Goal: Task Accomplishment & Management: Manage account settings

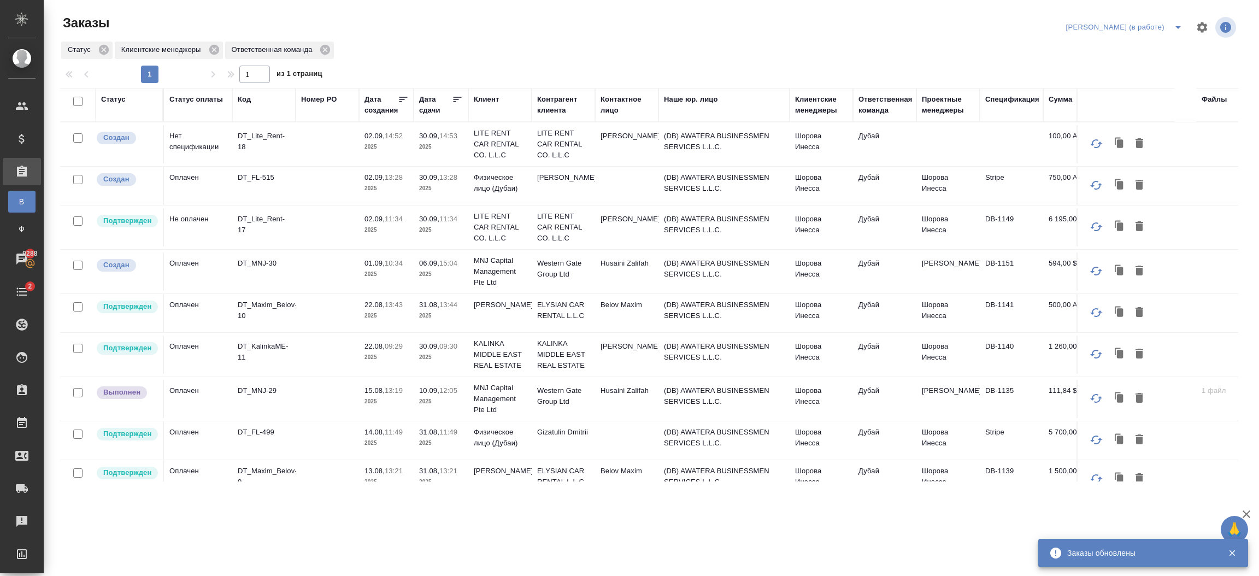
click at [444, 395] on p "12:05" at bounding box center [448, 390] width 18 height 8
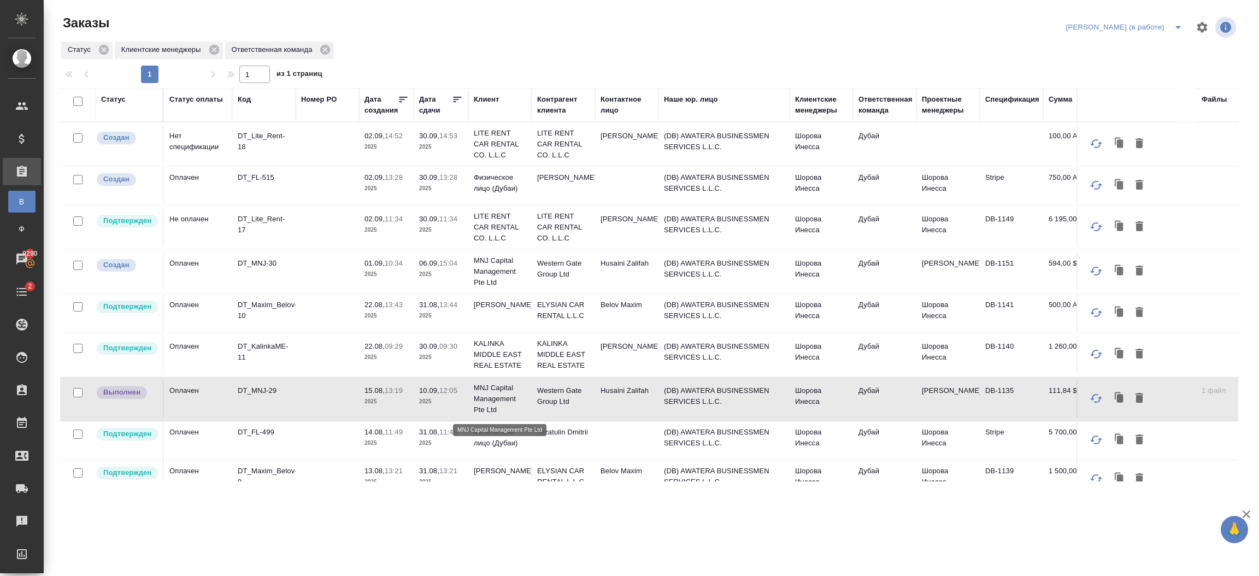
click at [485, 403] on p "MNJ Capital Management Pte Ltd" at bounding box center [500, 399] width 52 height 33
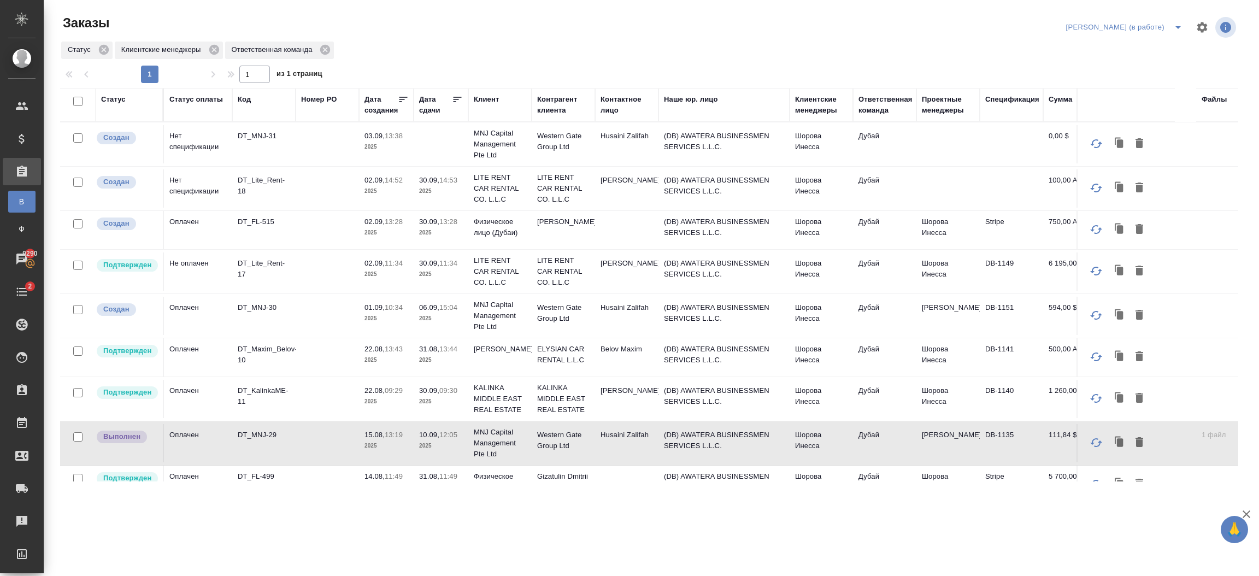
click at [306, 436] on td at bounding box center [327, 443] width 63 height 38
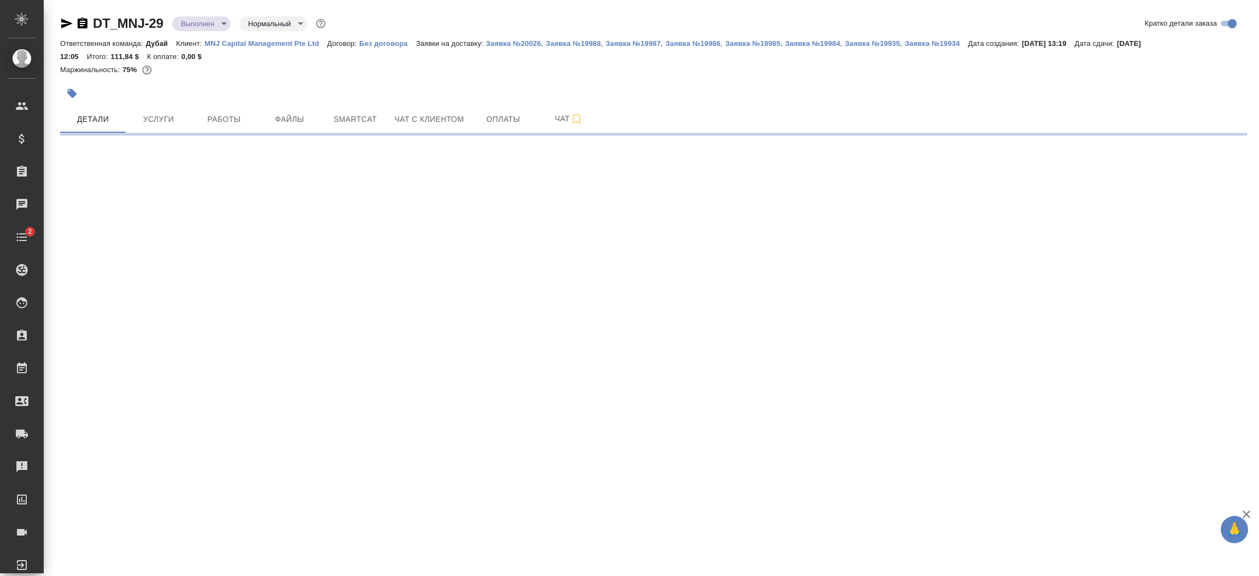
select select "RU"
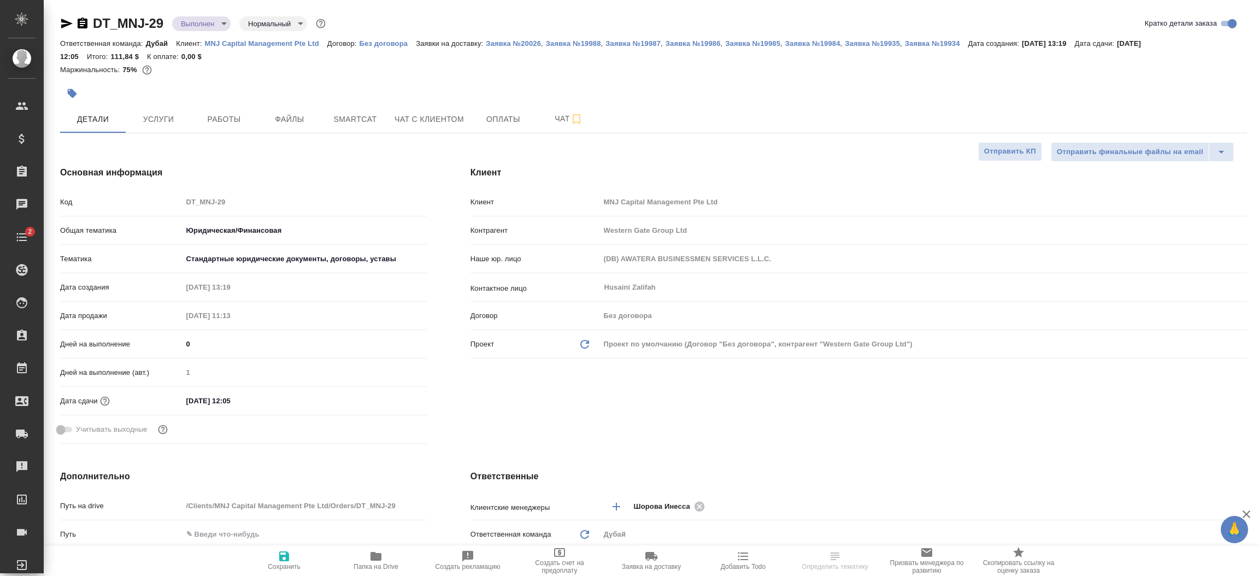
type textarea "x"
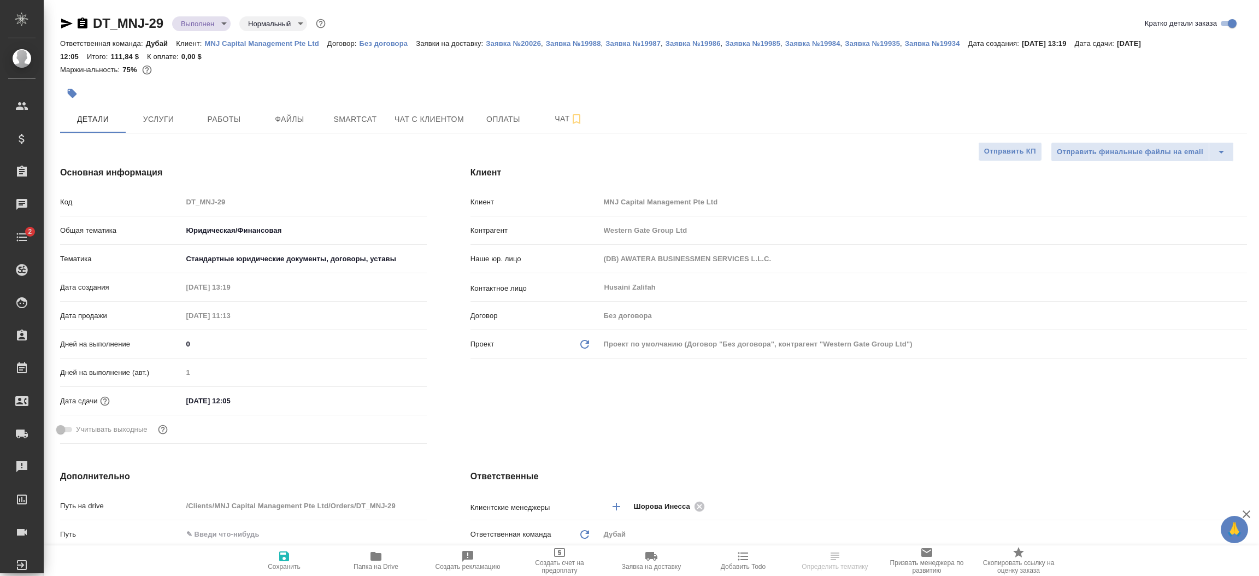
type textarea "x"
type input "Тарабановская Анастасия"
type textarea "x"
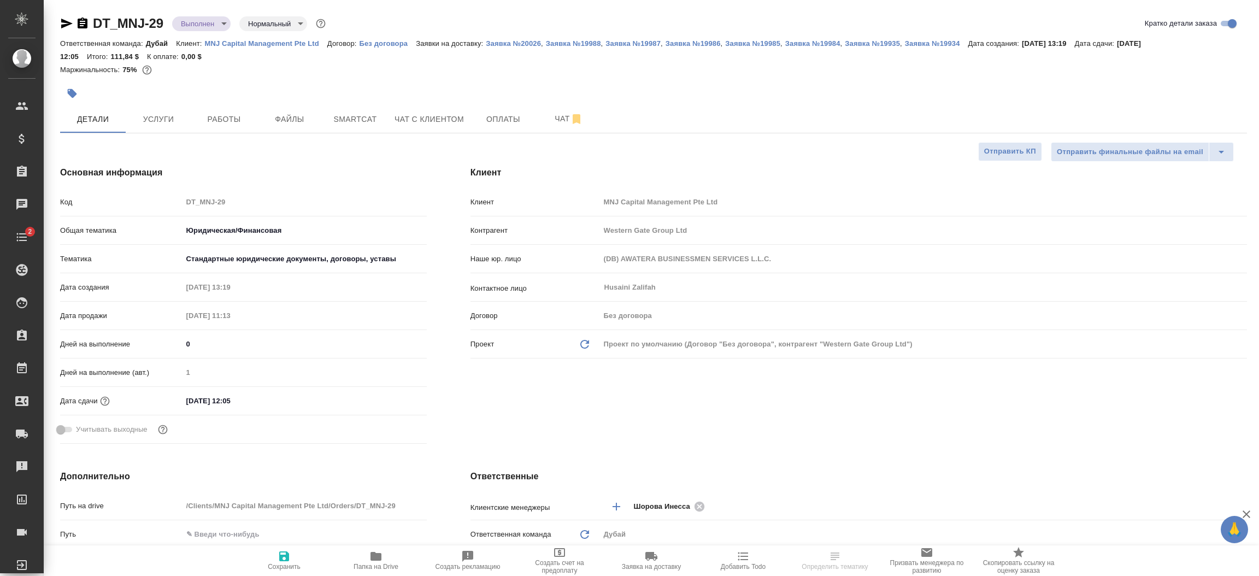
click at [252, 42] on p "MNJ Capital Management Pte Ltd" at bounding box center [266, 43] width 122 height 8
type textarea "x"
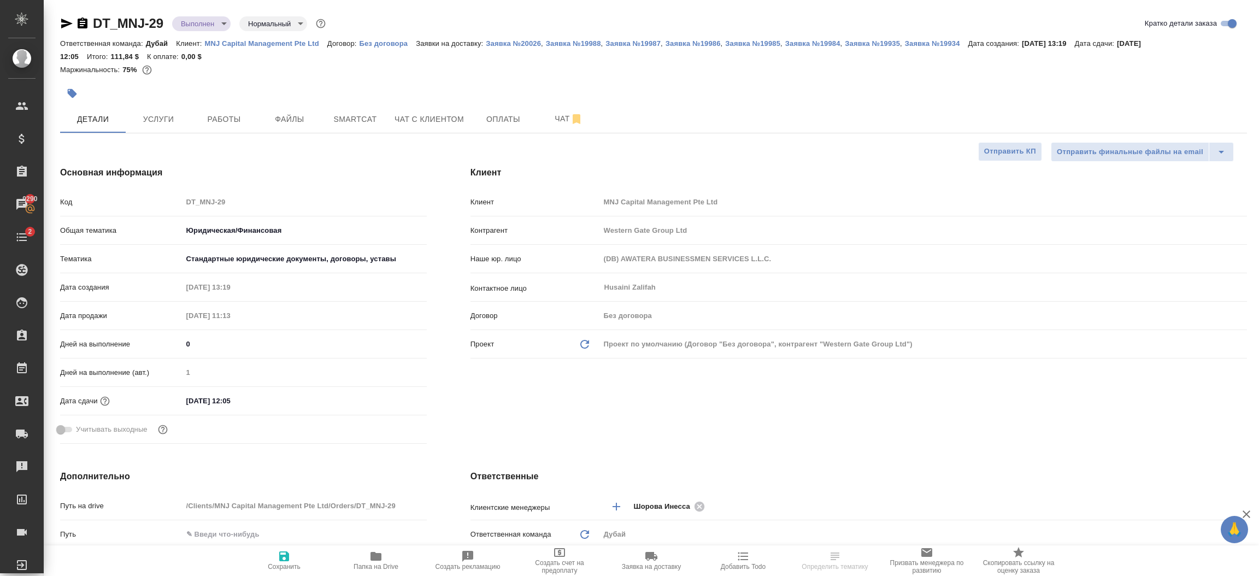
type textarea "x"
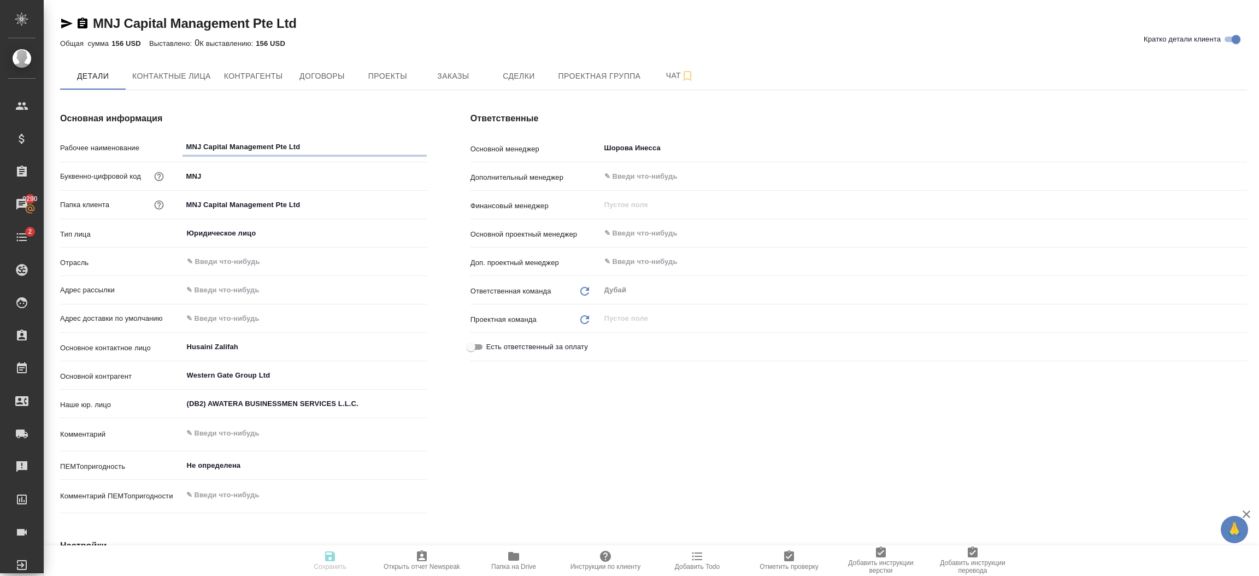
type textarea "x"
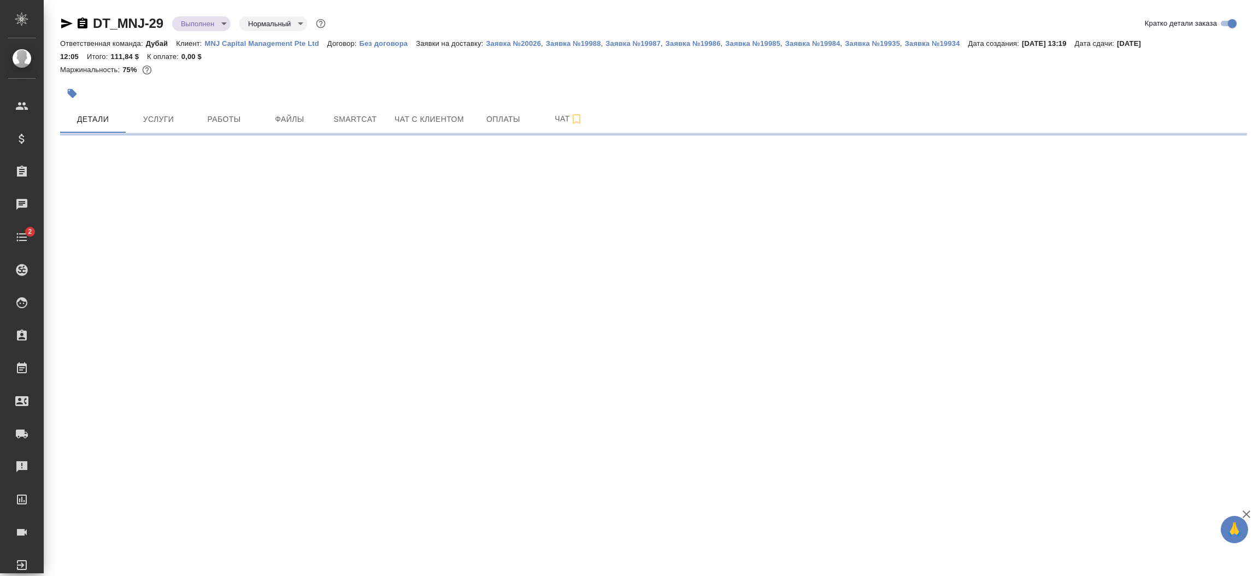
select select "RU"
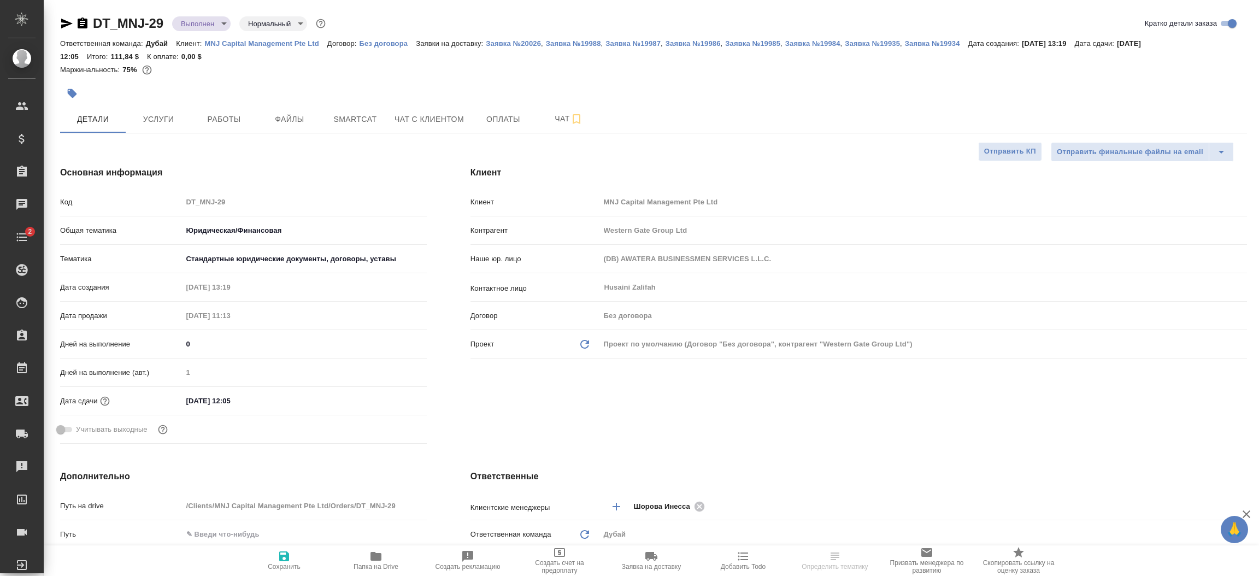
type textarea "x"
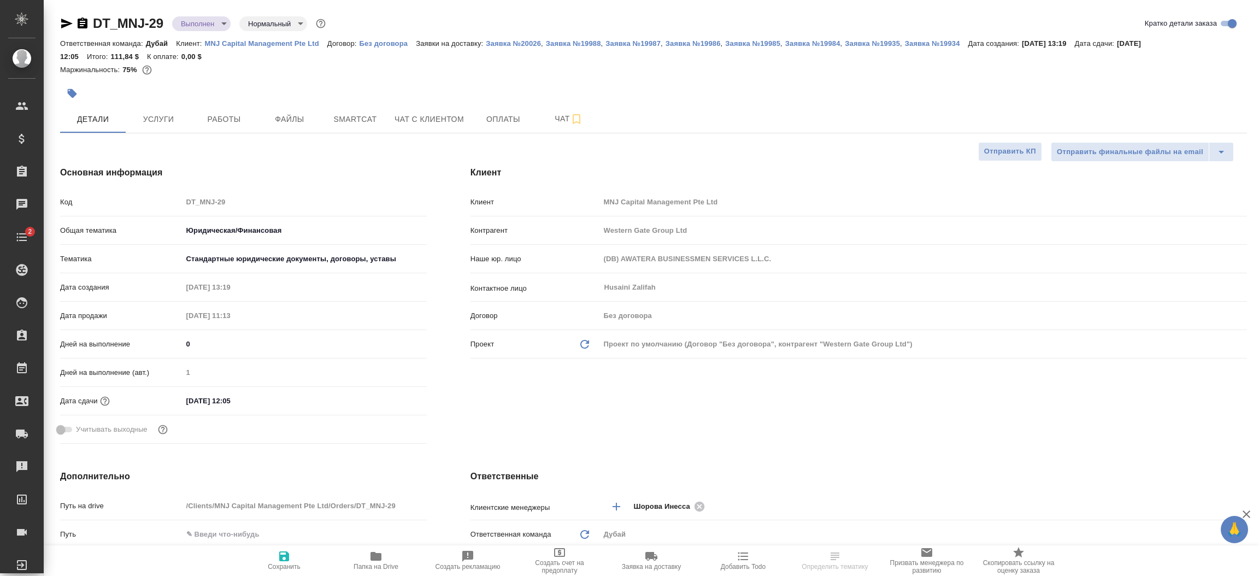
type textarea "x"
click at [261, 40] on p "MNJ Capital Management Pte Ltd" at bounding box center [266, 43] width 122 height 8
type textarea "x"
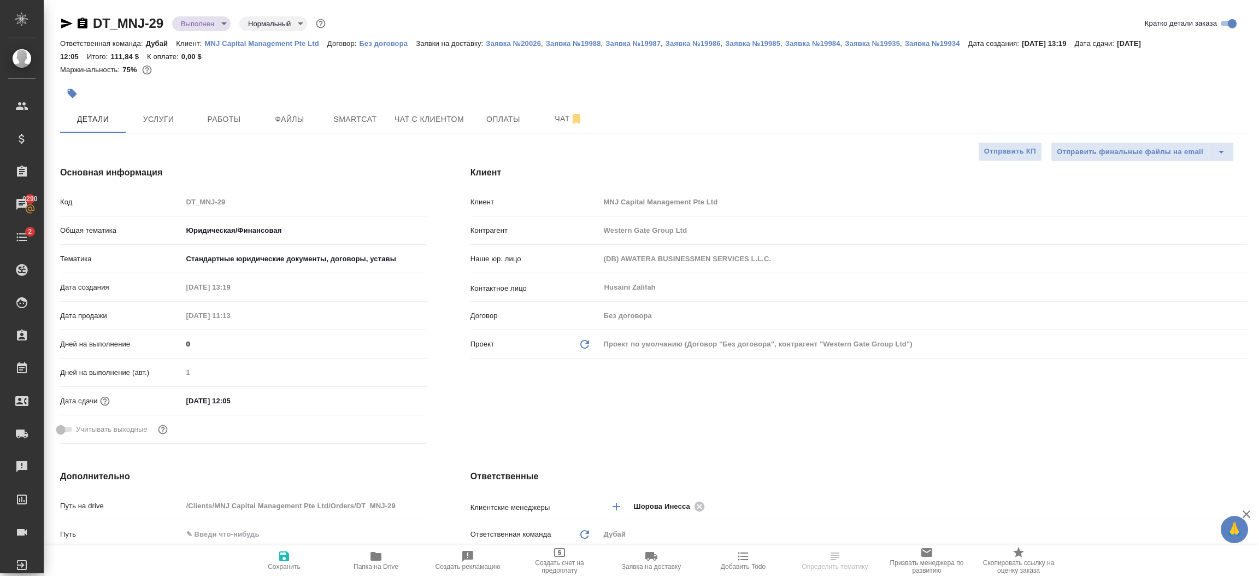
select select "RU"
type textarea "x"
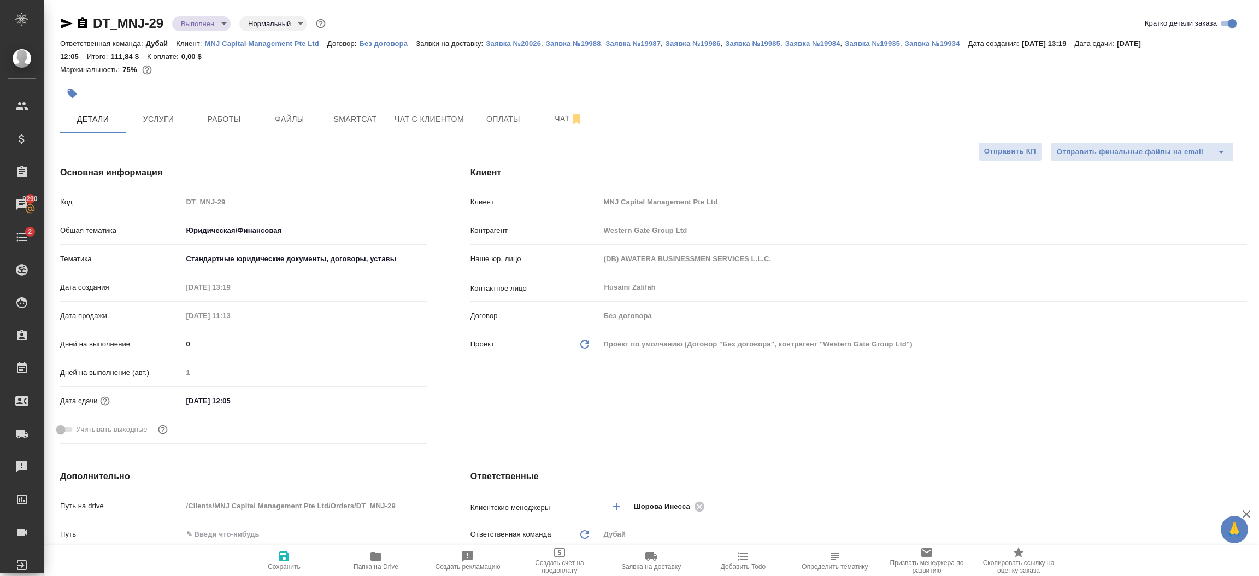
type textarea "x"
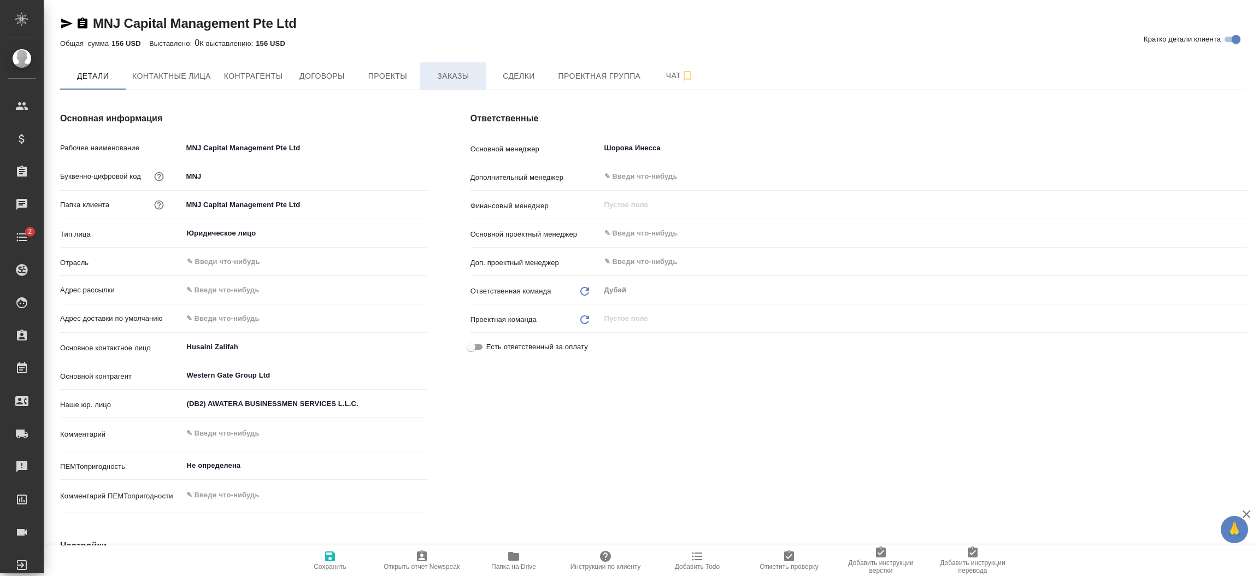
type textarea "x"
click at [448, 77] on span "Заказы" at bounding box center [453, 76] width 52 height 14
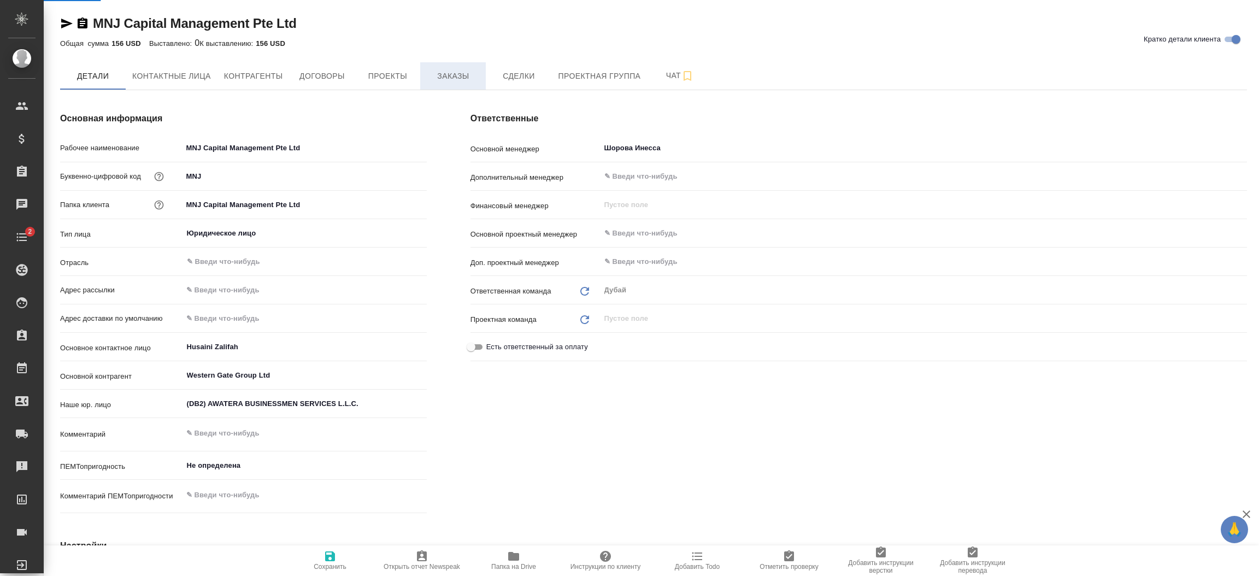
type textarea "x"
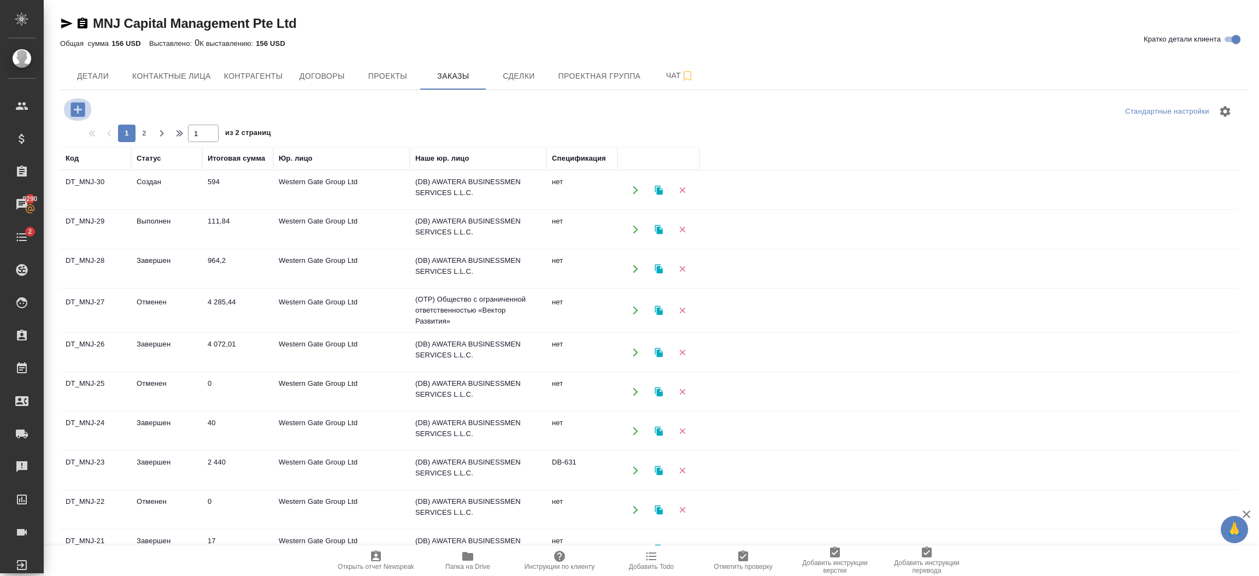
click at [78, 113] on icon "button" at bounding box center [77, 109] width 19 height 19
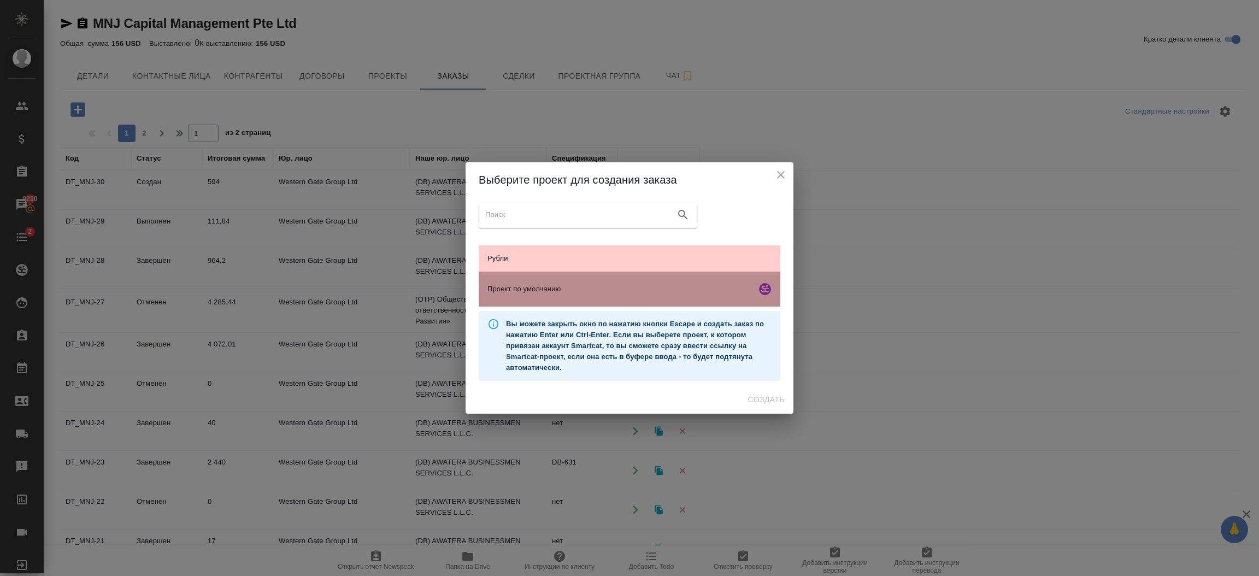
click at [523, 295] on div "Проект по умолчанию" at bounding box center [630, 289] width 302 height 35
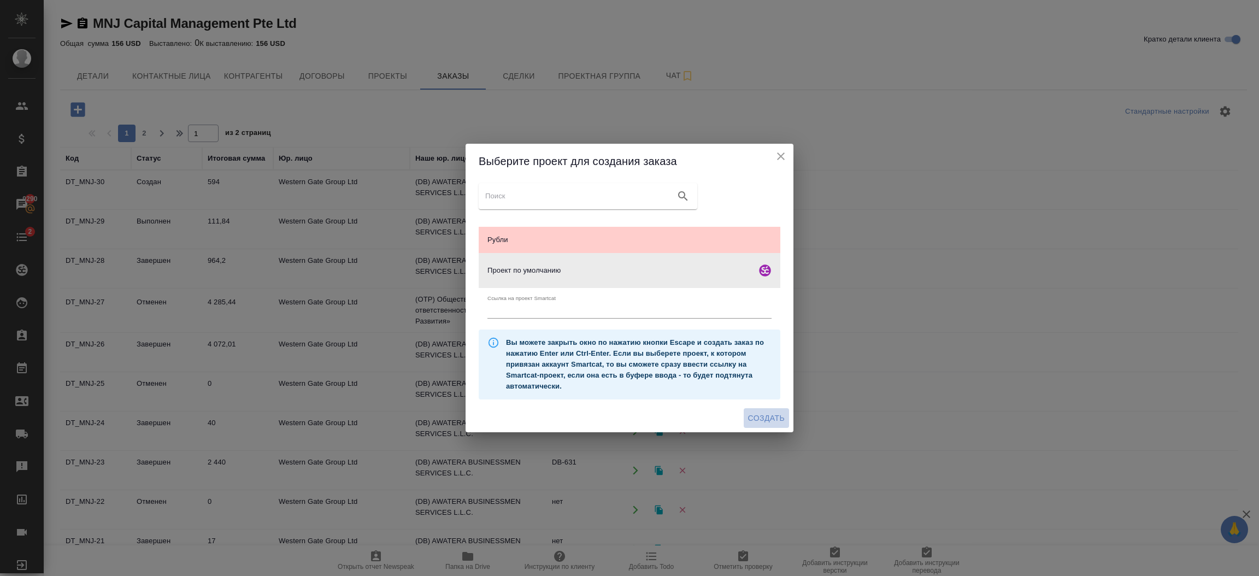
click at [769, 420] on span "Создать" at bounding box center [766, 418] width 37 height 14
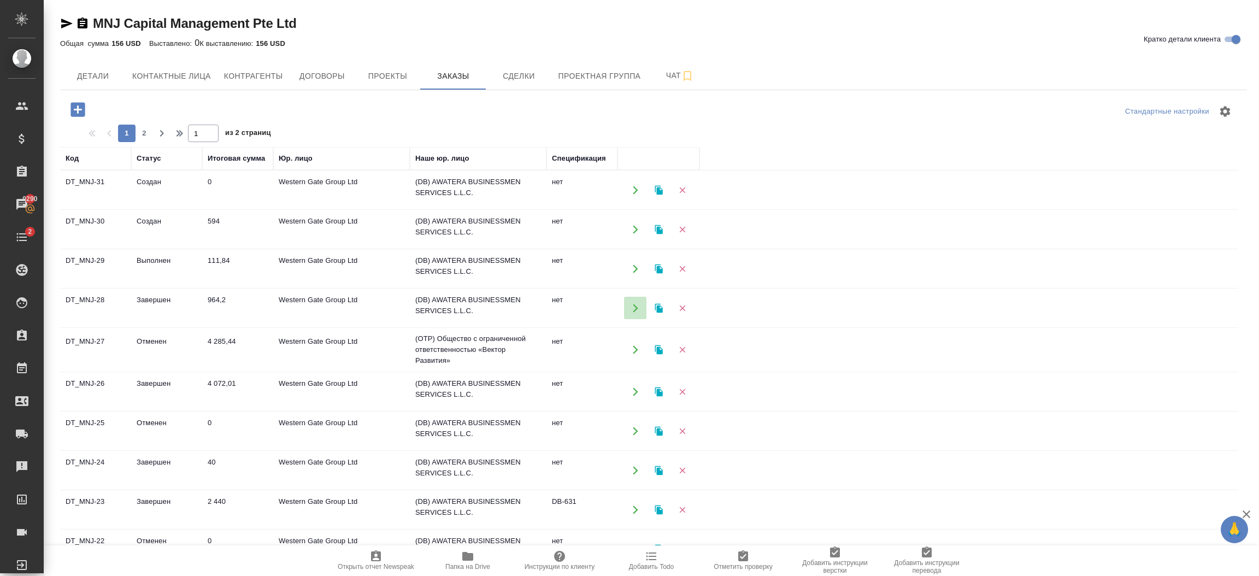
click at [635, 311] on icon "button" at bounding box center [636, 308] width 10 height 10
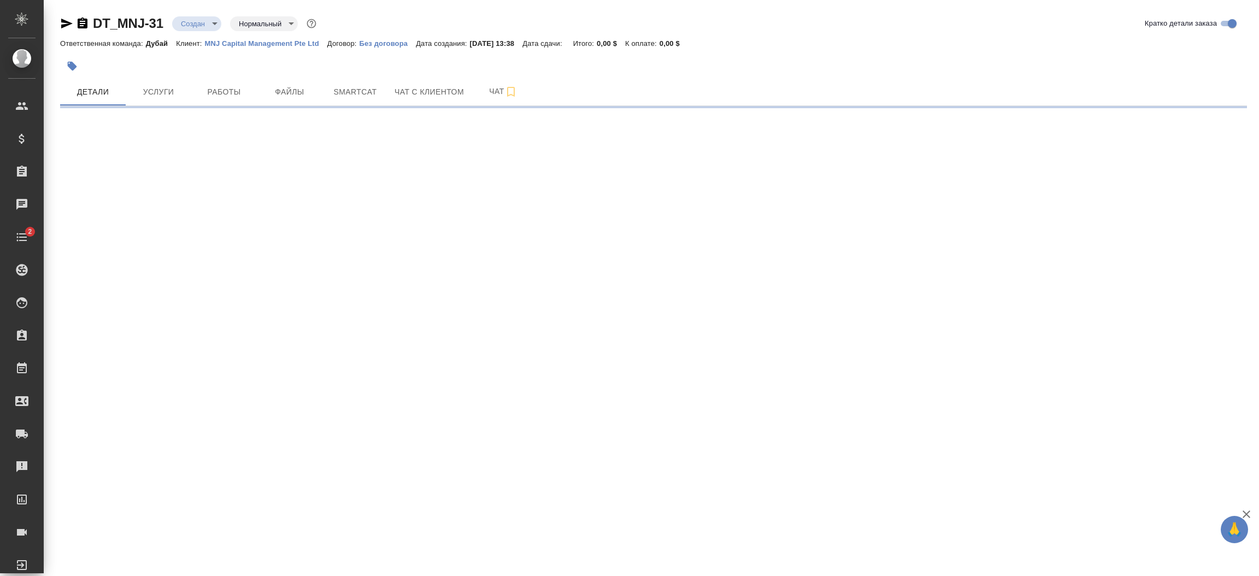
select select "RU"
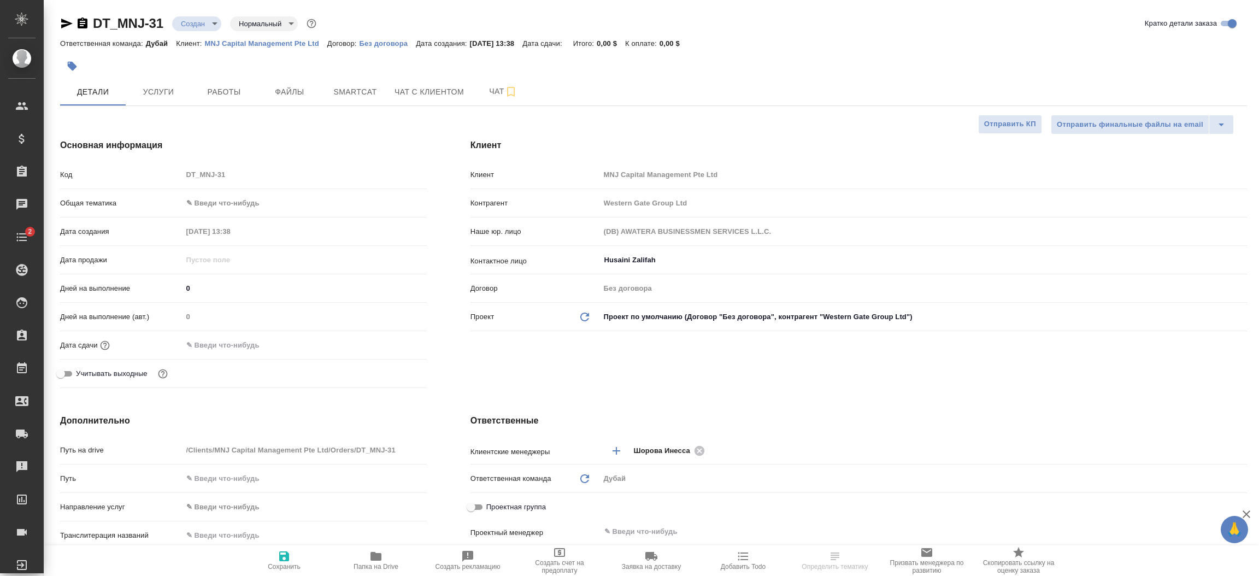
type textarea "x"
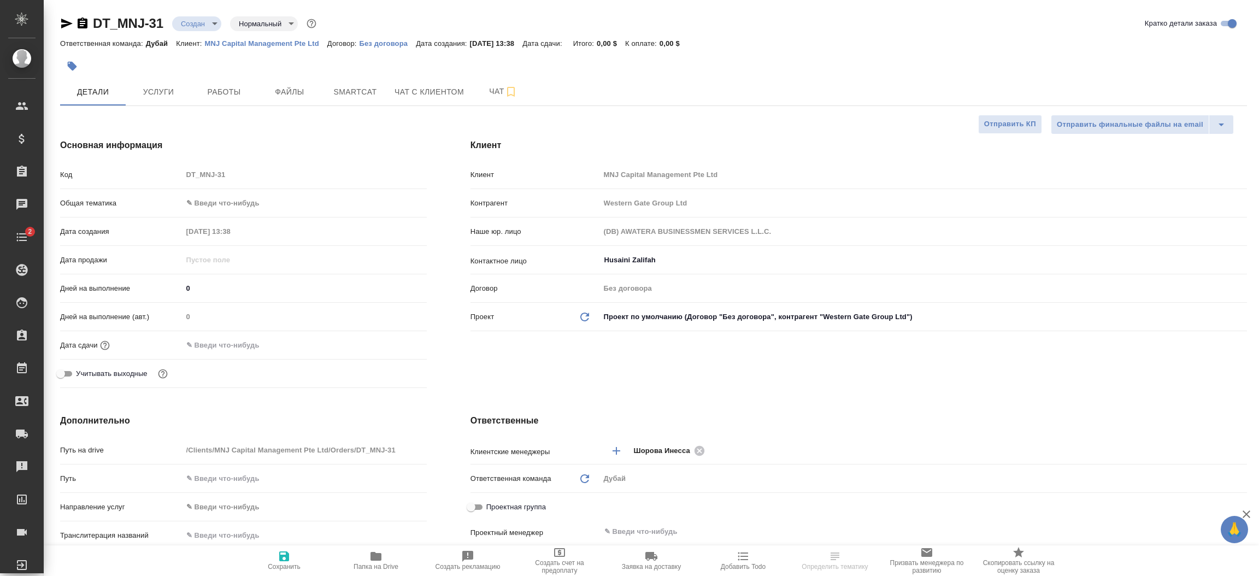
type textarea "x"
click at [169, 95] on span "Услуги" at bounding box center [158, 92] width 52 height 14
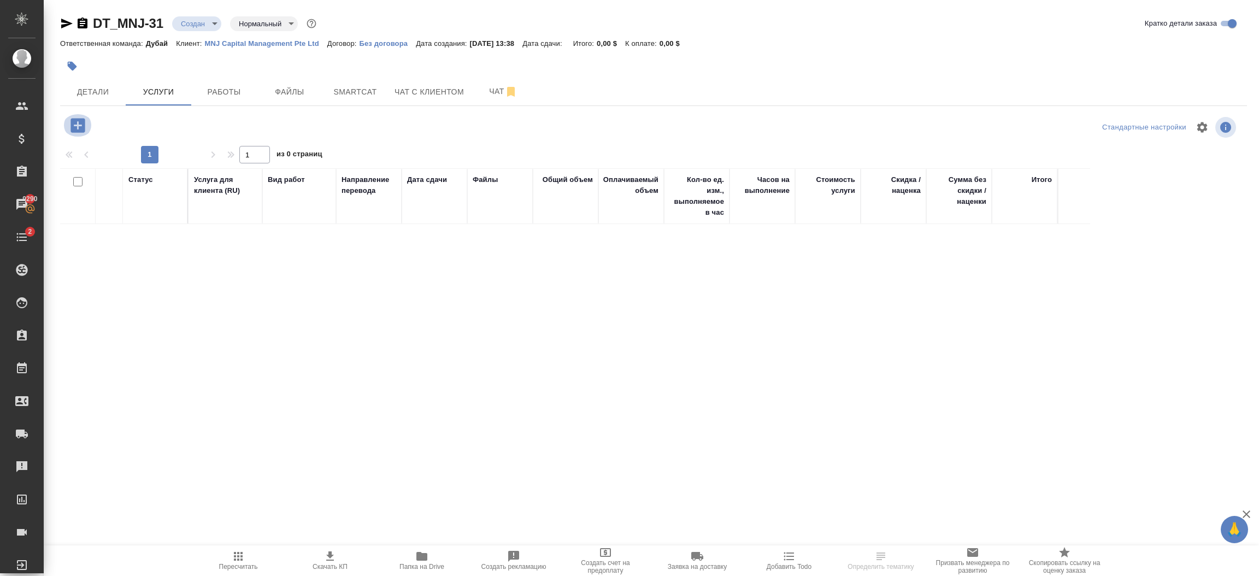
click at [77, 131] on icon "button" at bounding box center [77, 125] width 14 height 14
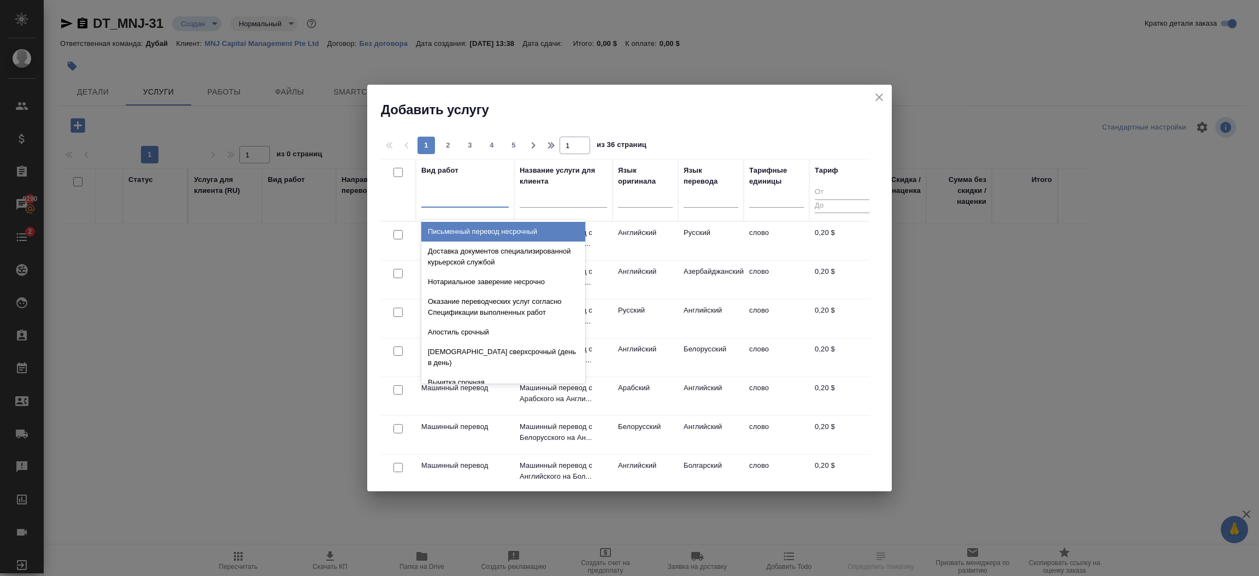
click at [487, 201] on div at bounding box center [464, 197] width 87 height 16
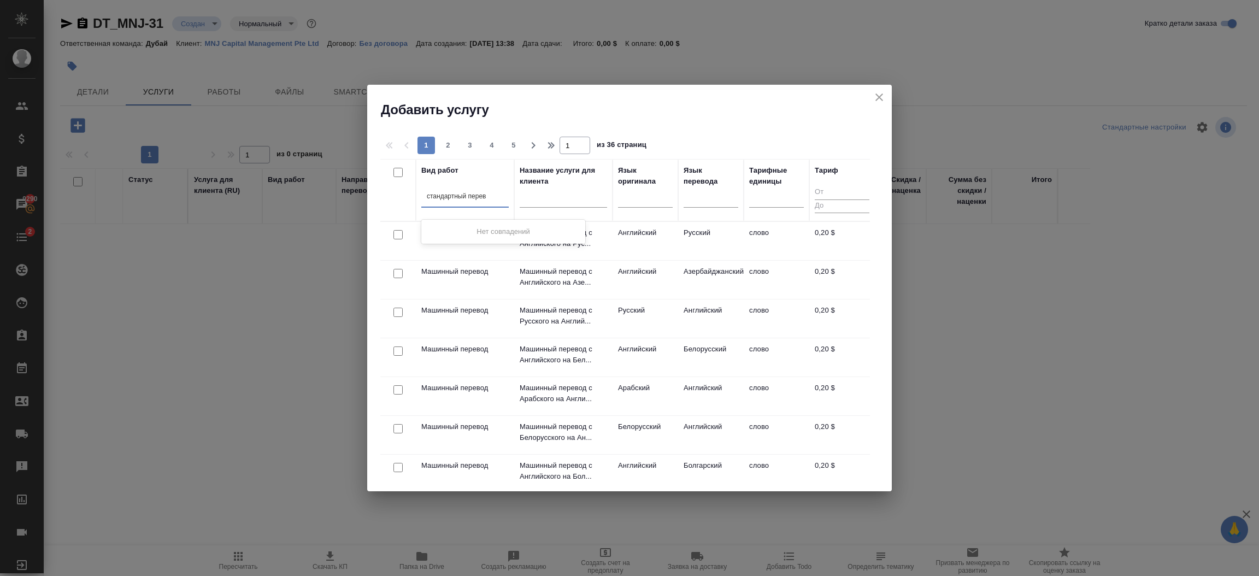
type input "стандартный перево"
click at [643, 196] on div at bounding box center [645, 197] width 55 height 16
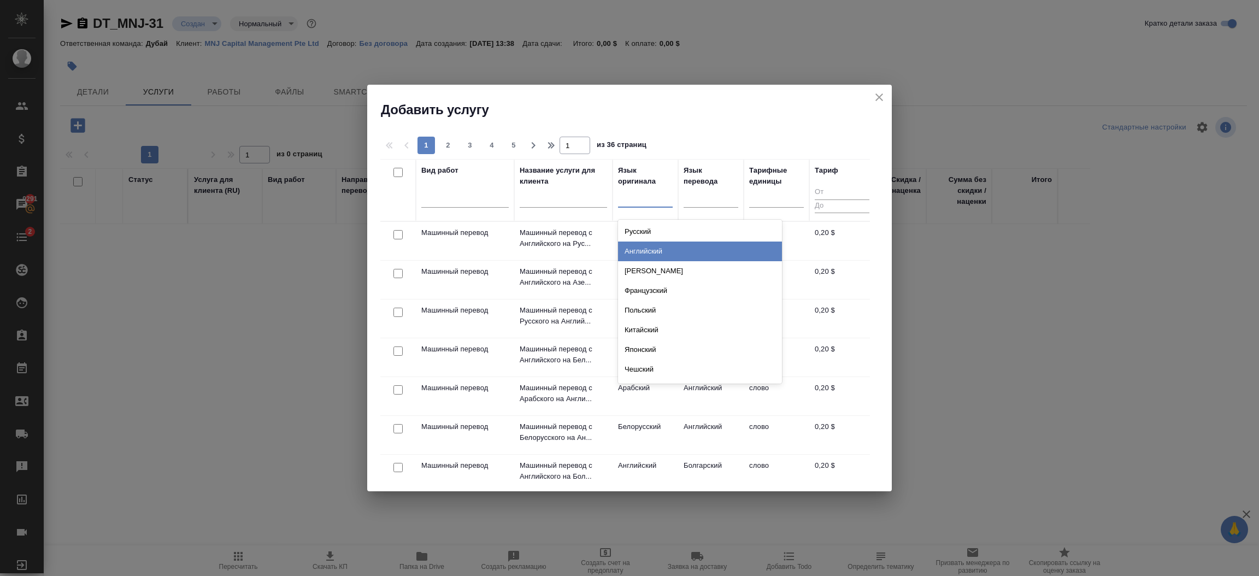
click at [648, 247] on div "Английский" at bounding box center [700, 252] width 164 height 20
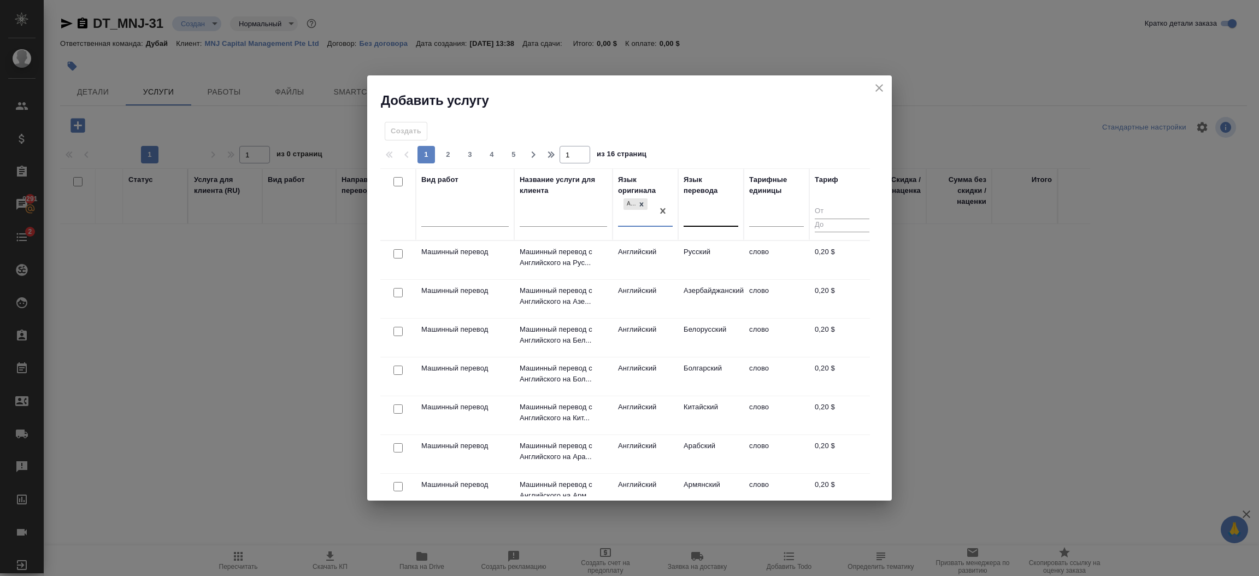
click at [704, 215] on div at bounding box center [711, 216] width 55 height 16
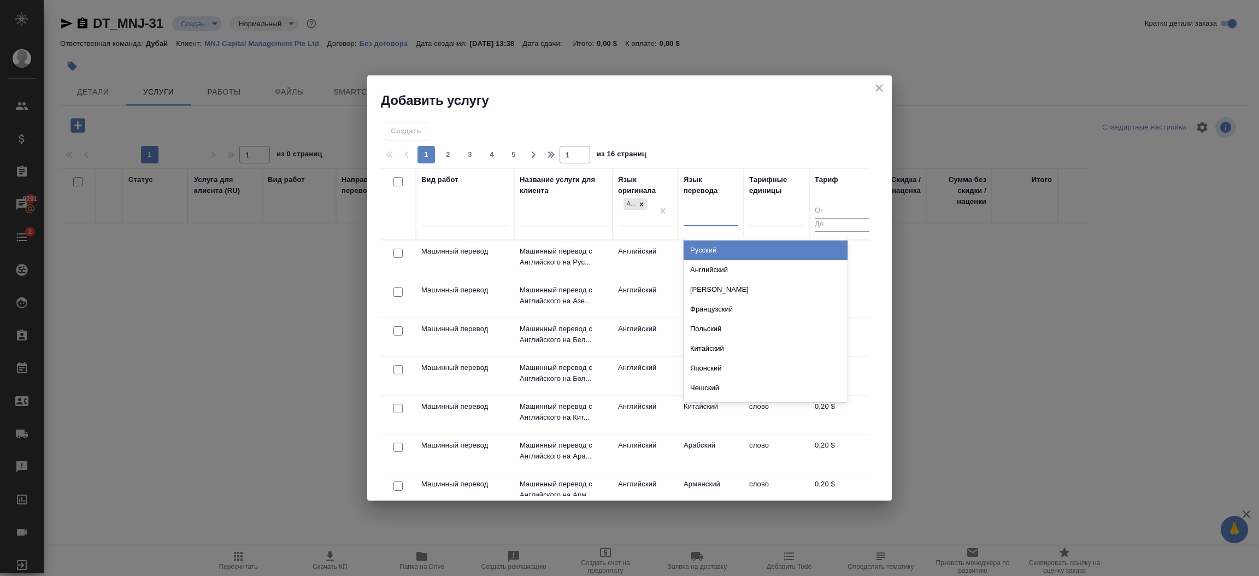
click at [710, 248] on div "Русский" at bounding box center [766, 250] width 164 height 20
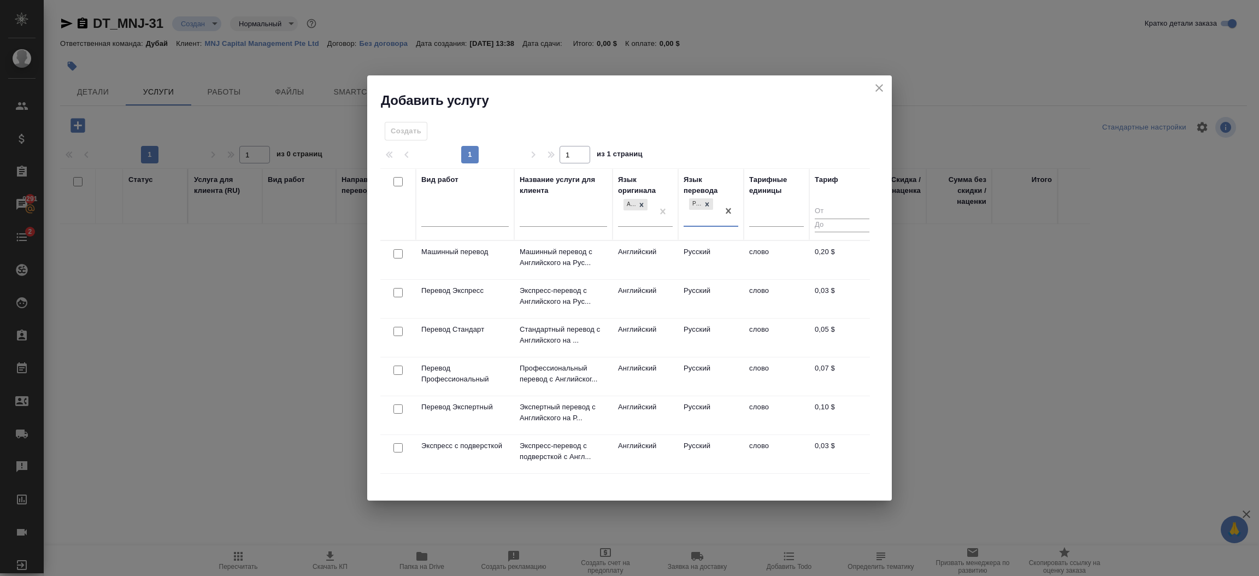
click at [397, 330] on input "checkbox" at bounding box center [397, 331] width 9 height 9
checkbox input "true"
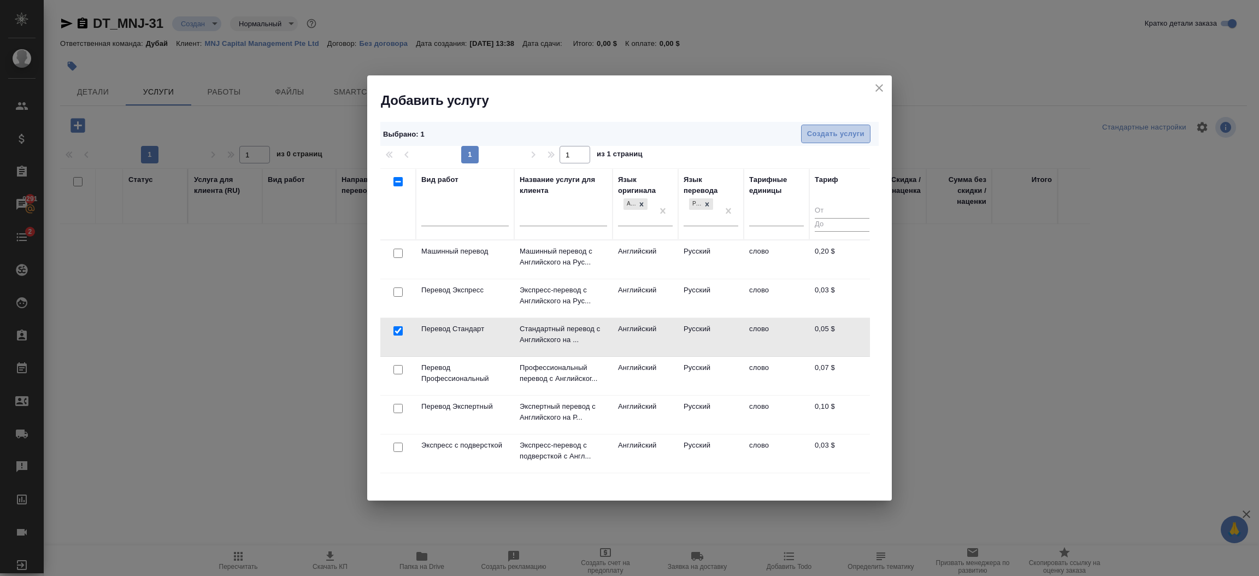
click at [832, 132] on span "Создать услуги" at bounding box center [835, 134] width 57 height 13
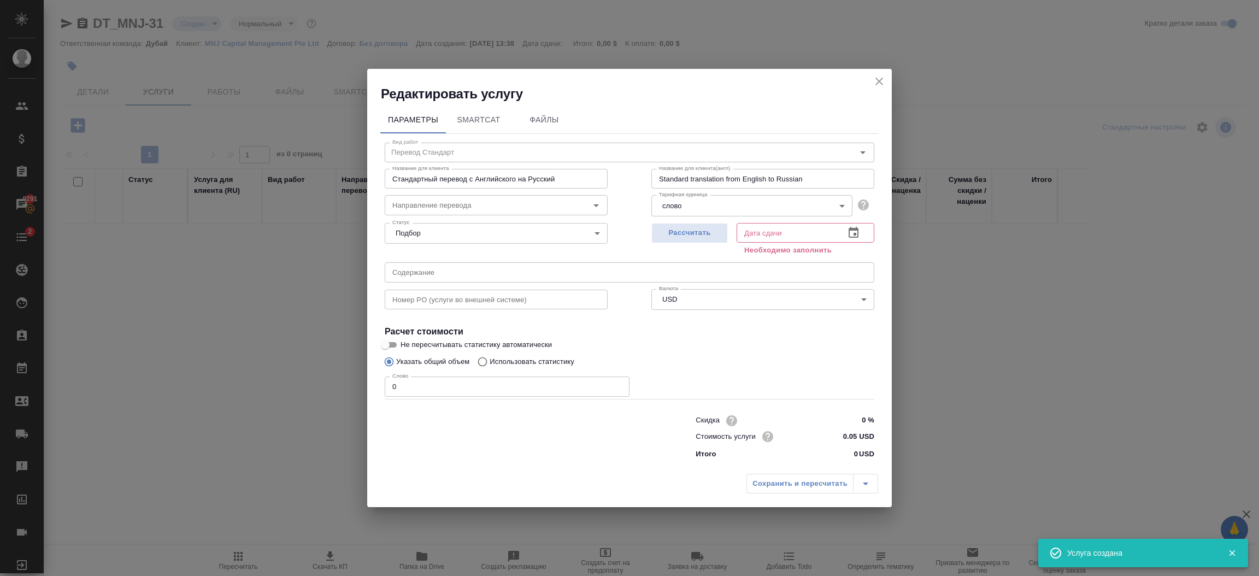
type input "англ-рус"
click at [458, 385] on input "0" at bounding box center [507, 386] width 245 height 20
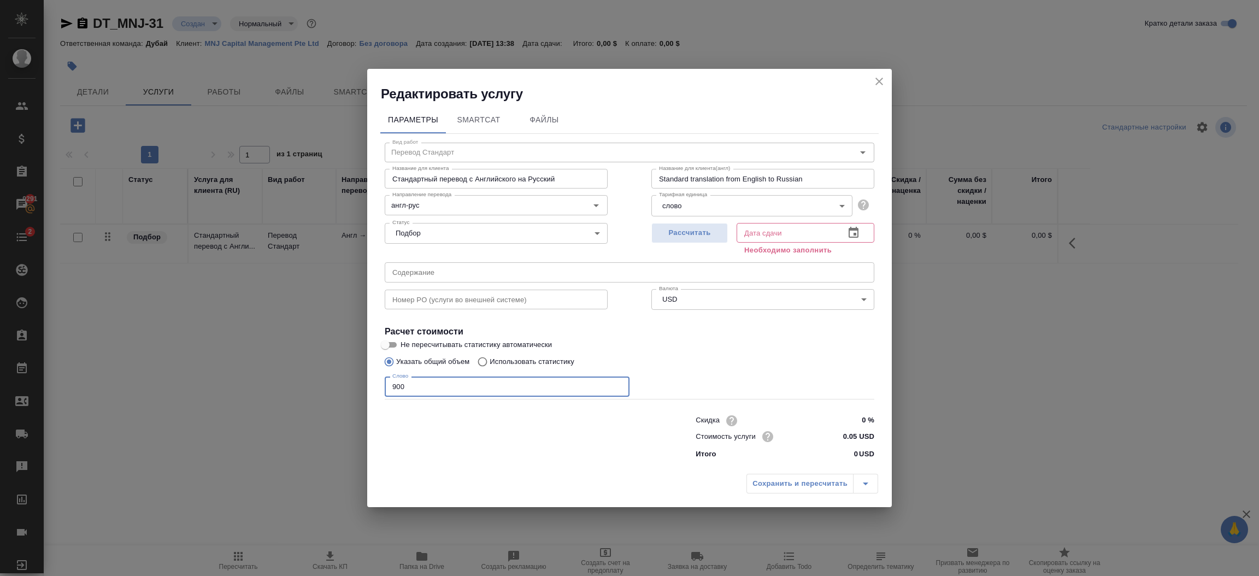
type input "900"
click at [855, 234] on icon "button" at bounding box center [854, 232] width 10 height 11
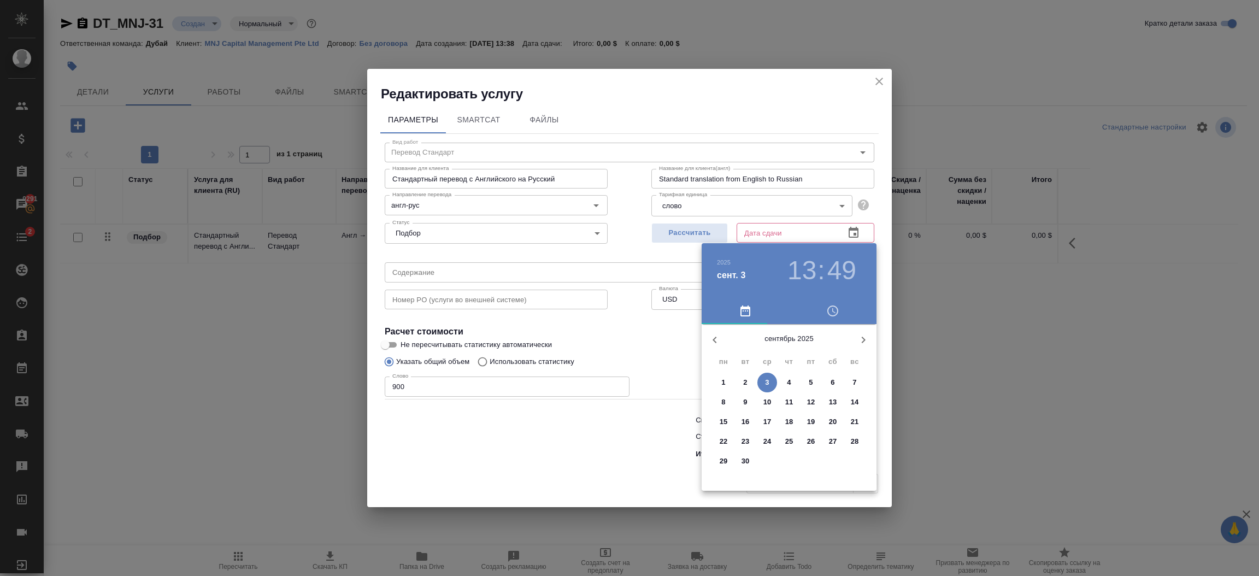
click at [811, 385] on p "5" at bounding box center [811, 382] width 4 height 11
type input "[DATE] 13:49"
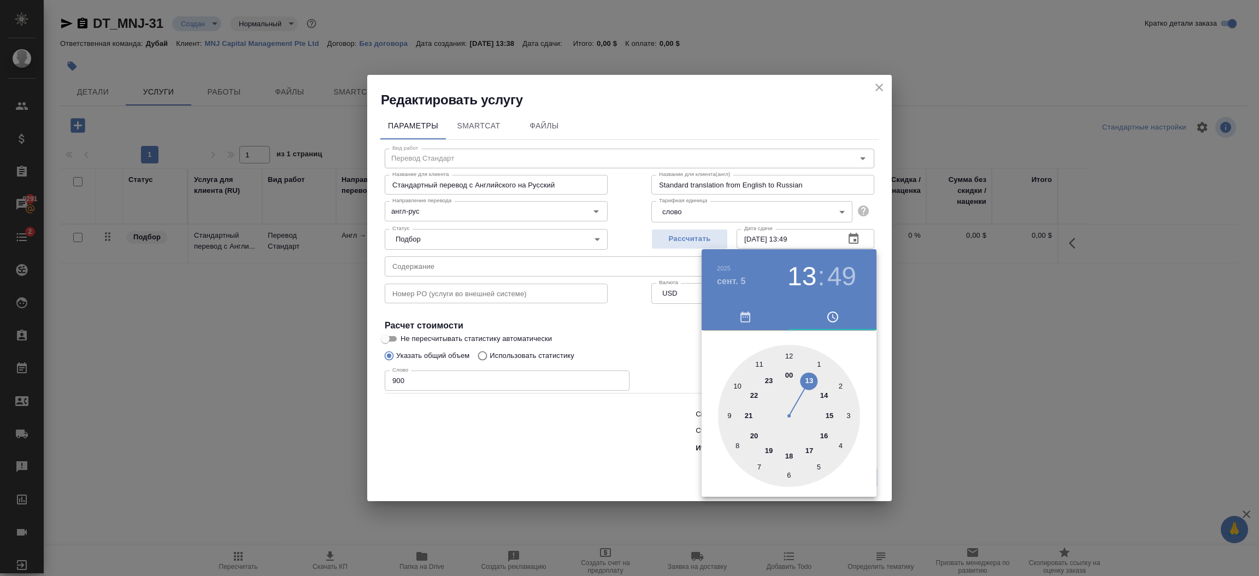
click at [620, 452] on div at bounding box center [629, 288] width 1259 height 576
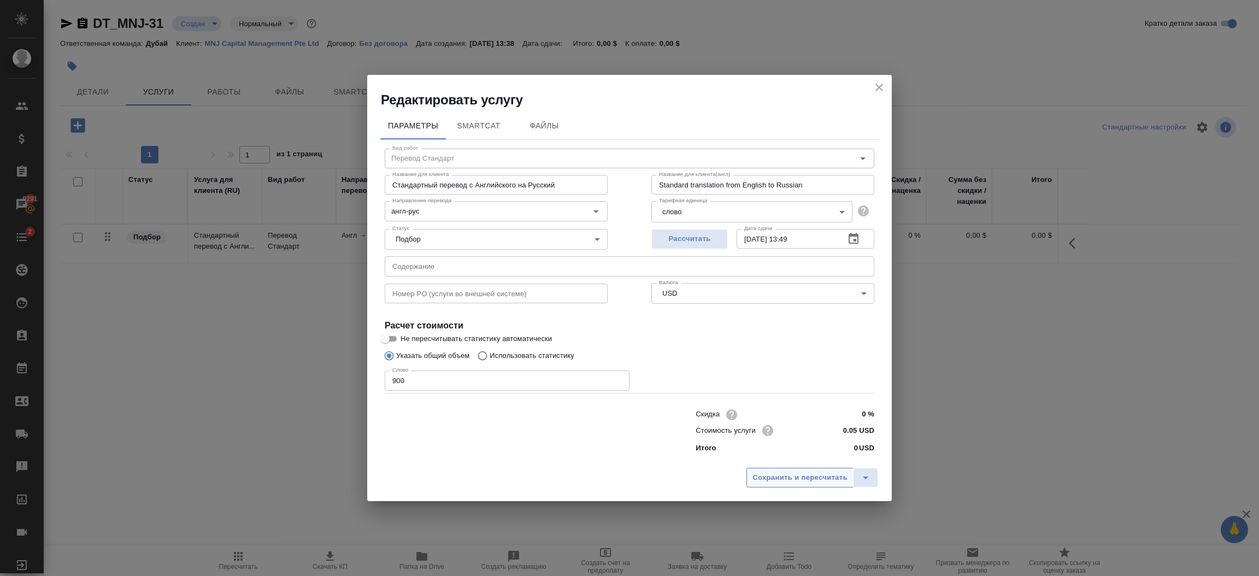
click at [815, 472] on span "Сохранить и пересчитать" at bounding box center [799, 478] width 95 height 13
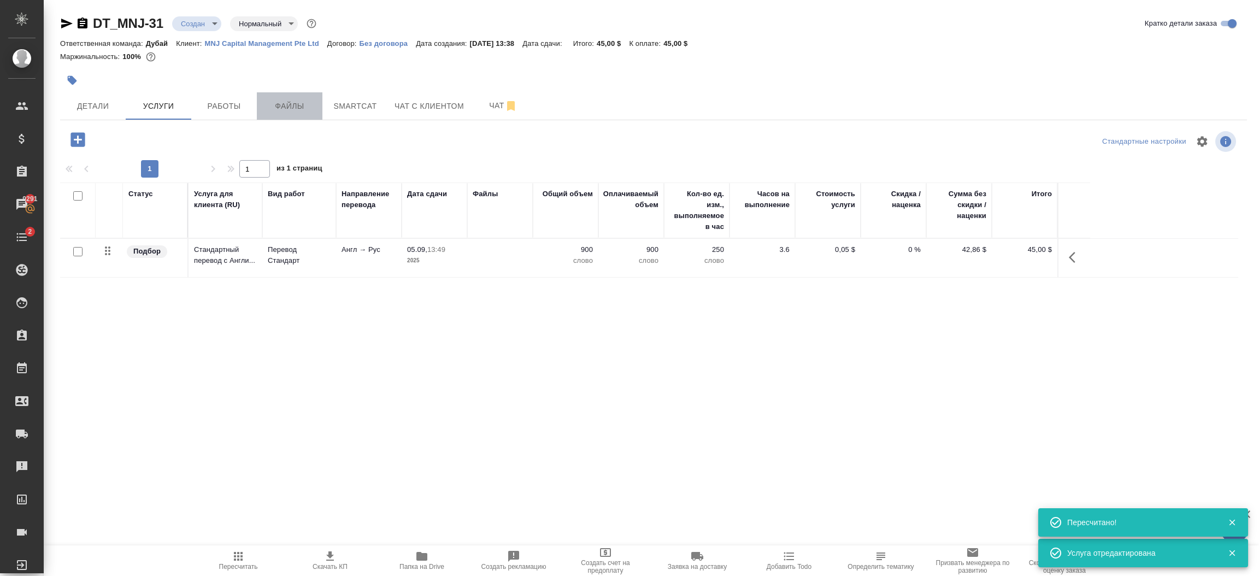
click at [293, 111] on span "Файлы" at bounding box center [289, 106] width 52 height 14
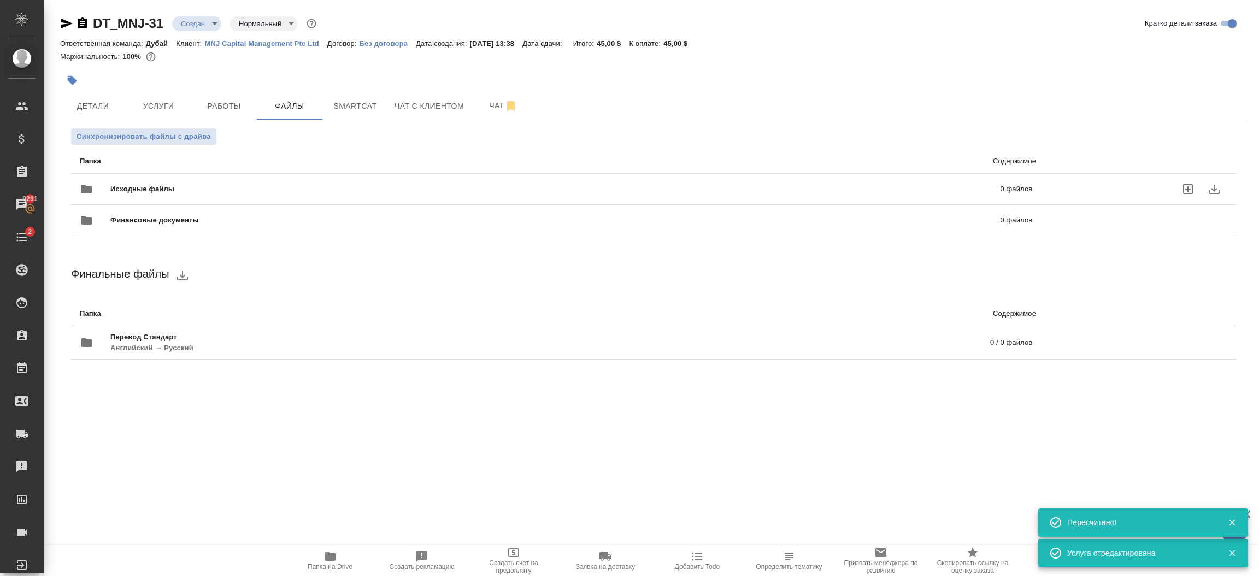
click at [1189, 189] on icon "uploadFiles" at bounding box center [1188, 189] width 10 height 10
click at [0, 0] on input "uploadFiles" at bounding box center [0, 0] width 0 height 0
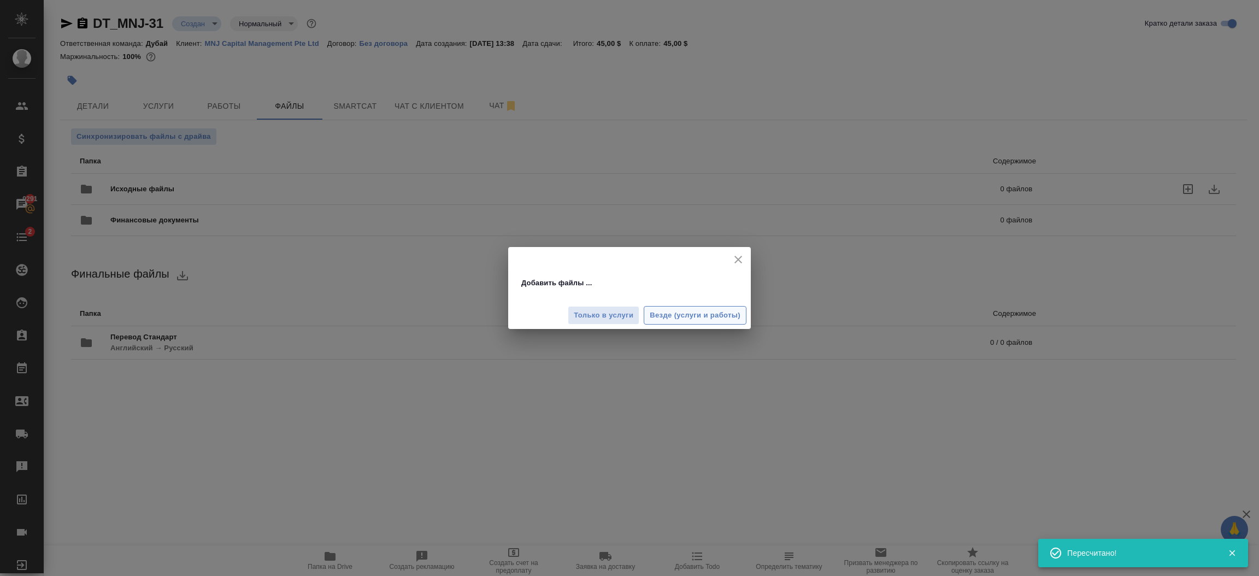
click at [657, 313] on span "Везде (услуги и работы)" at bounding box center [695, 315] width 91 height 13
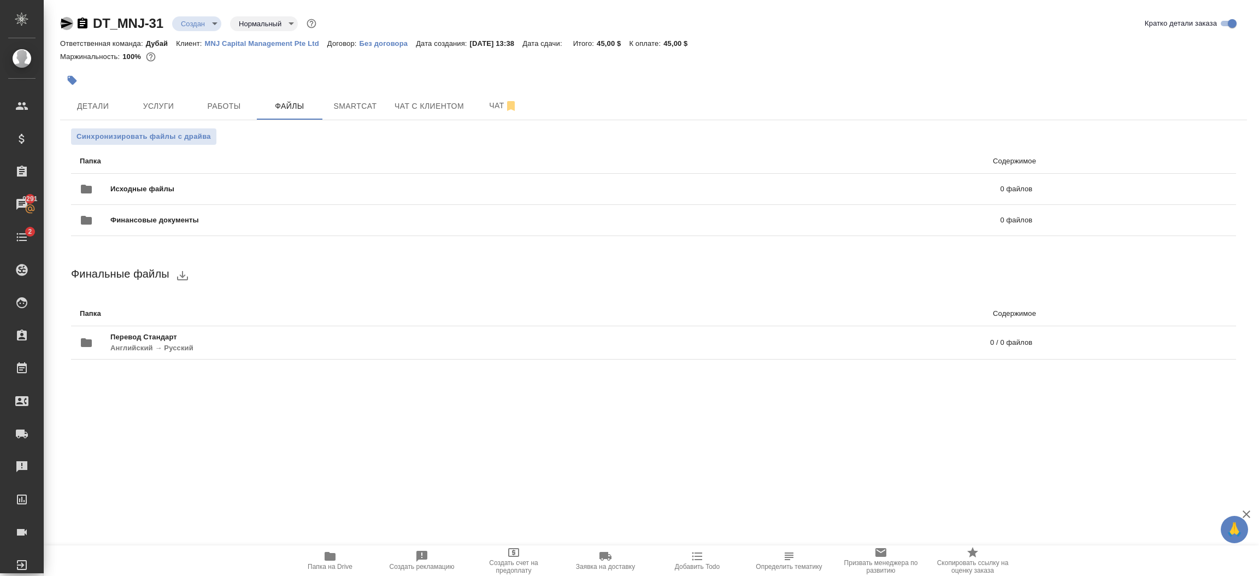
click at [62, 25] on icon "button" at bounding box center [66, 24] width 11 height 10
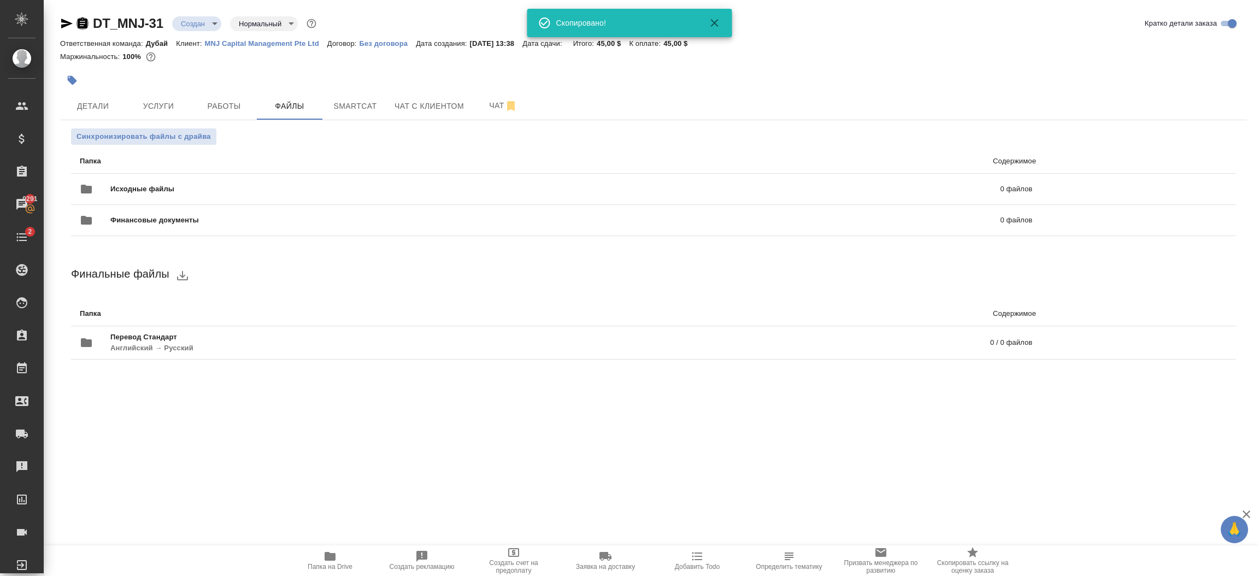
click at [78, 24] on icon "button" at bounding box center [83, 22] width 10 height 11
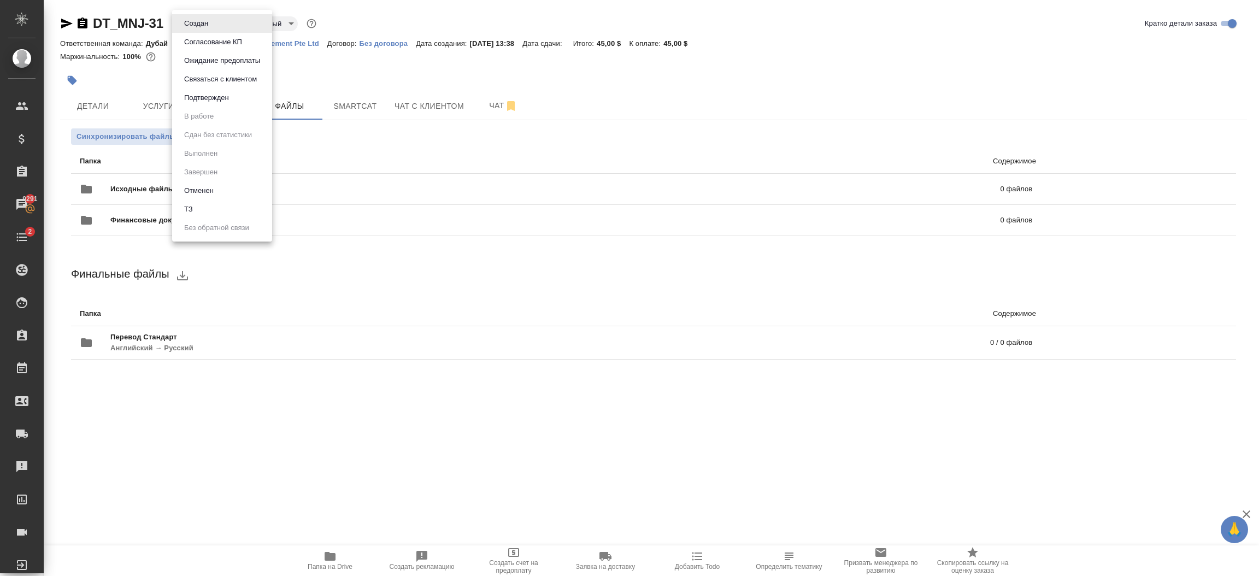
click at [203, 26] on body "🙏 .cls-1 fill:#fff; AWATERA Шорова Инесса i.shorova_kiev Клиенты Спецификации З…" at bounding box center [629, 288] width 1259 height 576
click at [214, 209] on li "ТЗ" at bounding box center [222, 209] width 100 height 19
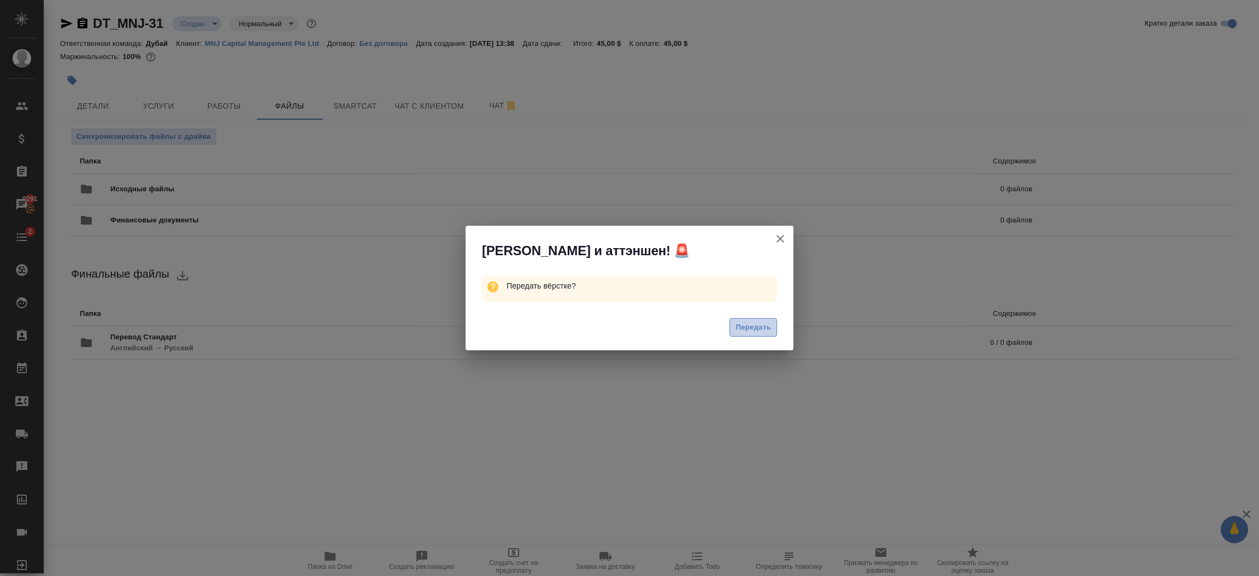
click at [749, 327] on span "Передать" at bounding box center [754, 327] width 36 height 13
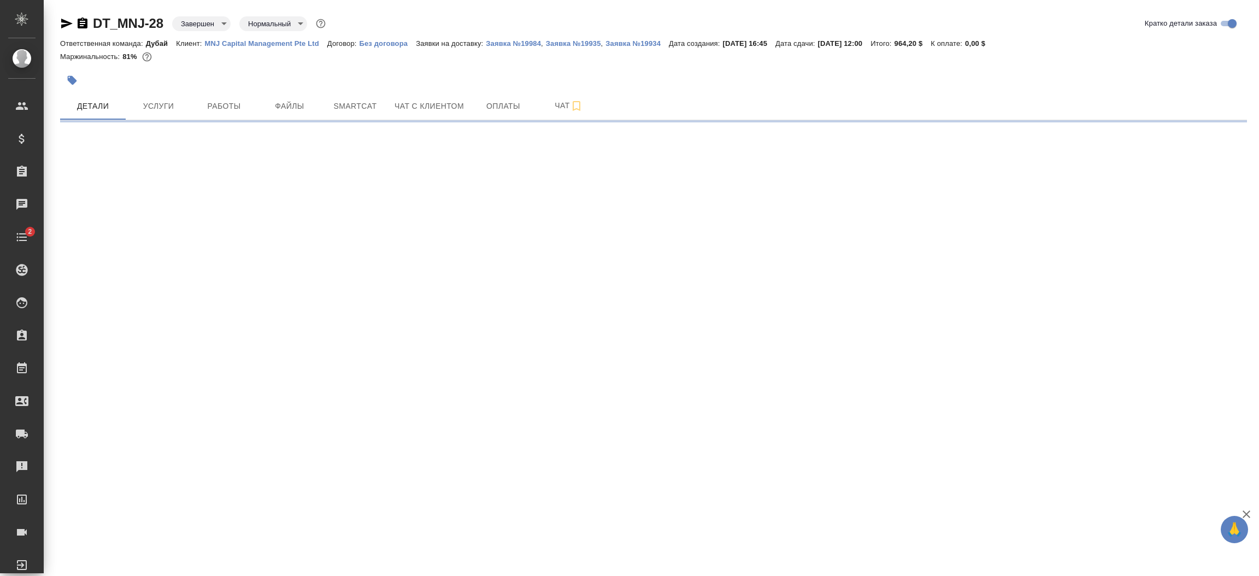
select select "RU"
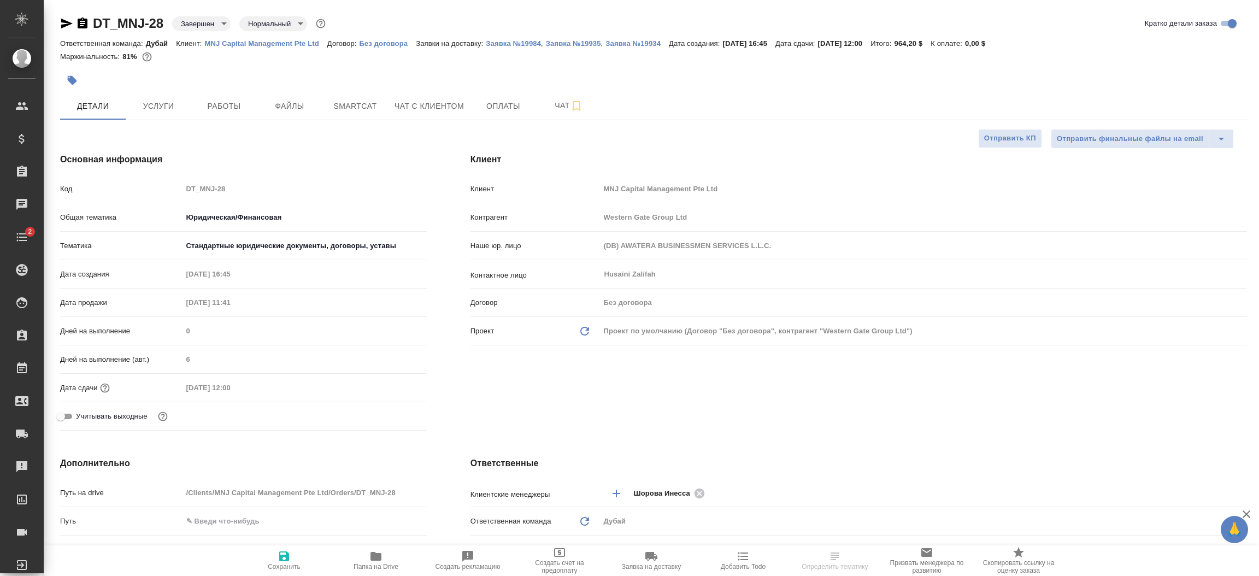
type textarea "x"
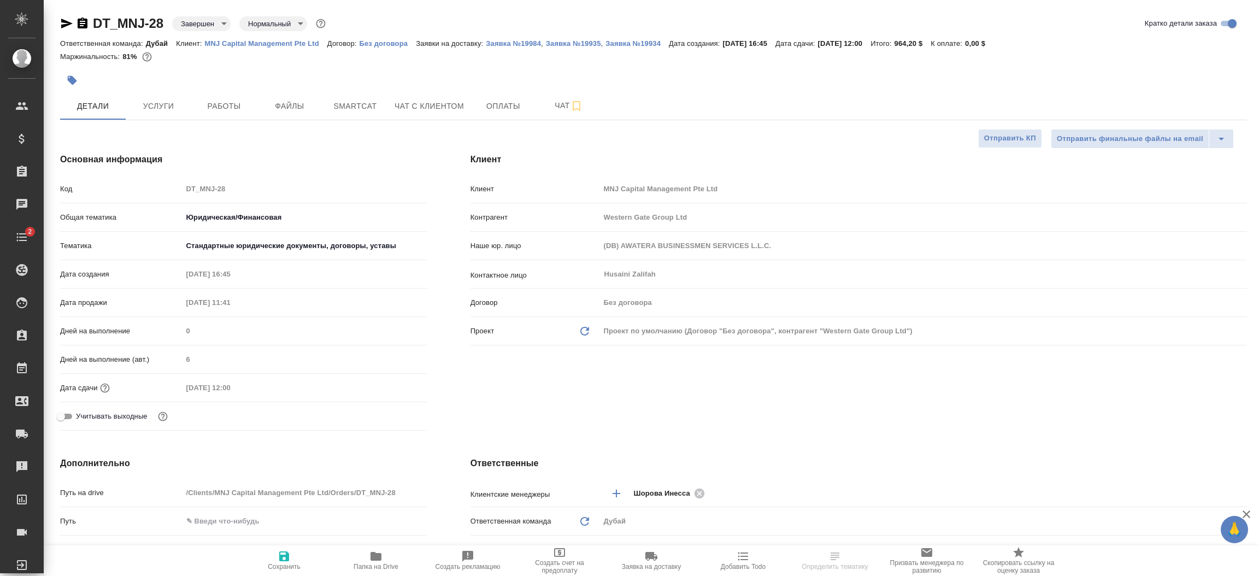
type textarea "x"
click at [490, 392] on div "Клиент Клиент MNJ Capital Management Pte Ltd Контрагент Western Gate Group Ltd …" at bounding box center [859, 294] width 820 height 326
click at [137, 103] on span "Услуги" at bounding box center [158, 106] width 52 height 14
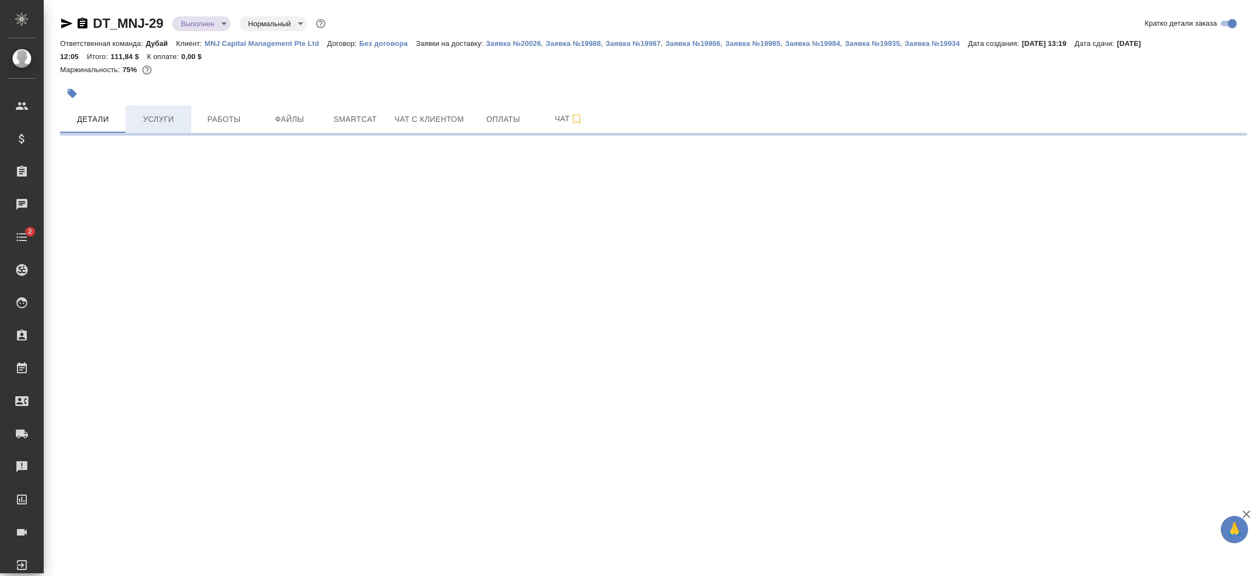
select select "RU"
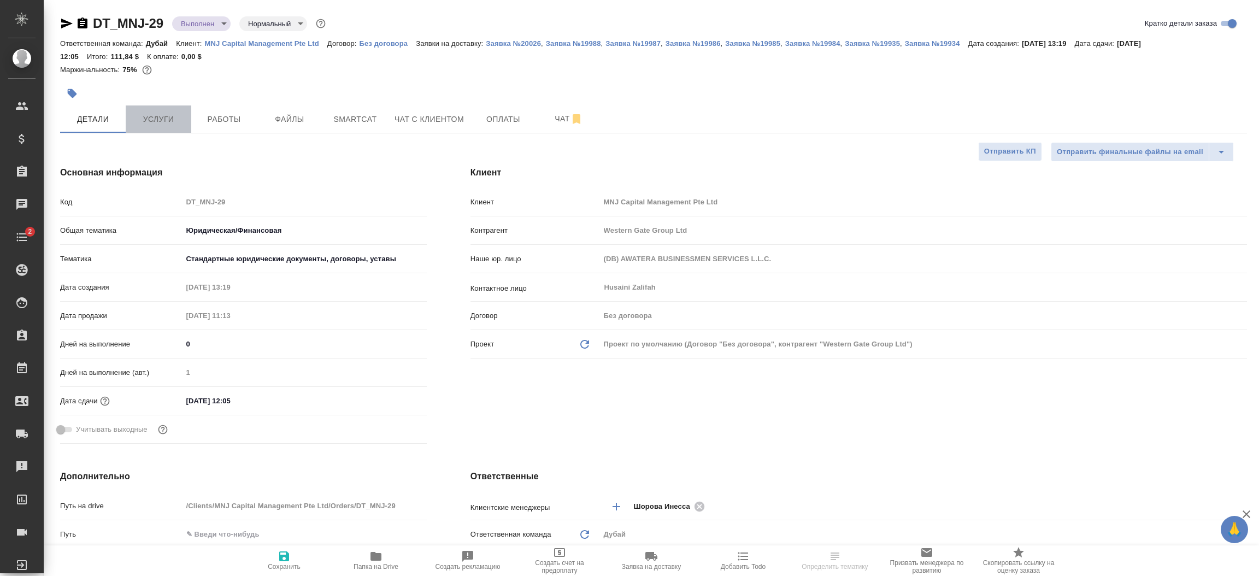
type textarea "x"
click at [160, 120] on span "Услуги" at bounding box center [158, 120] width 52 height 14
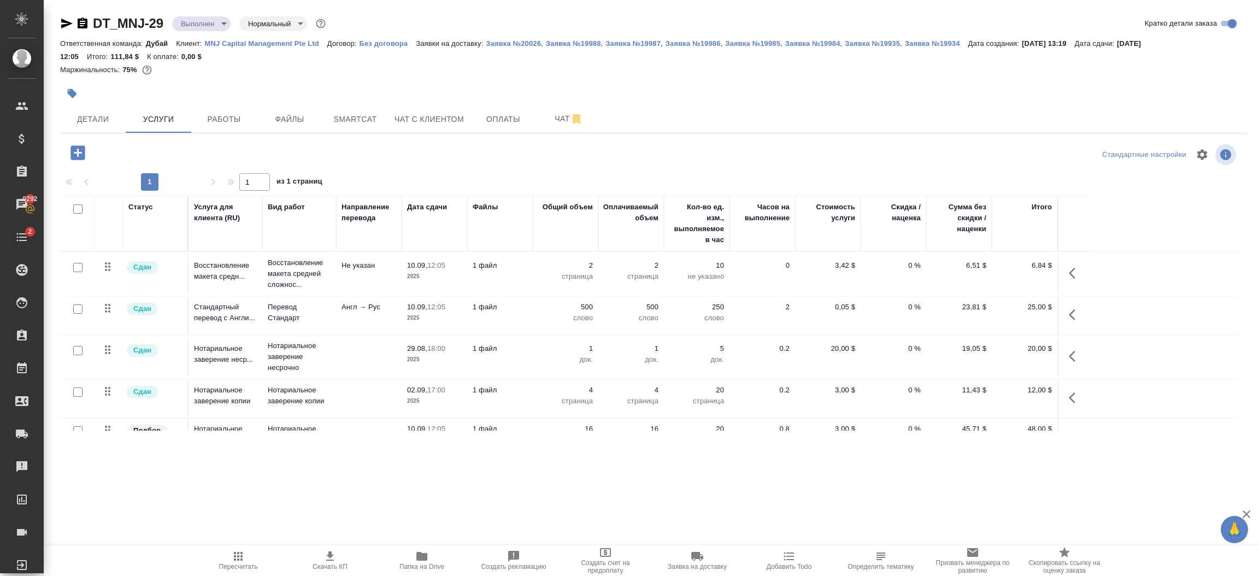
click at [281, 42] on p "MNJ Capital Management Pte Ltd" at bounding box center [266, 43] width 122 height 8
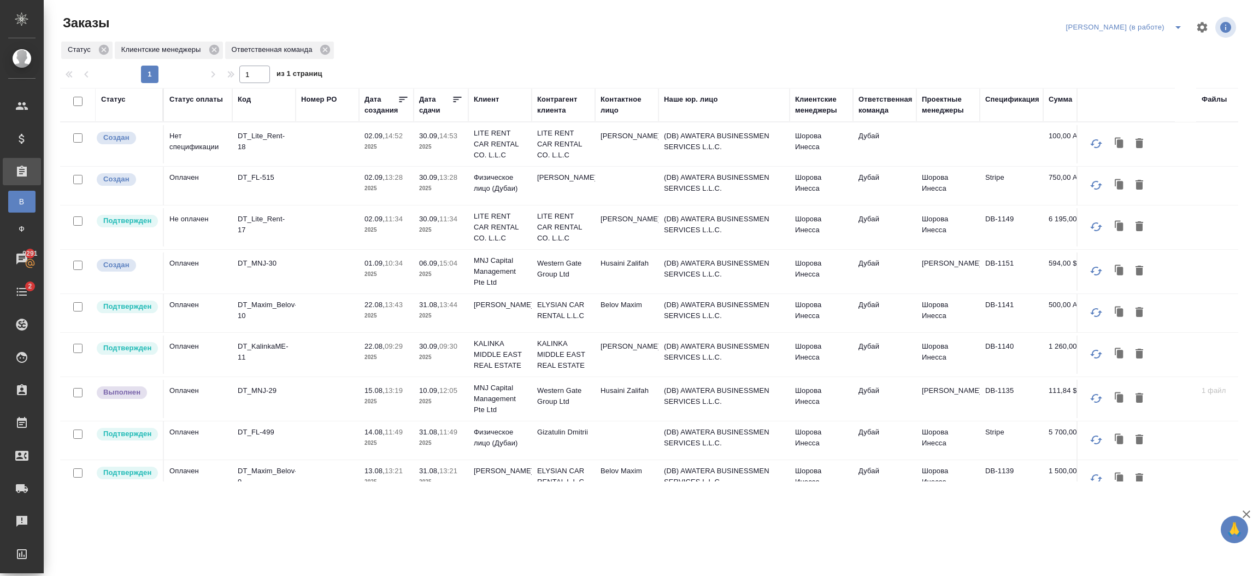
click at [323, 151] on td at bounding box center [327, 144] width 63 height 38
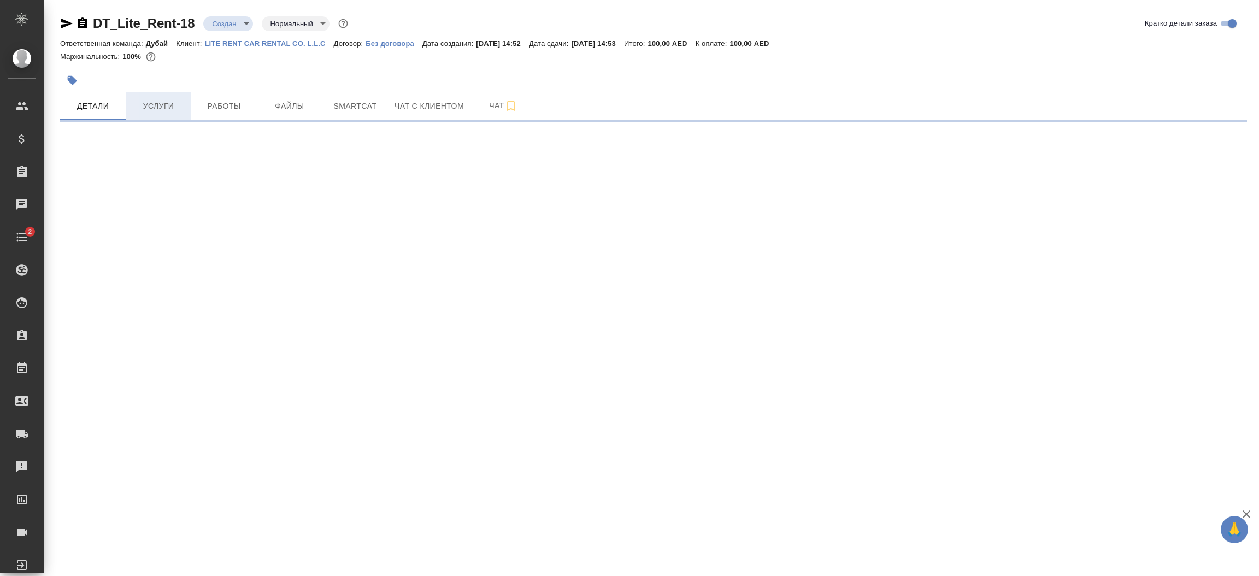
select select "RU"
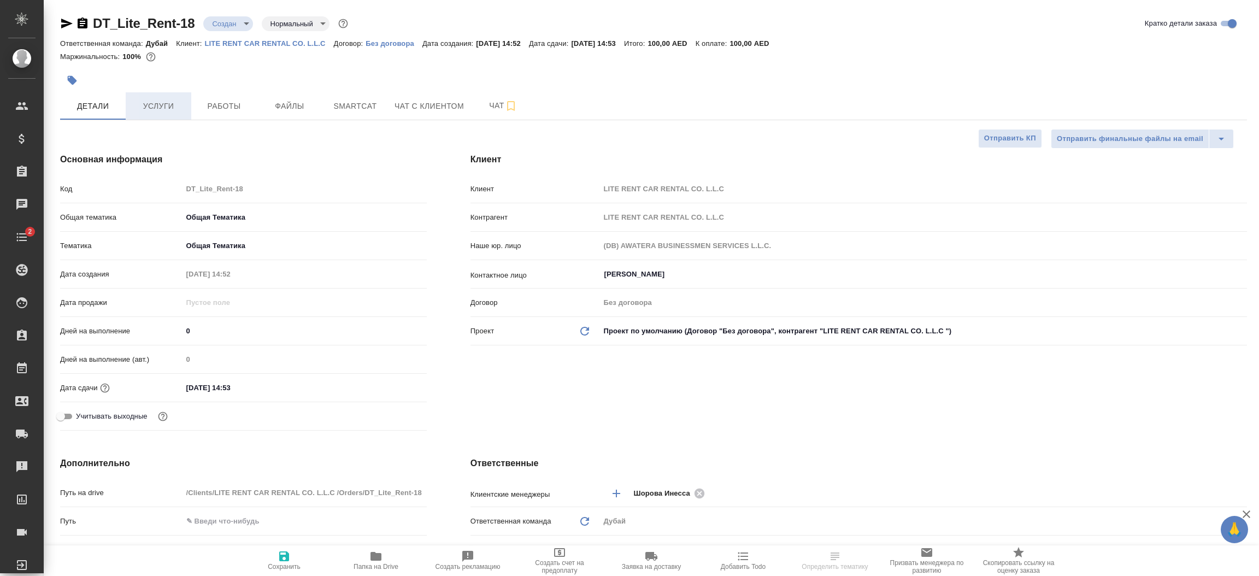
type textarea "x"
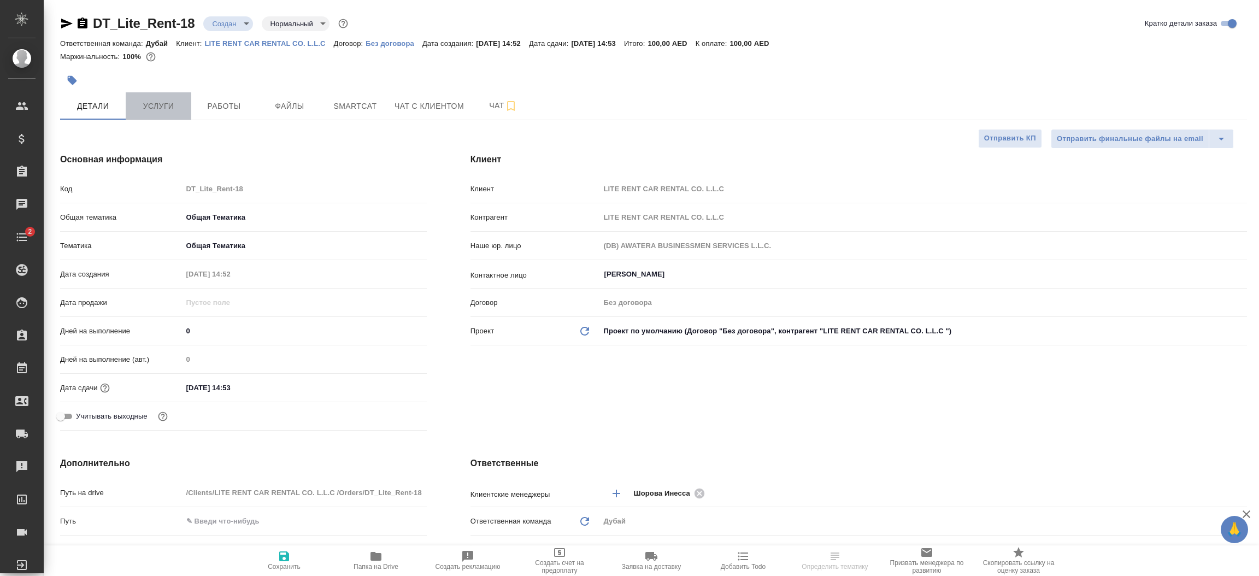
type textarea "x"
click at [166, 104] on span "Услуги" at bounding box center [158, 106] width 52 height 14
type textarea "x"
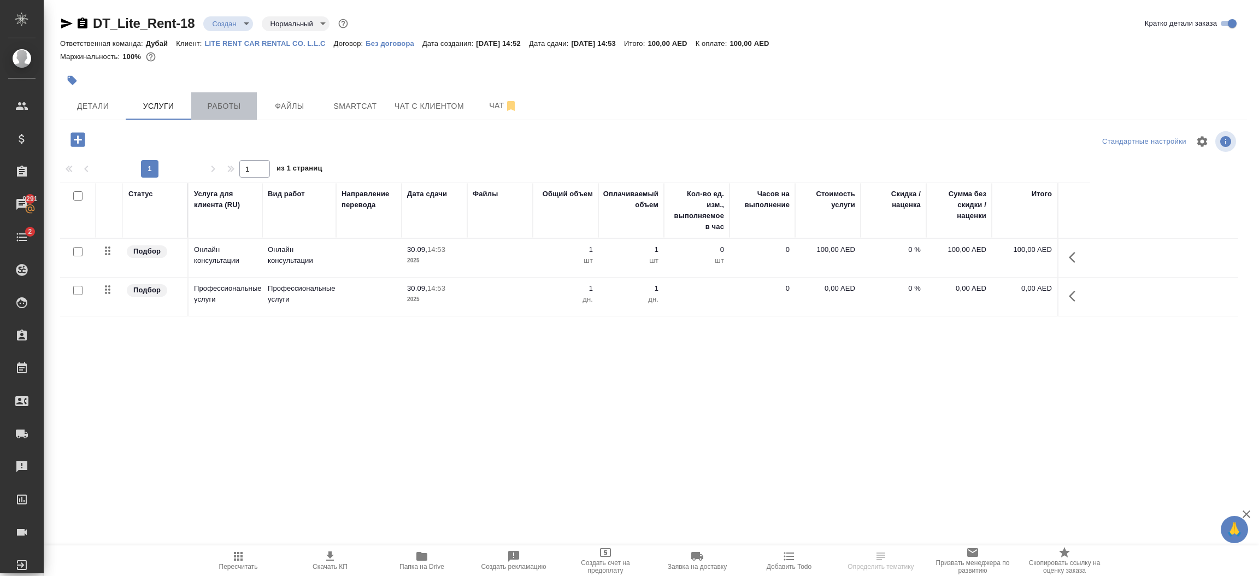
click at [234, 105] on span "Работы" at bounding box center [224, 106] width 52 height 14
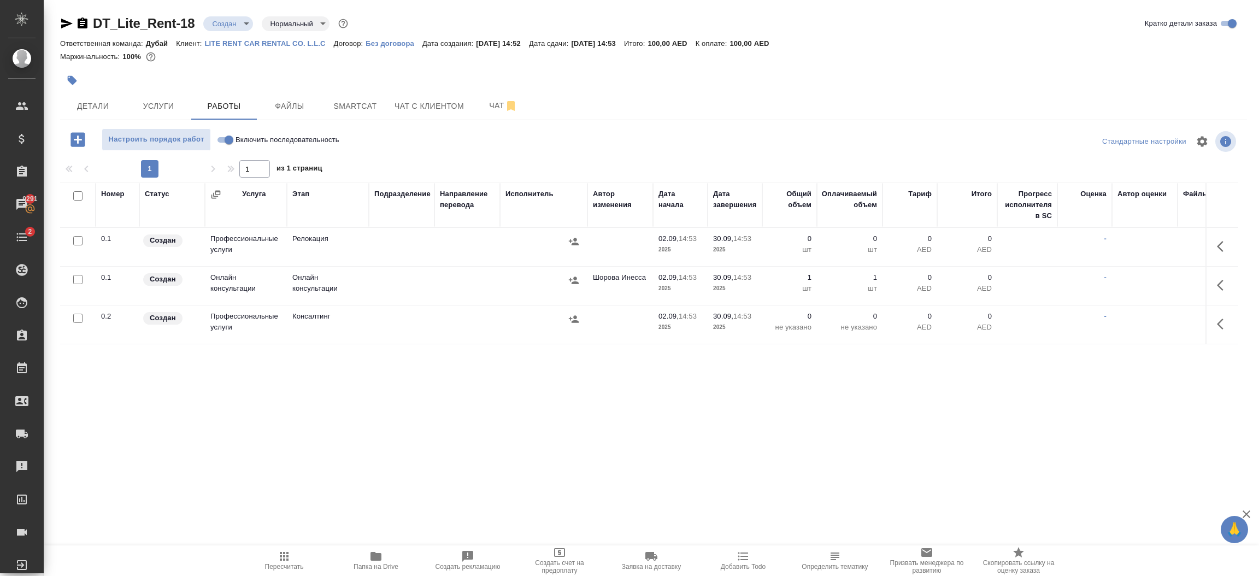
click at [220, 139] on input "Включить последовательность" at bounding box center [228, 139] width 39 height 13
checkbox input "true"
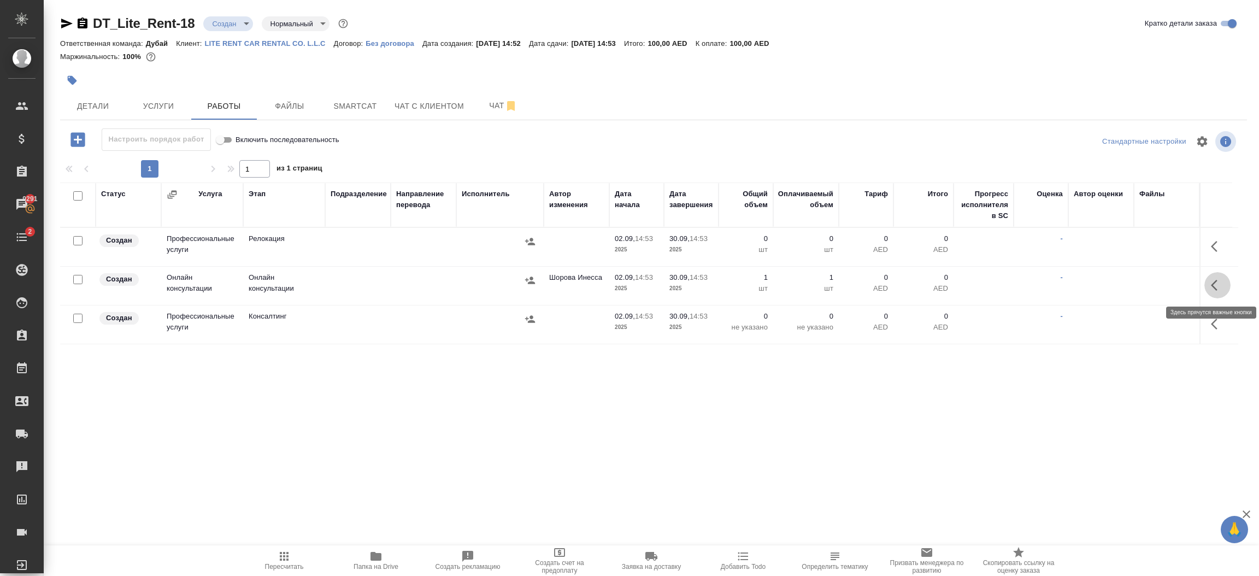
click at [1215, 281] on icon "button" at bounding box center [1214, 285] width 7 height 11
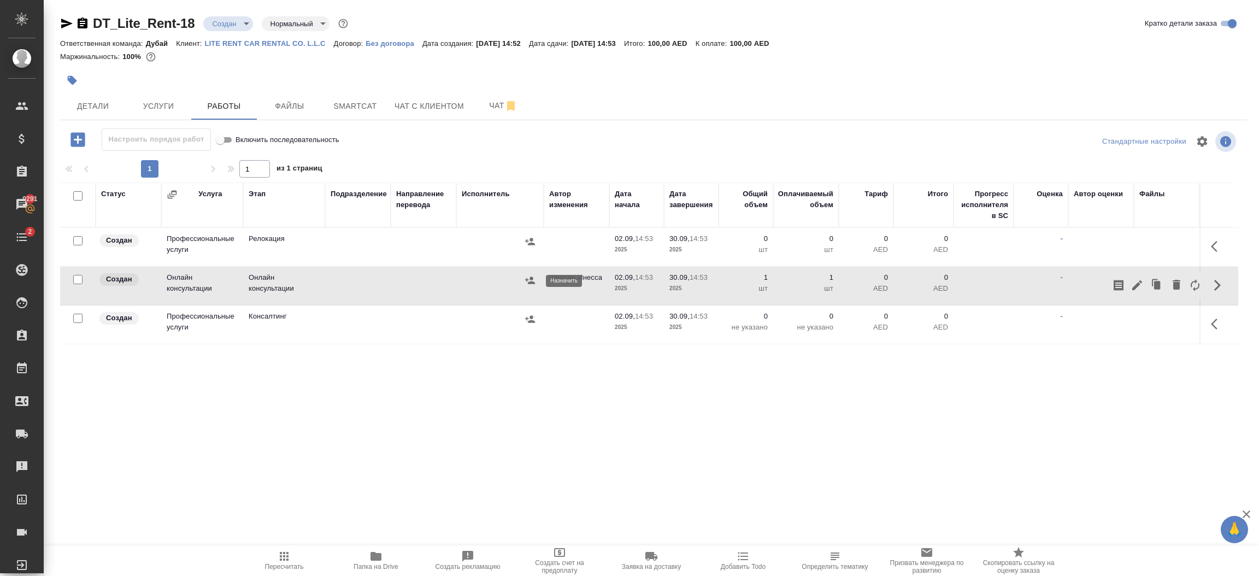
click at [527, 278] on icon "button" at bounding box center [530, 280] width 11 height 11
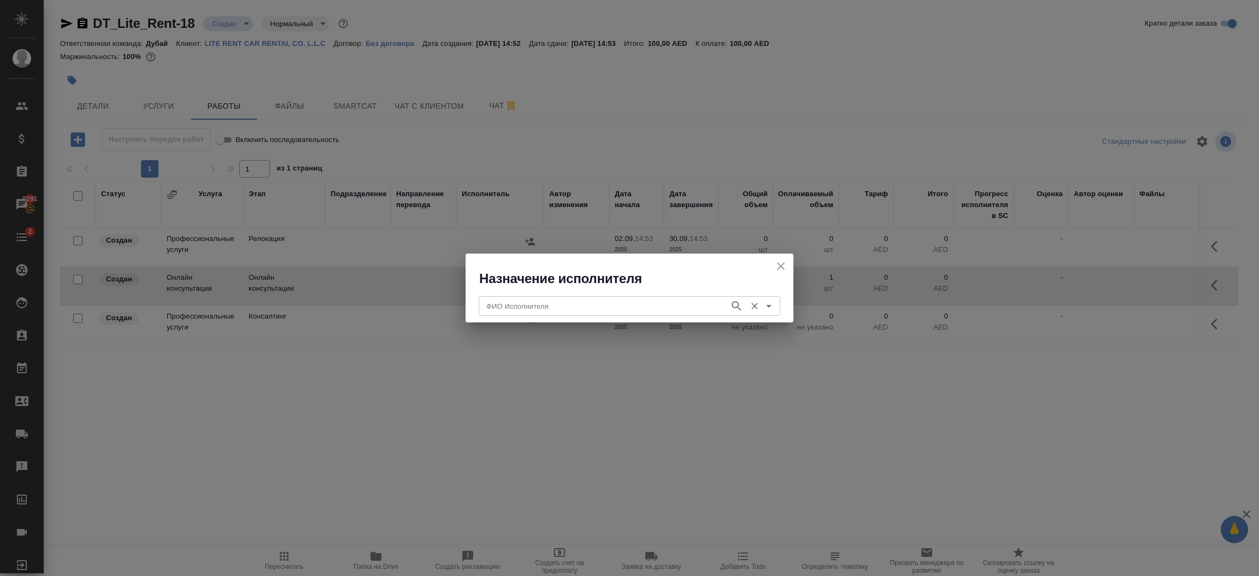
click at [535, 314] on div "ФИО Исполнителя" at bounding box center [630, 306] width 302 height 20
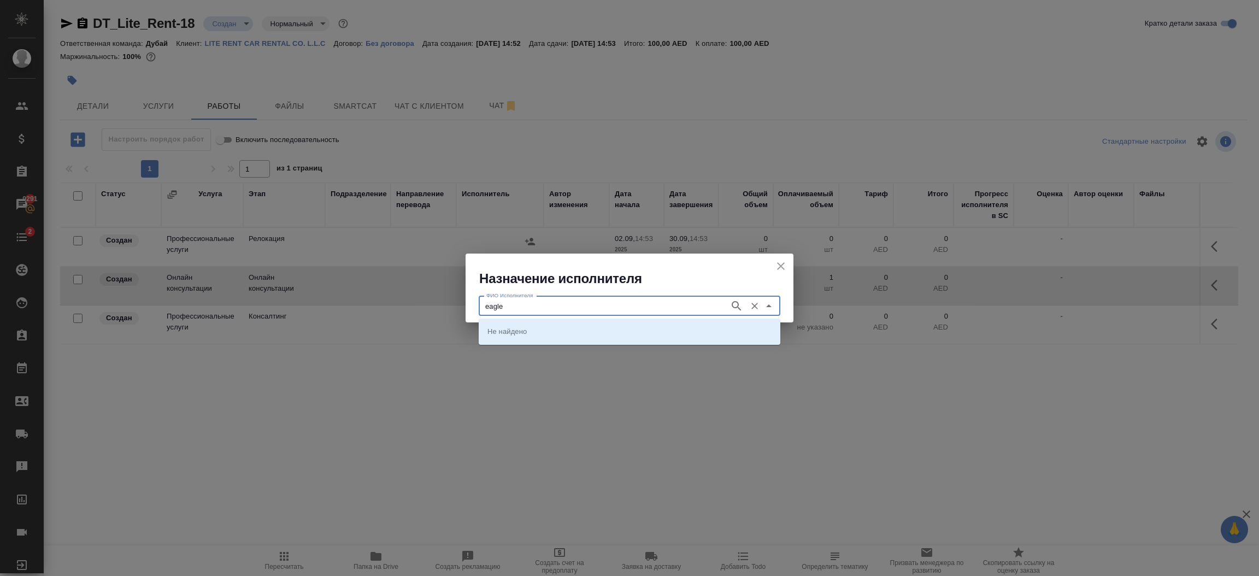
type input "eagle"
click at [588, 330] on p "Eagle Management Services LLC" at bounding box center [541, 331] width 108 height 11
type input "Eagle Management Services LLC"
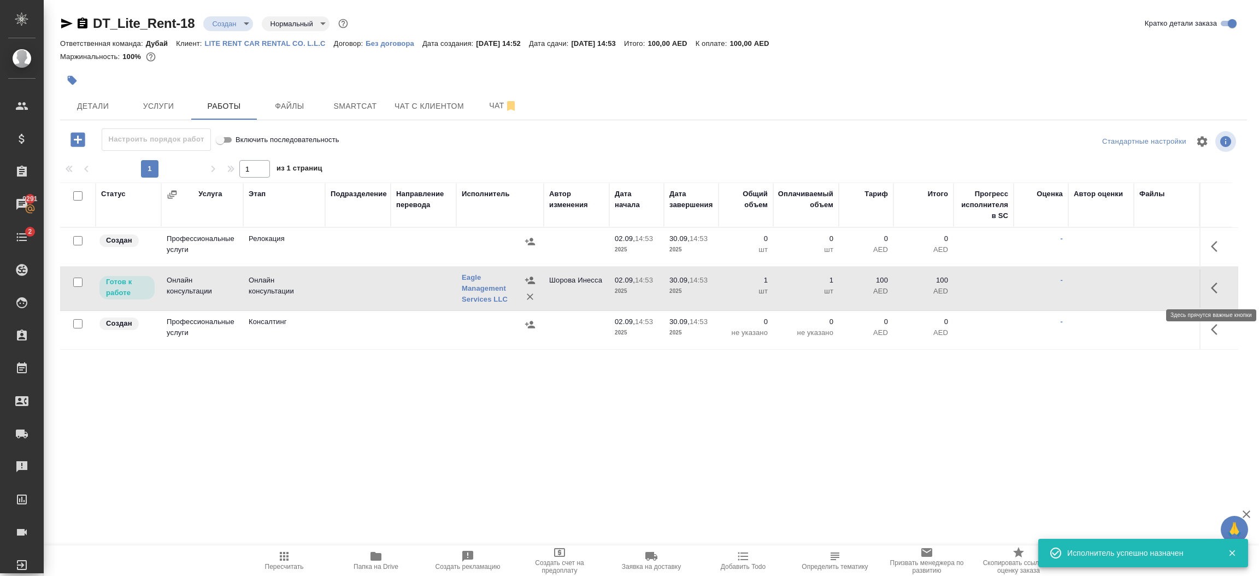
click at [1215, 289] on icon "button" at bounding box center [1217, 287] width 13 height 13
click at [1138, 284] on icon "button" at bounding box center [1137, 287] width 13 height 13
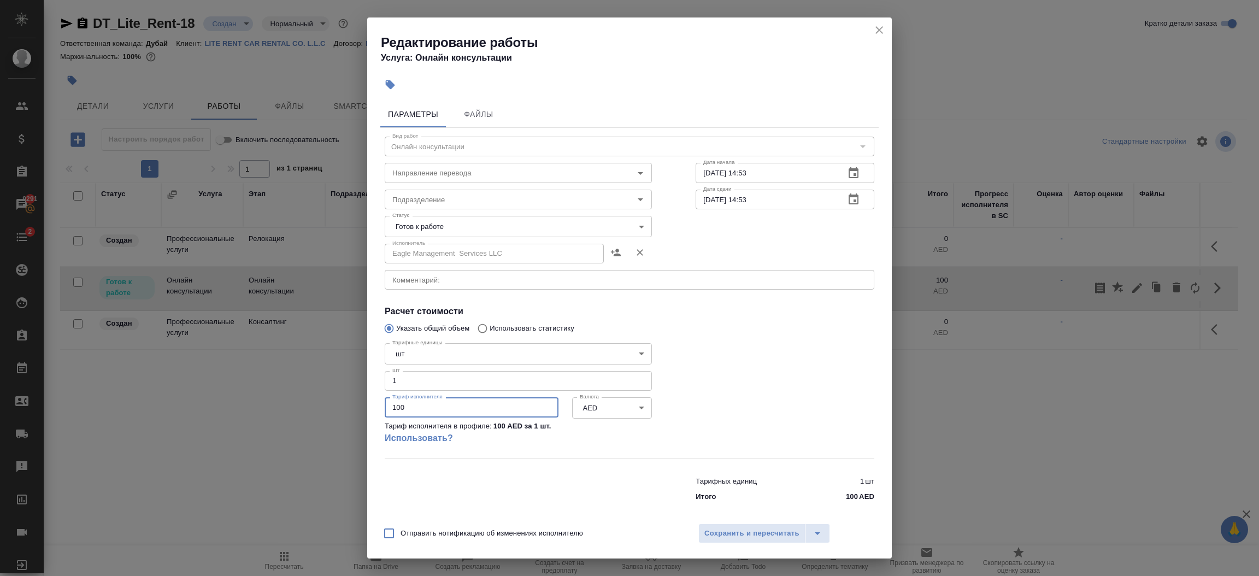
drag, startPoint x: 476, startPoint y: 410, endPoint x: 309, endPoint y: 409, distance: 167.2
click at [309, 409] on div "Редактирование работы Услуга: Онлайн консультации Параметры Файлы Вид работ Онл…" at bounding box center [629, 288] width 1259 height 576
type input "955"
type input "955.50"
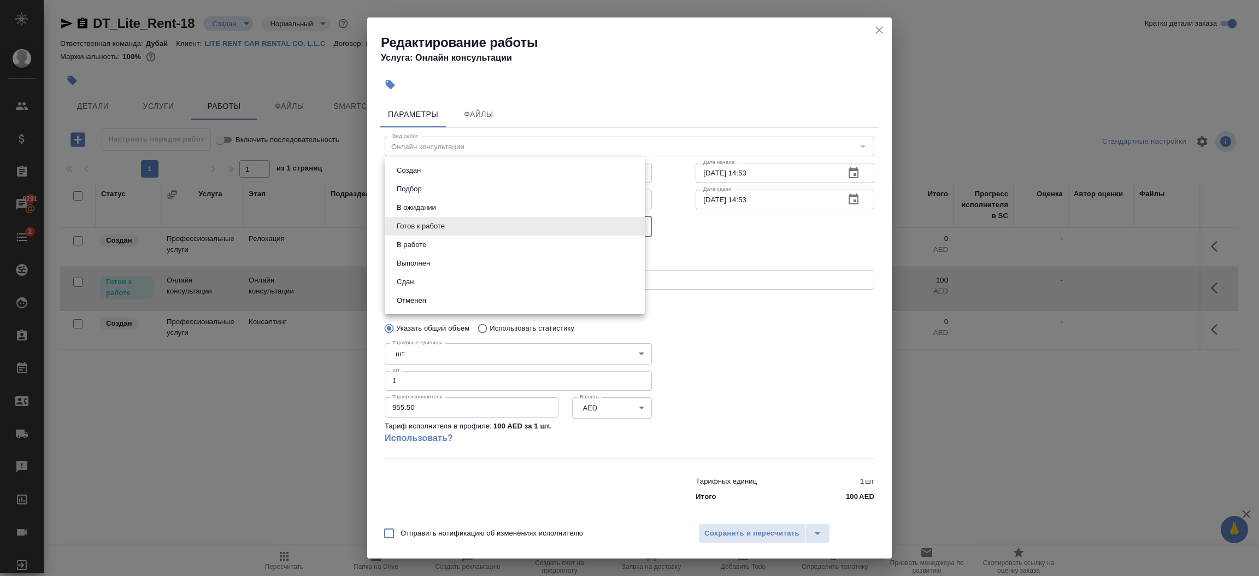
click at [402, 236] on body "🙏 .cls-1 fill:#fff; AWATERA Шорова Инесса i.shorova_kiev Клиенты Спецификации З…" at bounding box center [629, 288] width 1259 height 576
click at [413, 291] on li "Отменен" at bounding box center [515, 300] width 260 height 19
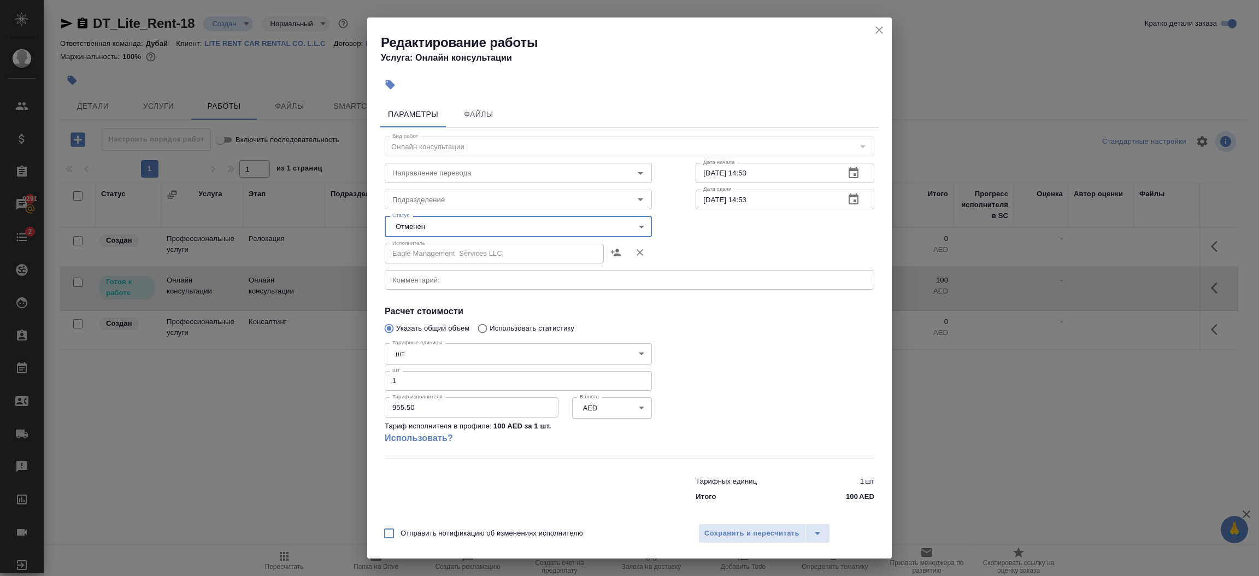
click at [411, 216] on body "🙏 .cls-1 fill:#fff; AWATERA Шорова Инесса i.shorova_kiev Клиенты Спецификации З…" at bounding box center [629, 288] width 1259 height 576
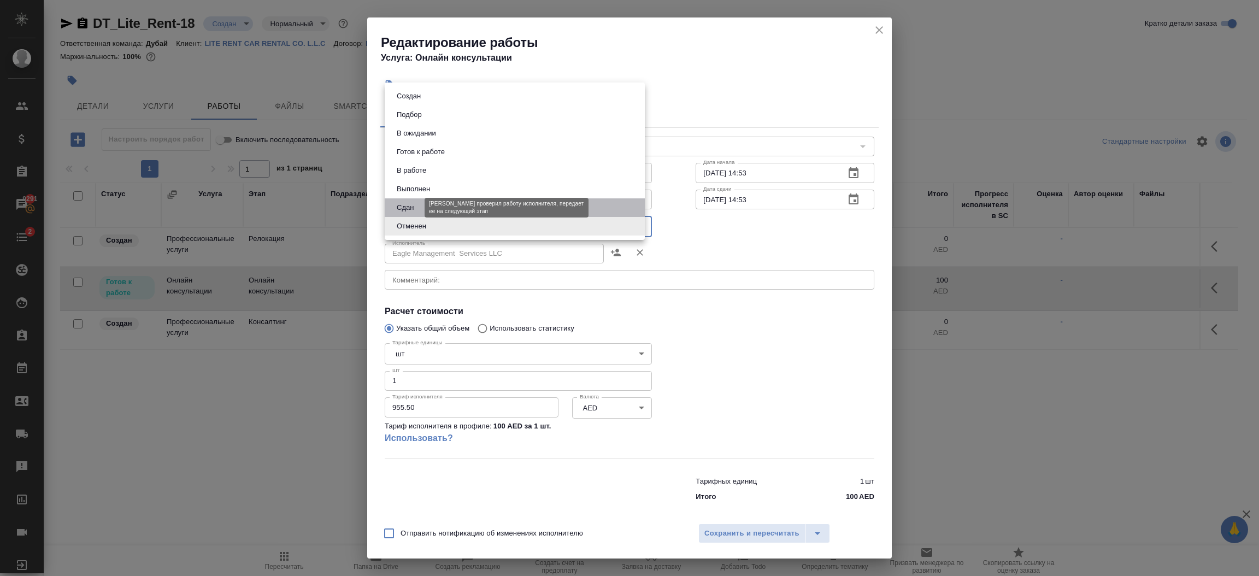
click at [408, 205] on button "Сдан" at bounding box center [404, 208] width 23 height 12
type input "closed"
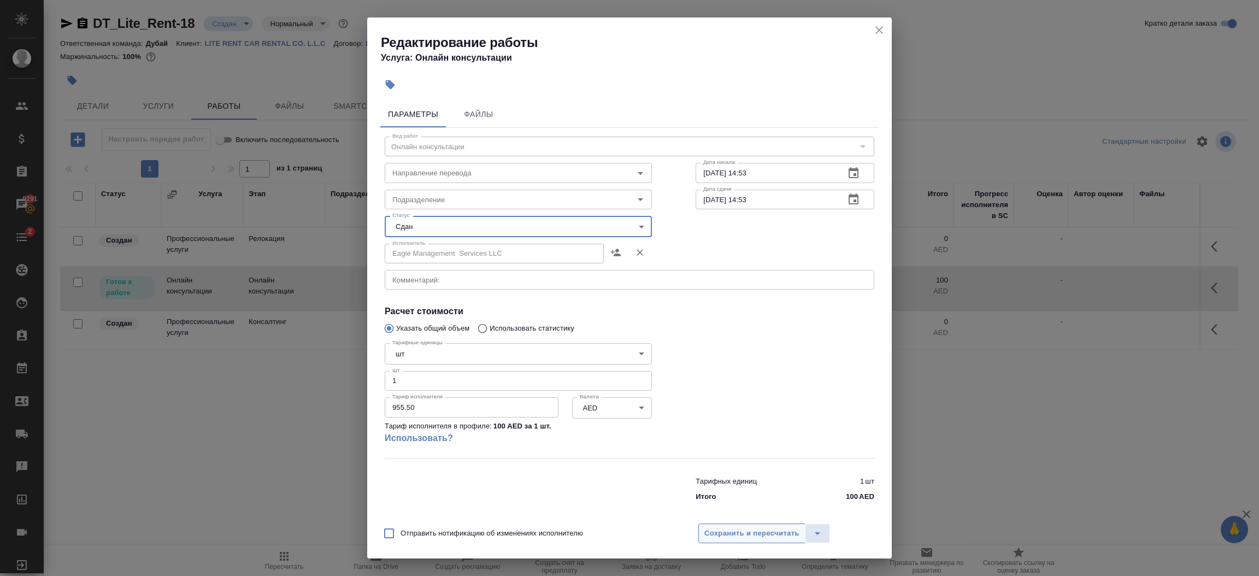
click at [740, 537] on span "Сохранить и пересчитать" at bounding box center [751, 533] width 95 height 13
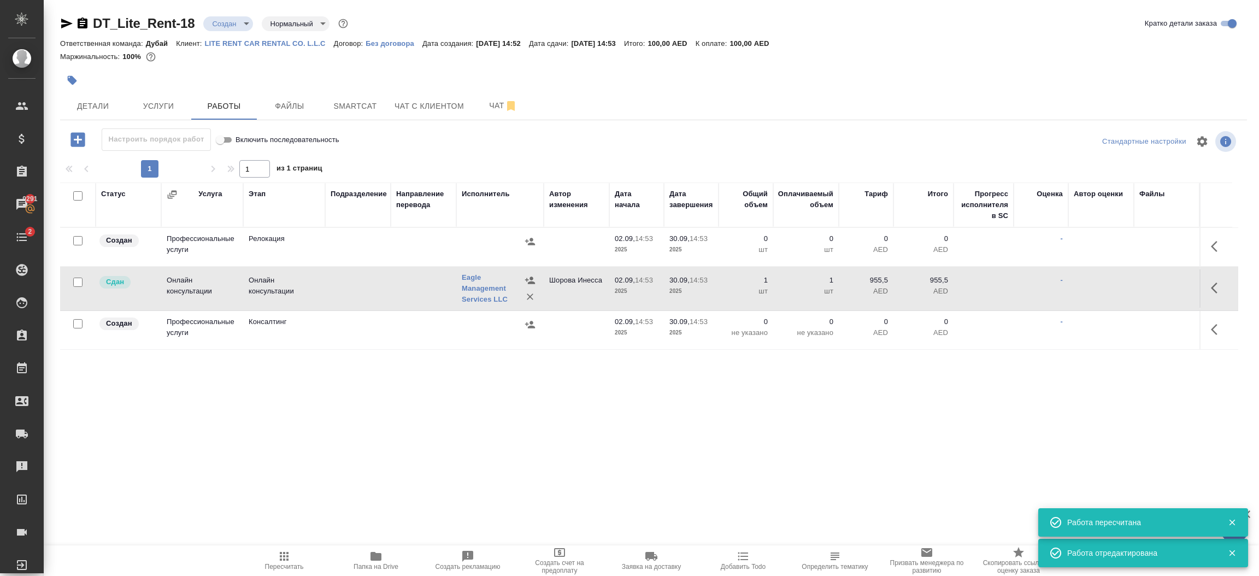
click at [711, 299] on td "30.09, 14:53 2025" at bounding box center [691, 288] width 55 height 38
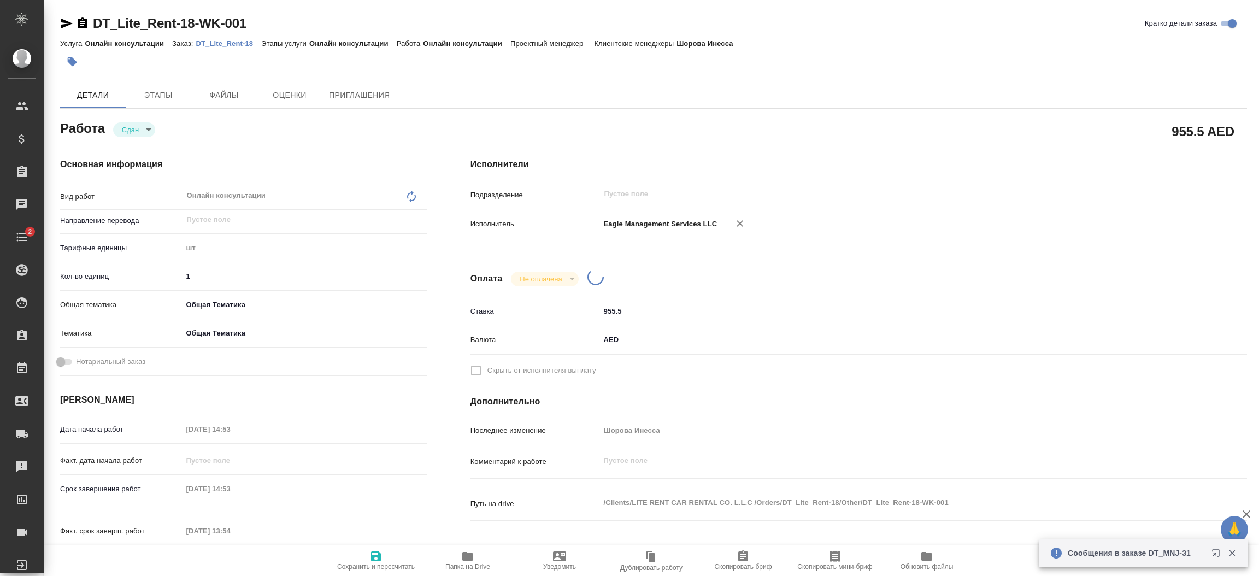
type textarea "x"
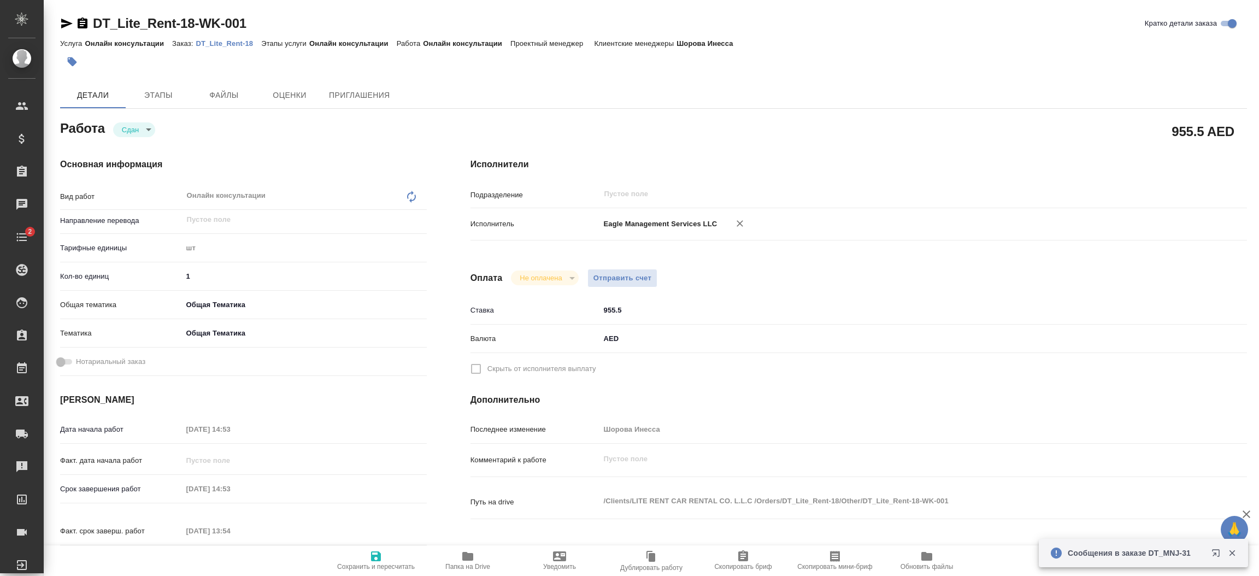
type textarea "x"
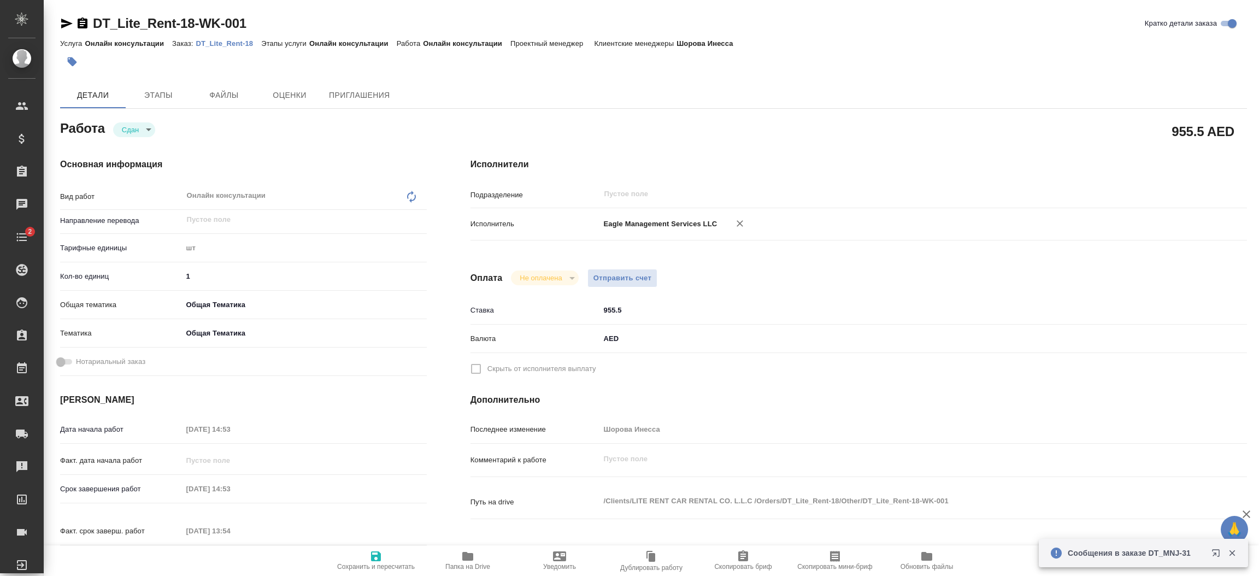
type textarea "x"
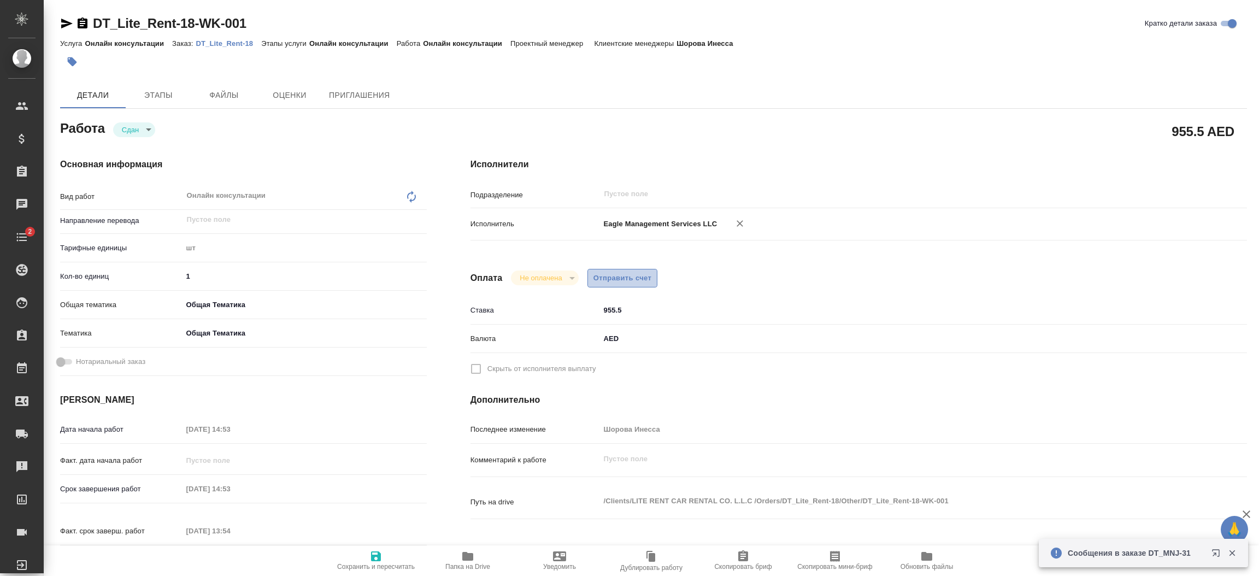
click at [618, 272] on span "Отправить счет" at bounding box center [622, 278] width 58 height 13
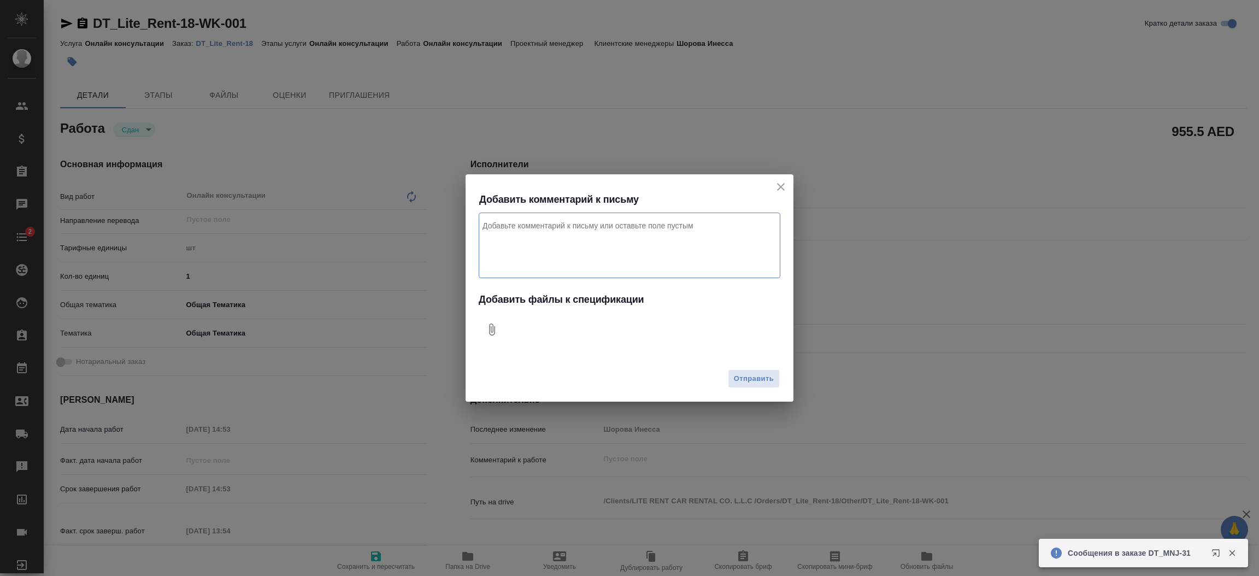
type textarea "x"
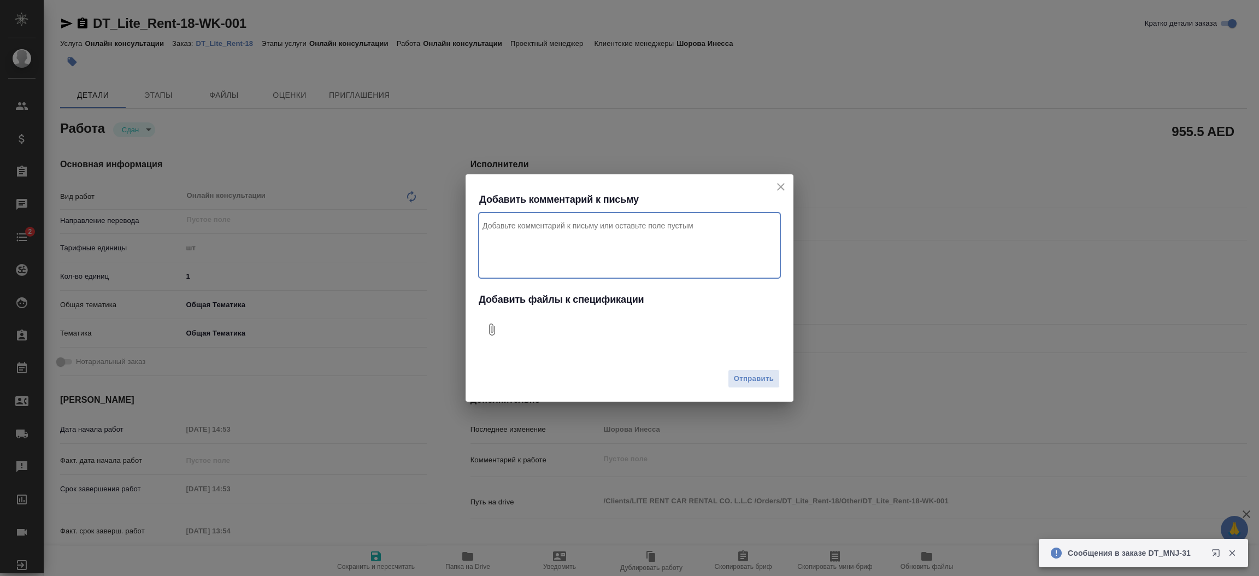
click at [627, 249] on textarea "Комментарий к письму" at bounding box center [630, 246] width 302 height 66
type textarea "Ghb"
type textarea "x"
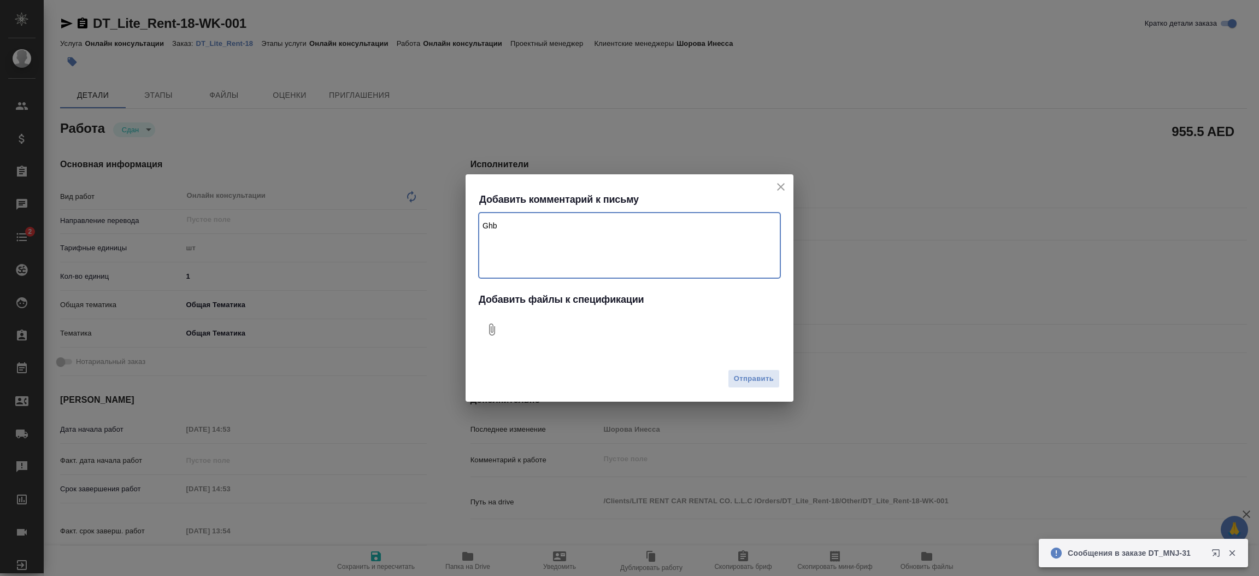
type textarea "x"
type textarea "Ghbdt"
type textarea "x"
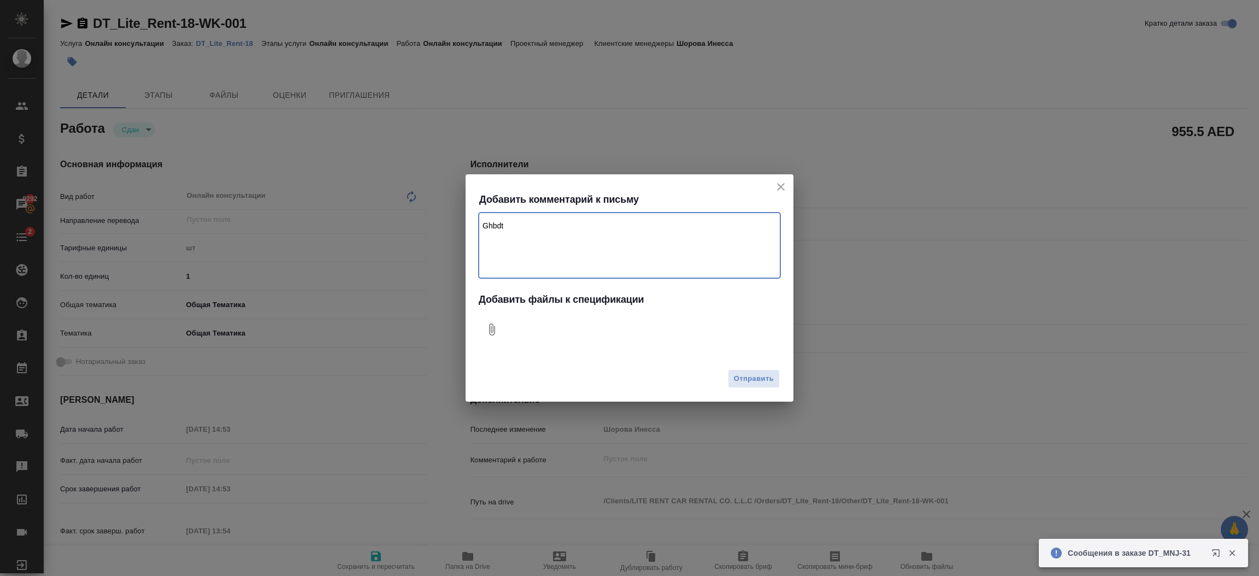
type textarea "x"
type textarea "G"
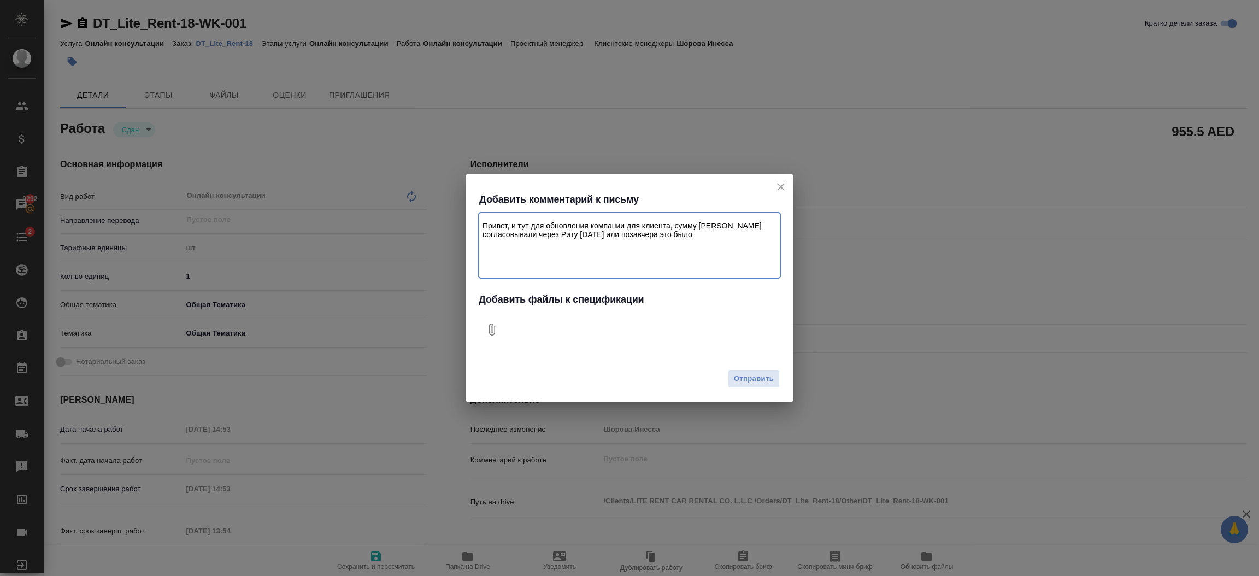
type textarea "Привет, и тут для обновления компании для клиента, сумму [PERSON_NAME] согласов…"
click at [486, 328] on icon "Добавить файлы к спецификации" at bounding box center [491, 329] width 13 height 13
click at [768, 375] on span "Отправить" at bounding box center [754, 379] width 40 height 13
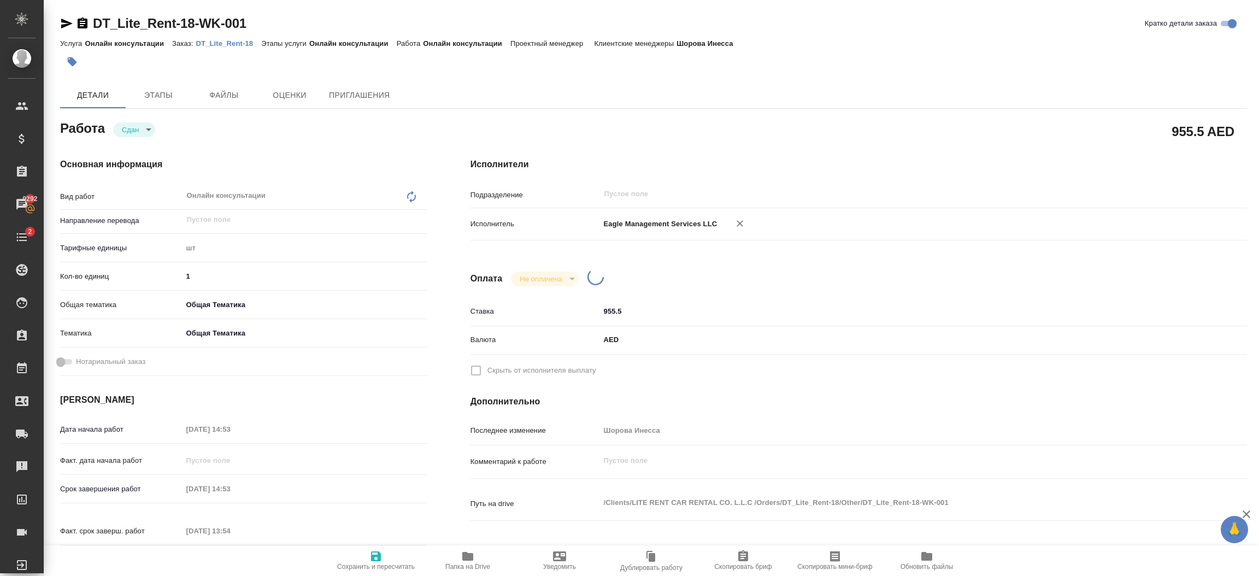
type textarea "x"
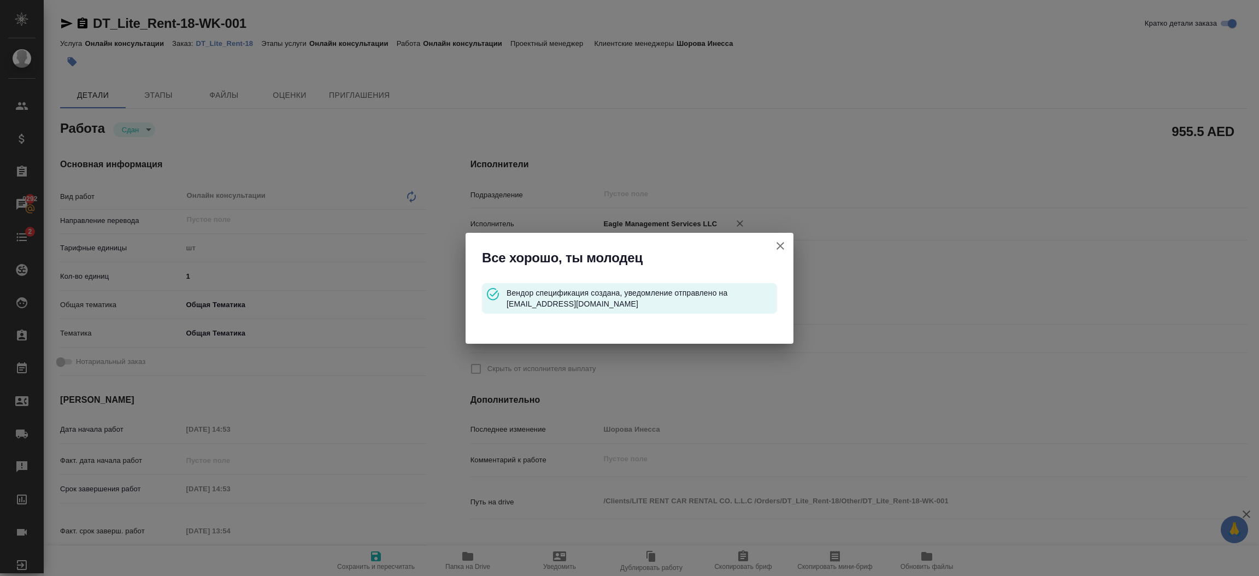
type input "closed"
type textarea "Онлайн консультации"
type textarea "x"
type input "5a8b1489cc6b4906c91bfdc1"
type input "1"
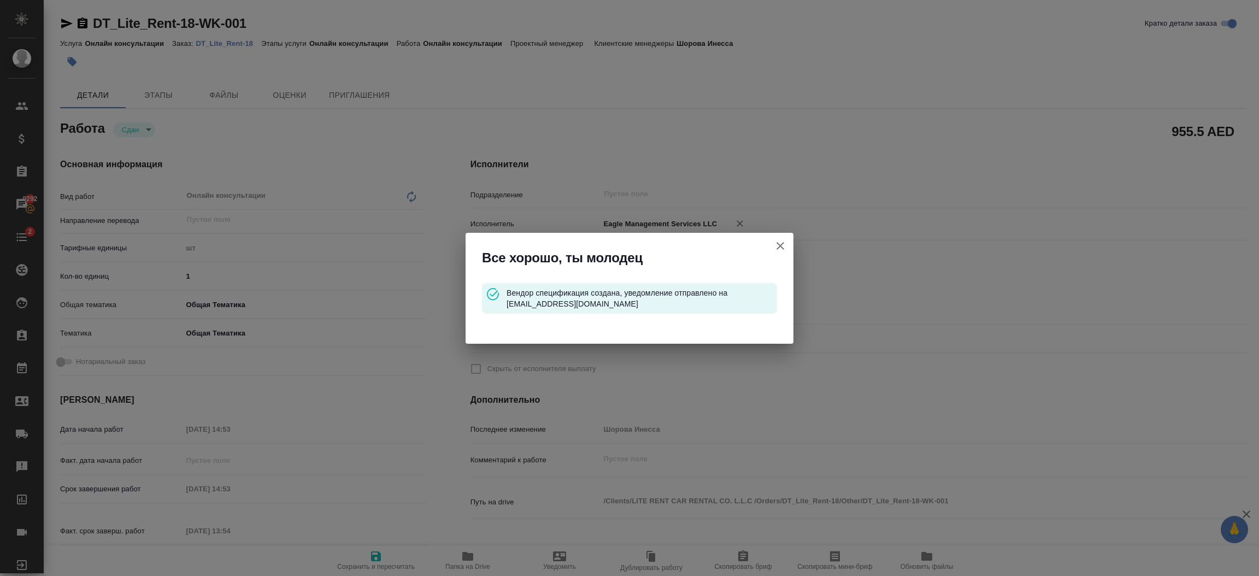
type input "obtem"
type input "6012b1ca196b0e5c9229a120"
type input "02.09.2025 14:53"
type input "30.09.2025 14:53"
type input "03.09.2025 13:54"
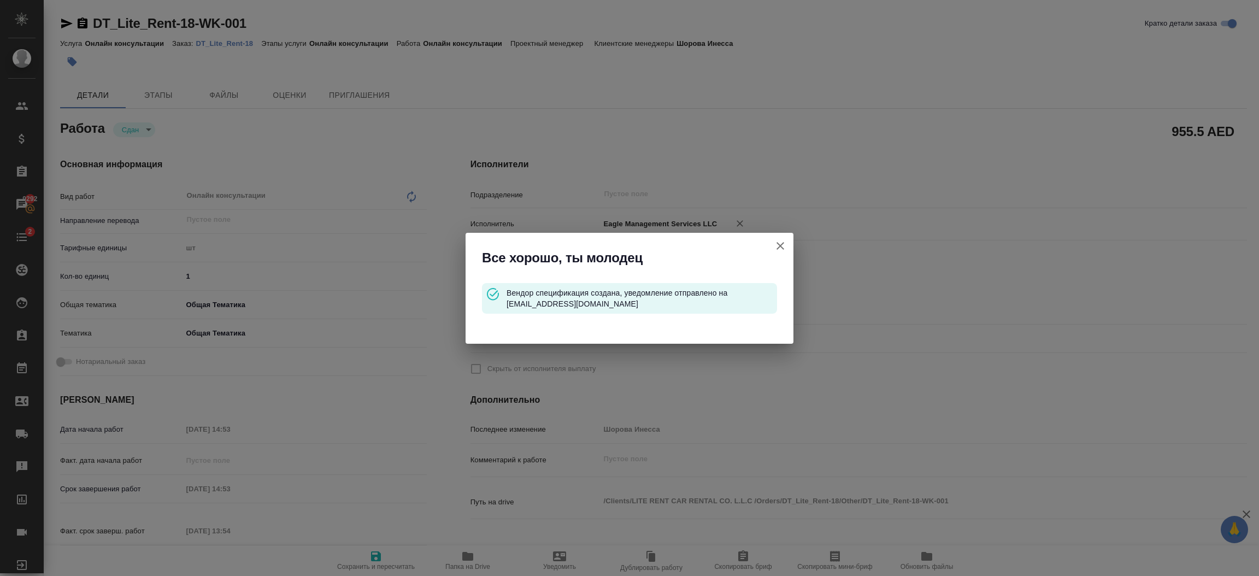
type input "30.09.2025 14:53"
type input "notPayed"
type input "955.5"
type input "AED"
type input "Шорова Инесса"
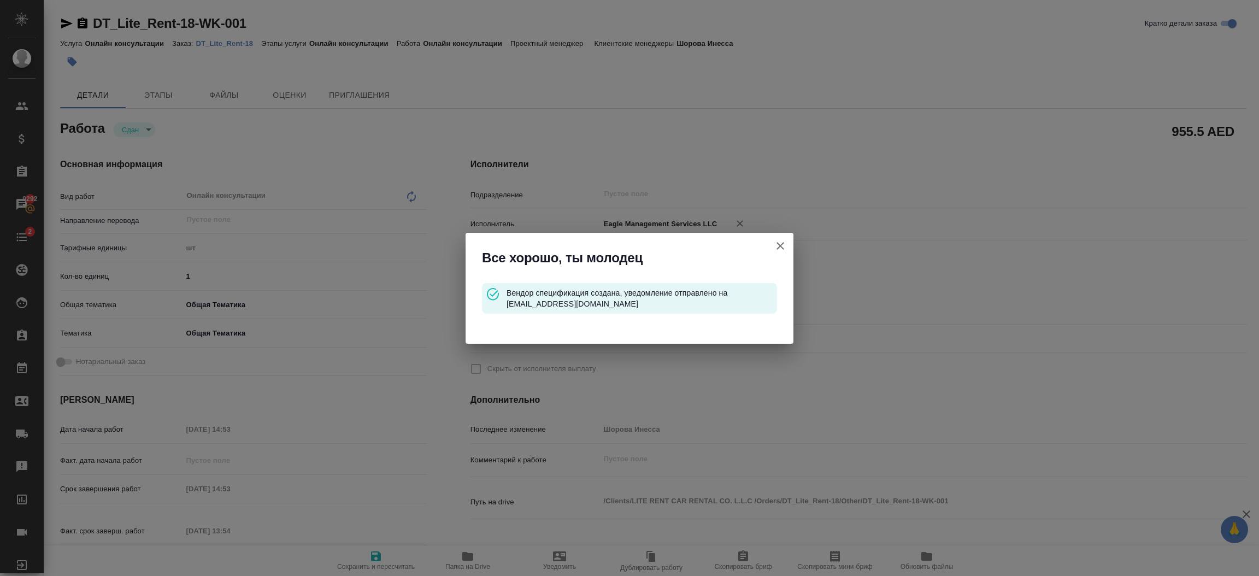
type textarea "x"
type textarea "/Clients/LITE RENT CAR RENTAL CO. L.L.C /Orders/DT_Lite_Rent-18/Other/DT_Lite_R…"
type textarea "x"
type input "DT_Lite_Rent-18"
type input "Онлайн консультации"
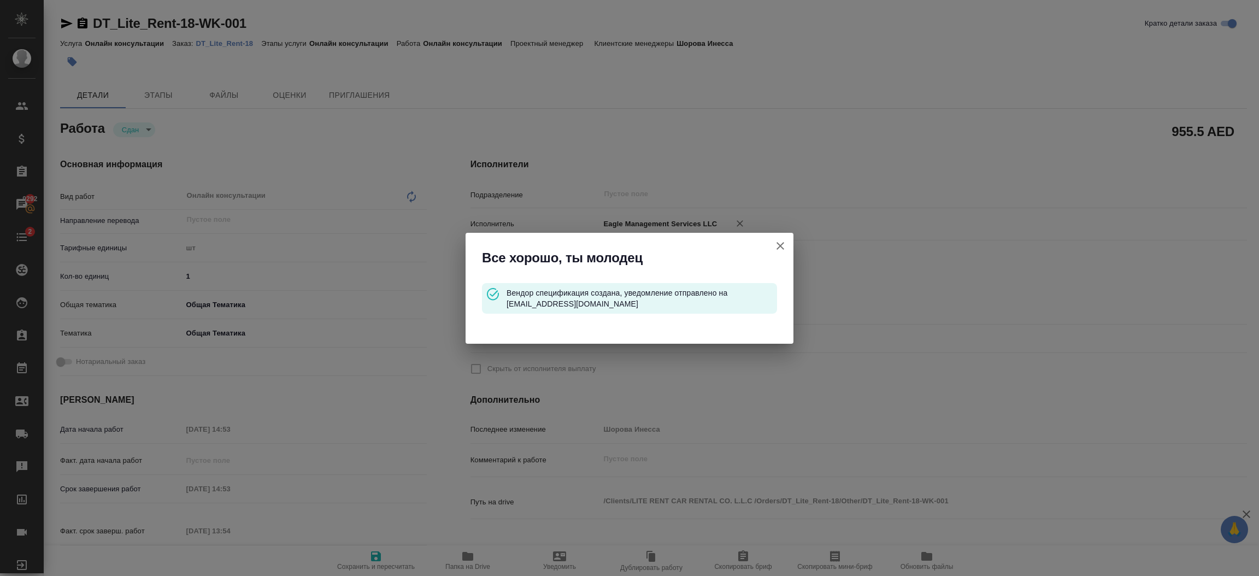
type input "Онлайн консультации"
type input "Шорова Инесса"
type input "/Clients/LITE RENT CAR RENTAL CO. L.L.C /Orders/DT_Lite_Rent-18"
type textarea "x"
type textarea "обновление лицензии"
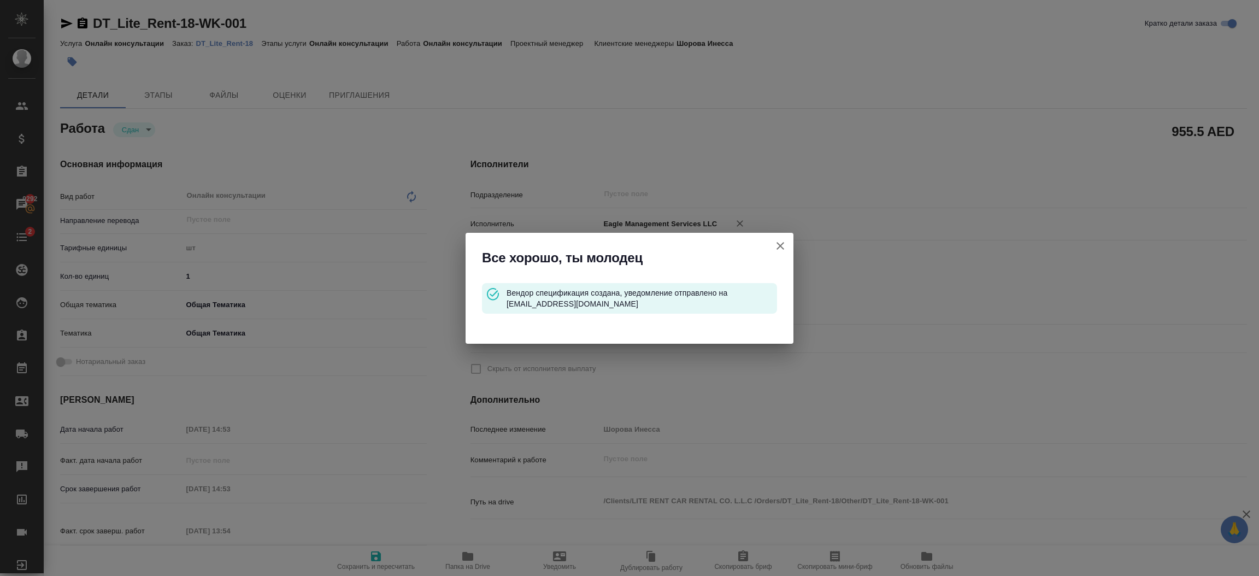
type textarea "x"
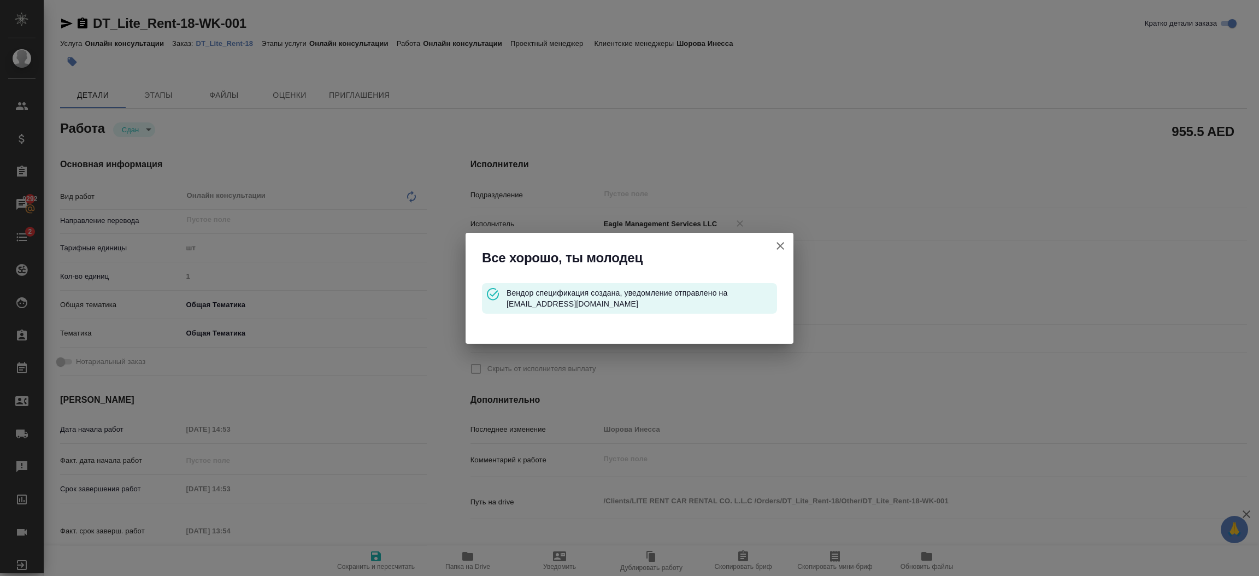
type textarea "x"
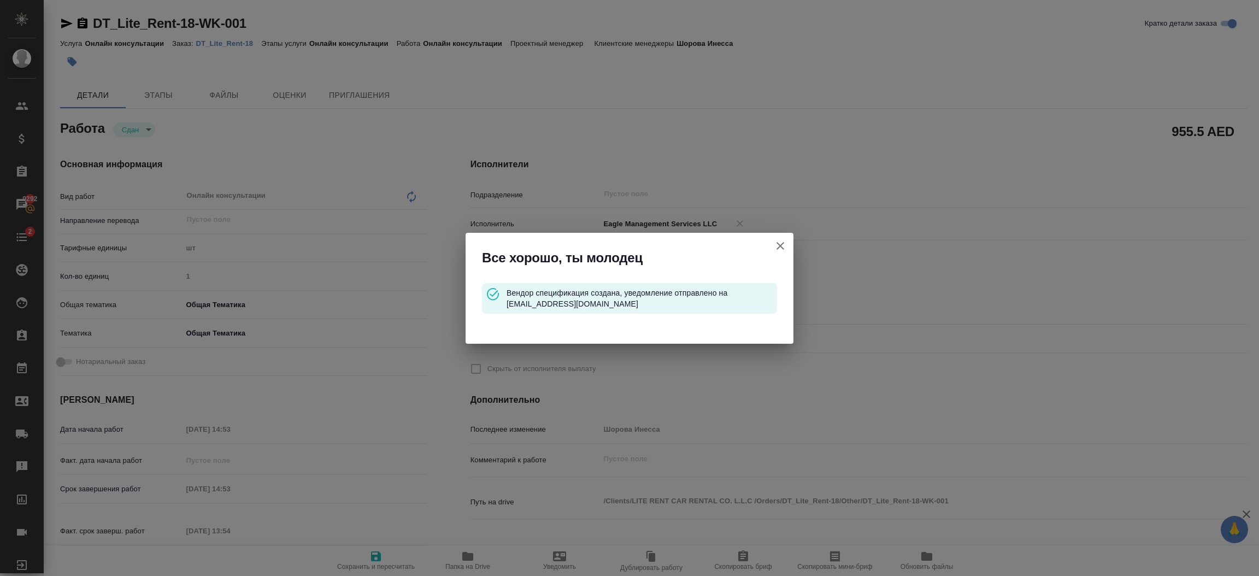
type textarea "x"
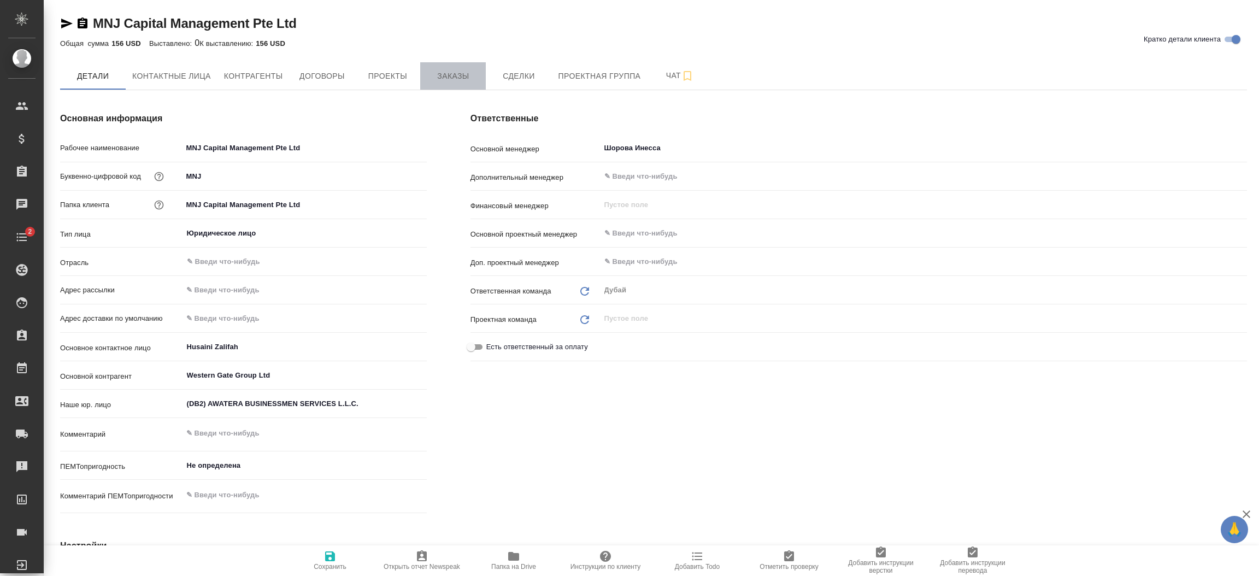
click at [457, 70] on span "Заказы" at bounding box center [453, 76] width 52 height 14
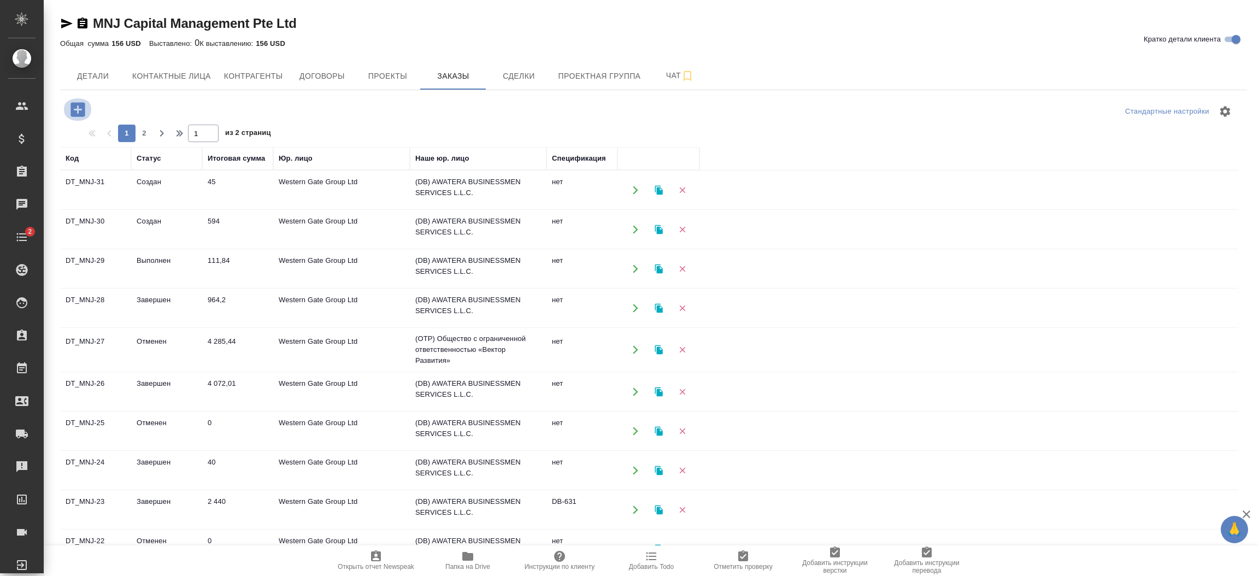
click at [77, 104] on icon "button" at bounding box center [77, 109] width 14 height 14
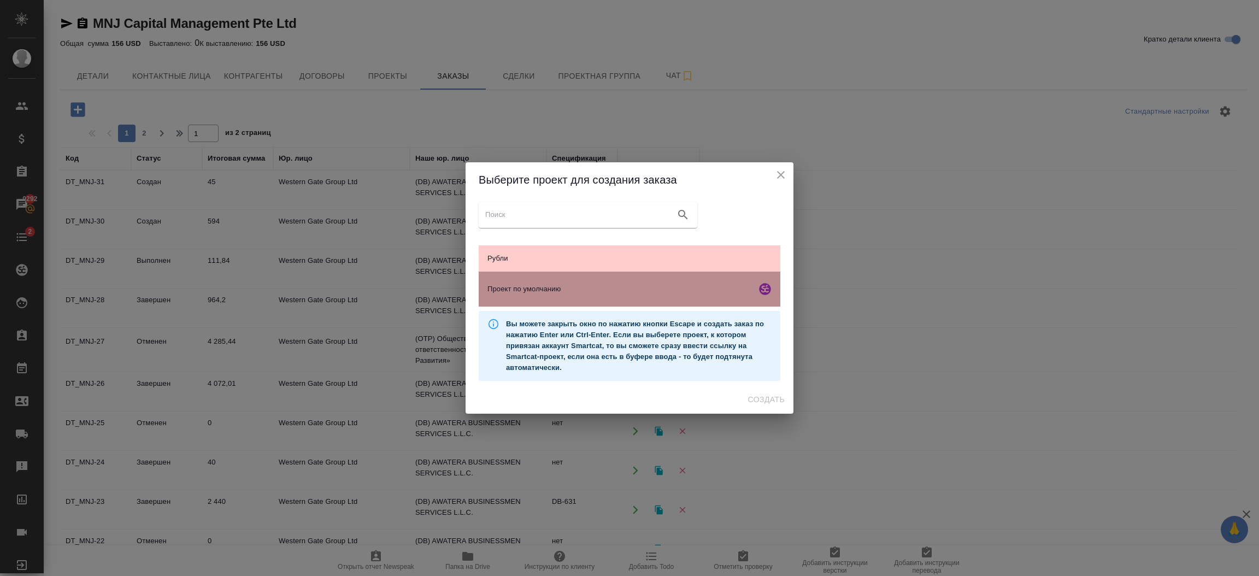
click at [539, 285] on span "Проект по умолчанию" at bounding box center [619, 289] width 264 height 11
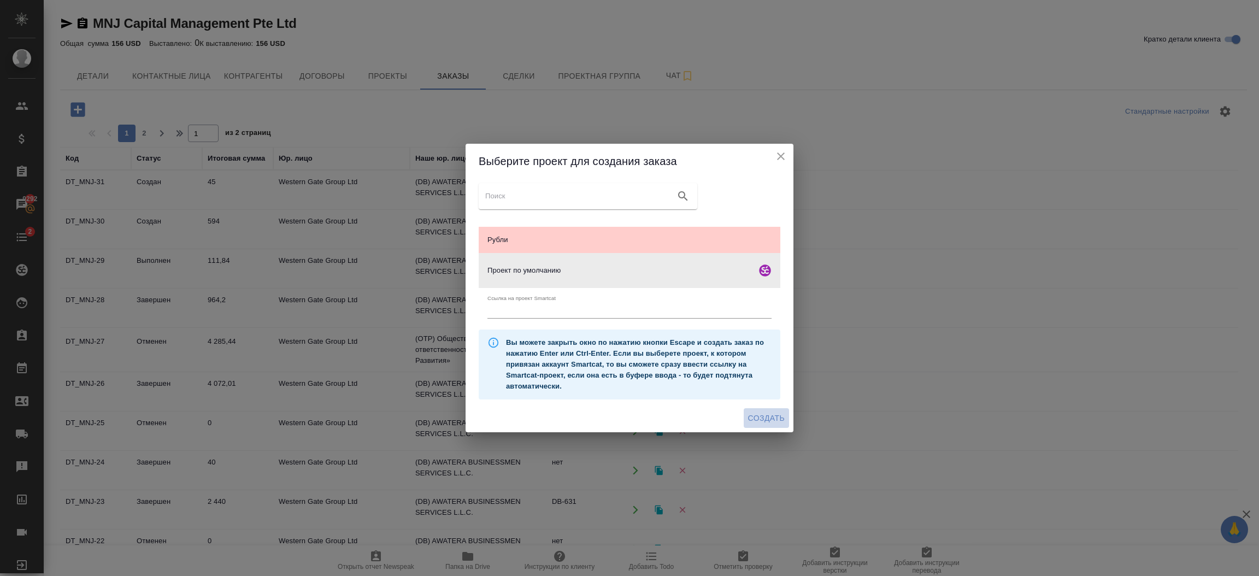
click at [755, 415] on span "Создать" at bounding box center [766, 418] width 37 height 14
click at [755, 415] on div "Создать" at bounding box center [630, 418] width 328 height 29
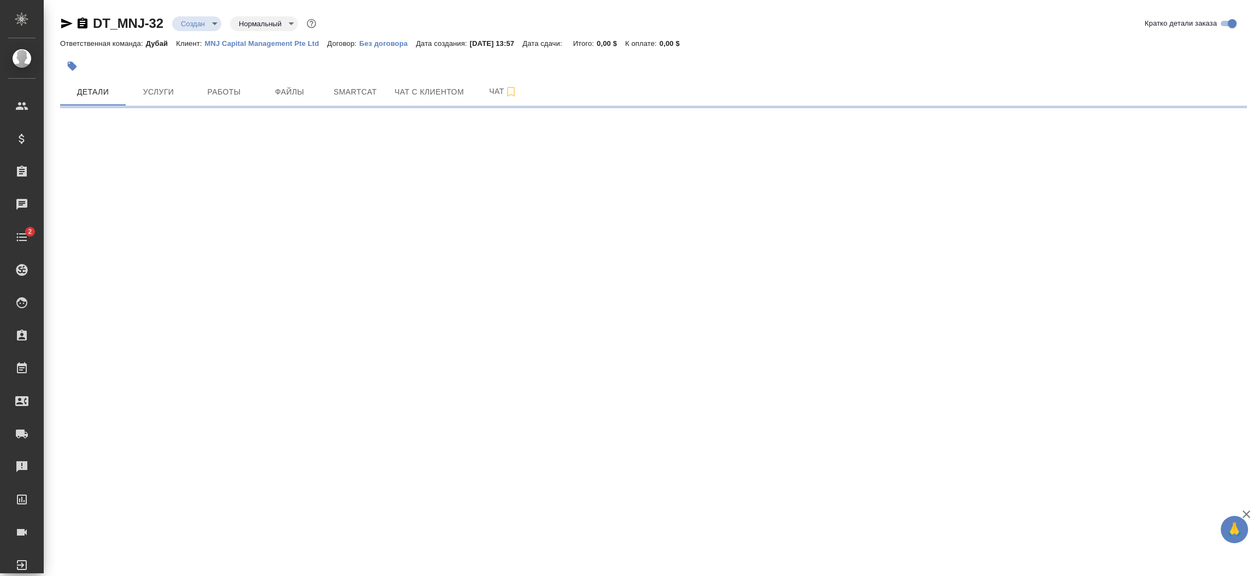
select select "RU"
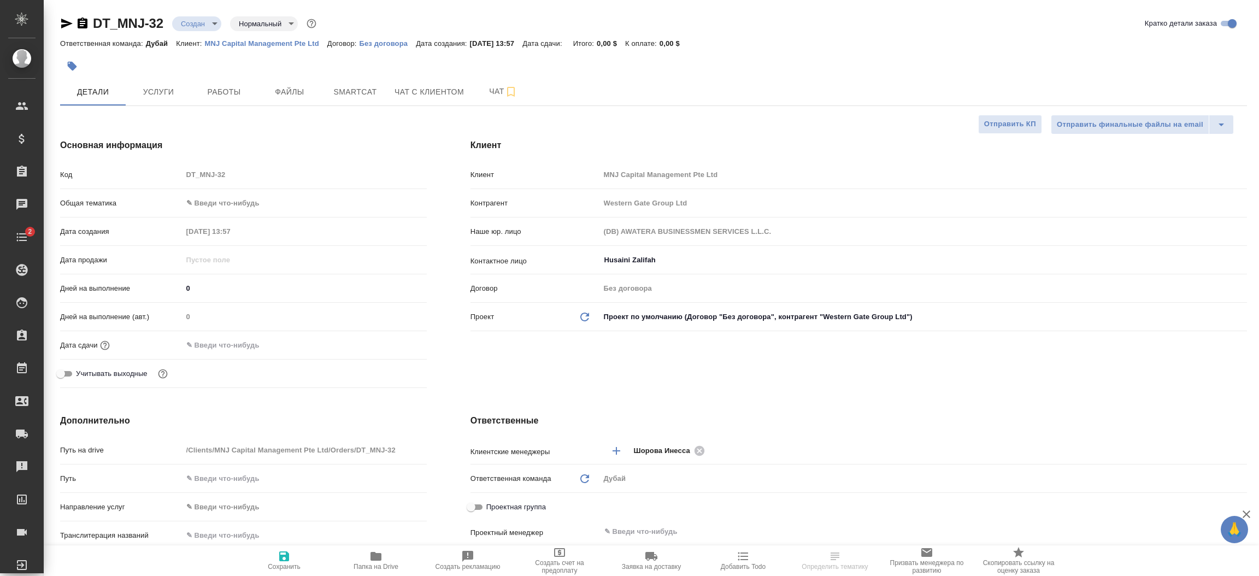
type textarea "x"
click at [67, 24] on icon "button" at bounding box center [66, 24] width 11 height 10
type textarea "x"
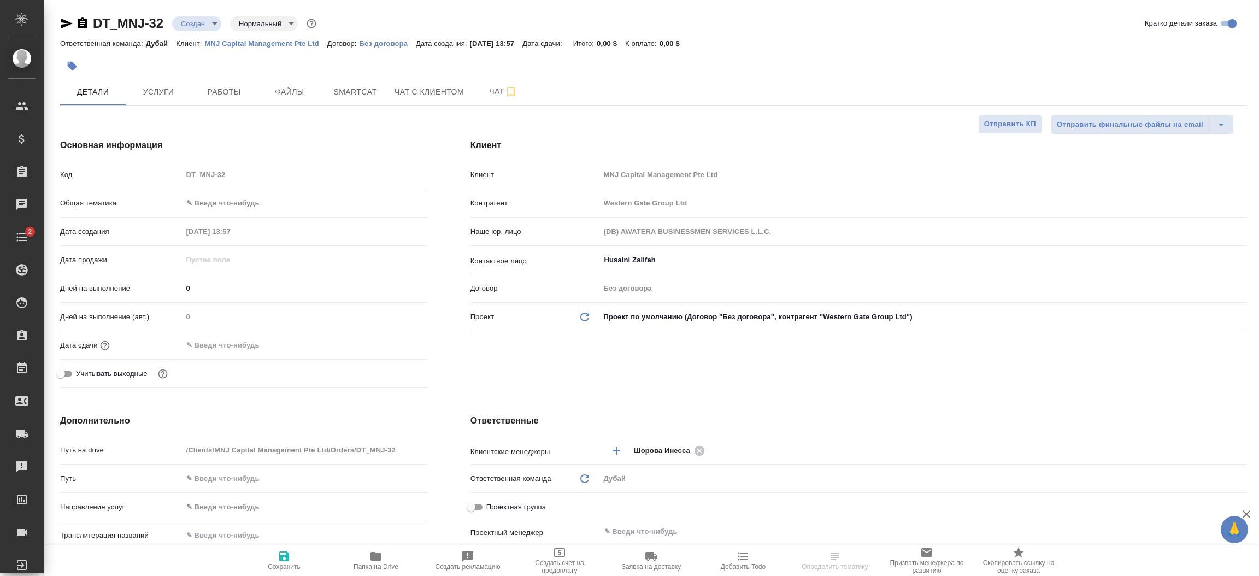
type textarea "x"
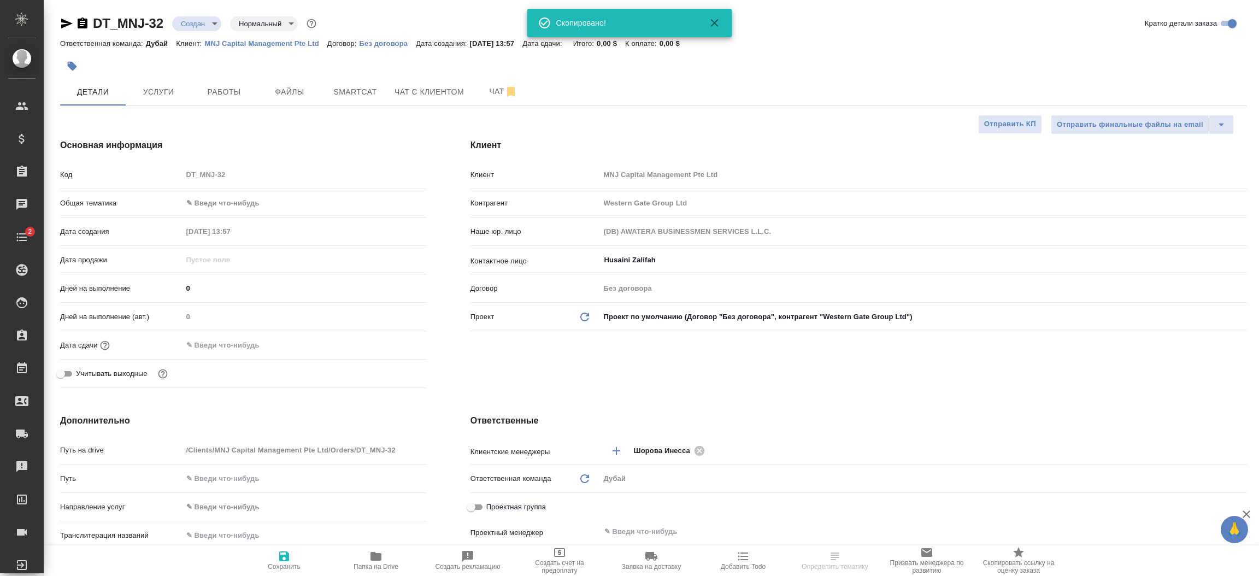
click at [230, 205] on body "🙏 .cls-1 fill:#fff; AWATERA Шорова Инесса i.shorova_kiev Клиенты Спецификации З…" at bounding box center [629, 288] width 1259 height 576
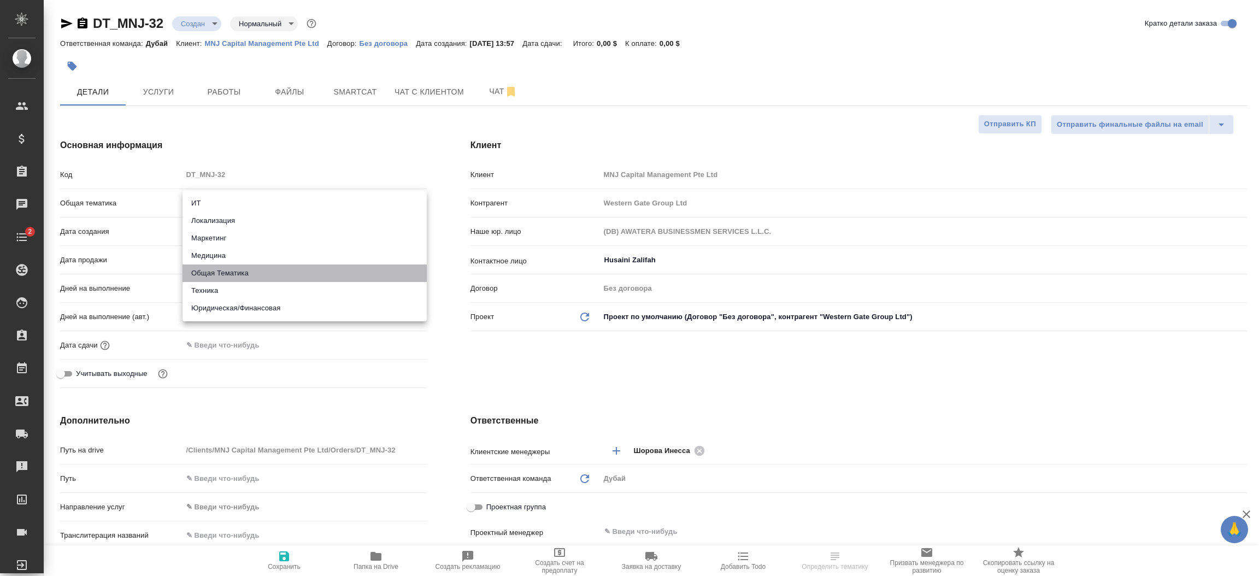
click at [227, 272] on li "Общая Тематика" at bounding box center [305, 272] width 244 height 17
type input "obtem"
type textarea "x"
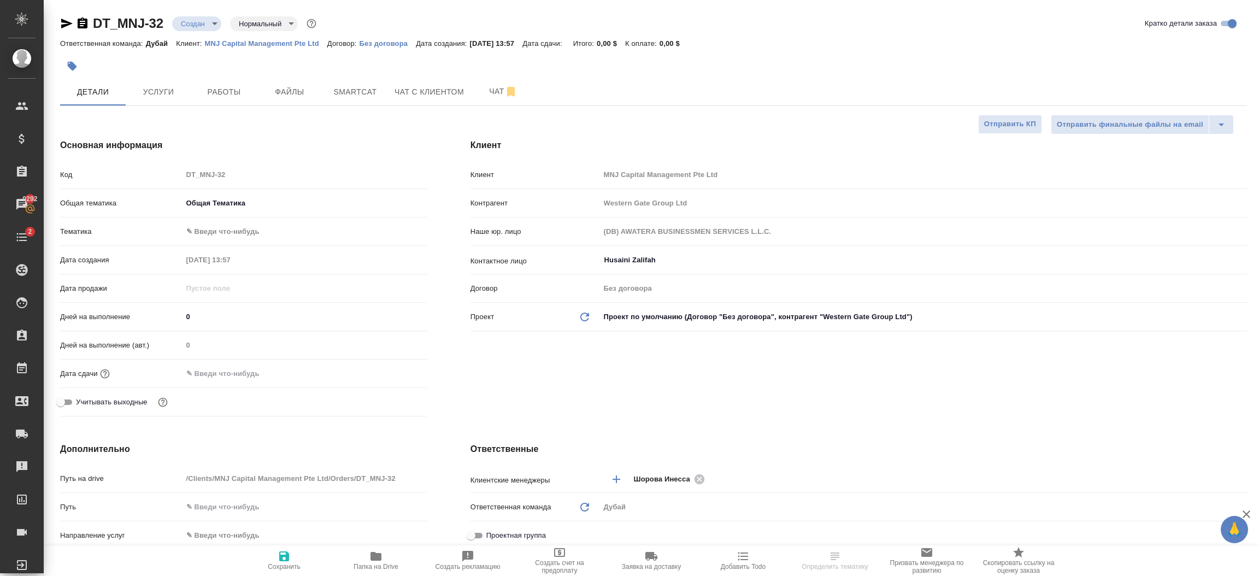
click at [226, 223] on body "🙏 .cls-1 fill:#fff; AWATERA Шорова Инесса i.shorova_kiev Клиенты Спецификации З…" at bounding box center [629, 288] width 1259 height 576
click at [234, 231] on li "Общая Тематика" at bounding box center [305, 231] width 244 height 17
type textarea "x"
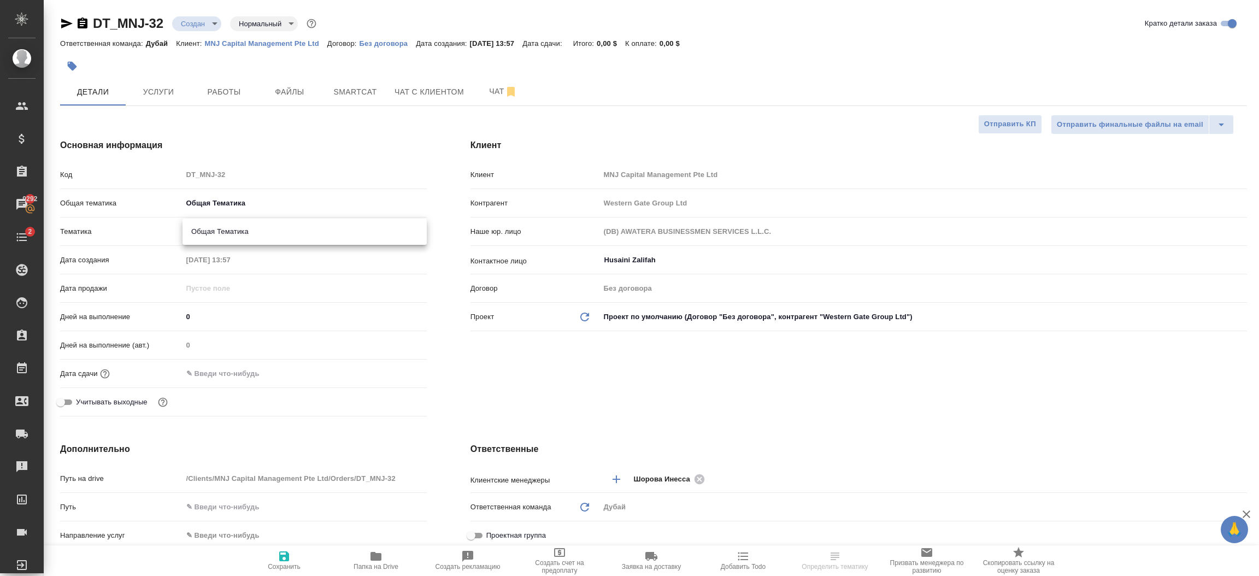
type input "6012b1ca196b0e5c9229a120"
click at [242, 367] on input "text" at bounding box center [231, 374] width 96 height 16
click at [392, 372] on icon "button" at bounding box center [395, 372] width 13 height 13
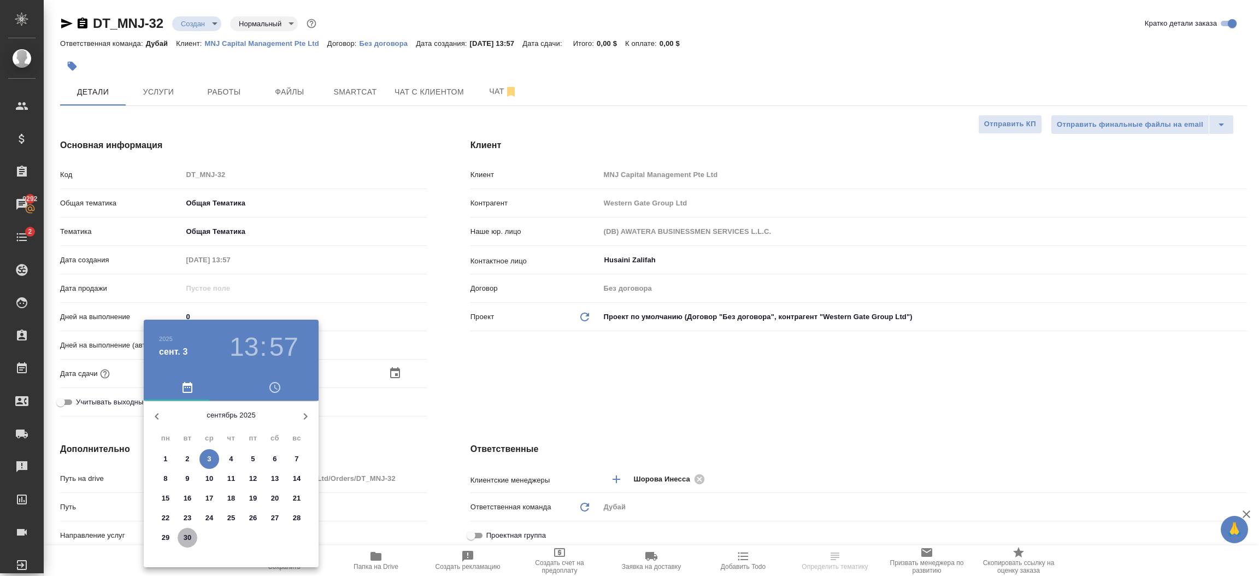
click at [190, 536] on p "30" at bounding box center [188, 537] width 8 height 11
type input "30.09.2025 13:57"
type textarea "x"
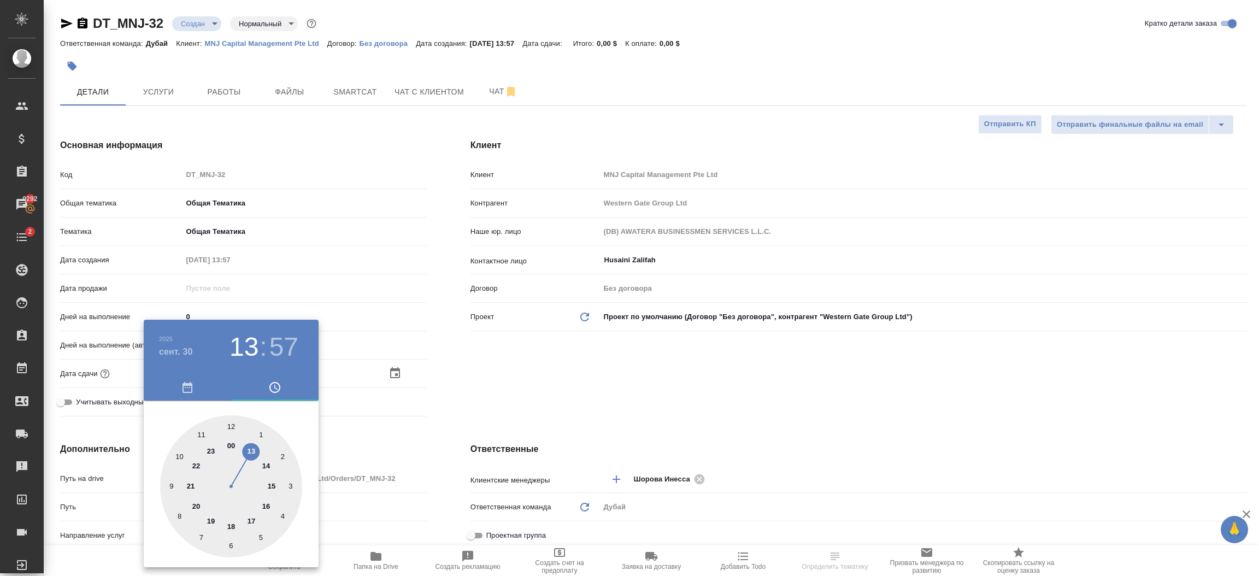
click at [417, 498] on div at bounding box center [629, 288] width 1259 height 576
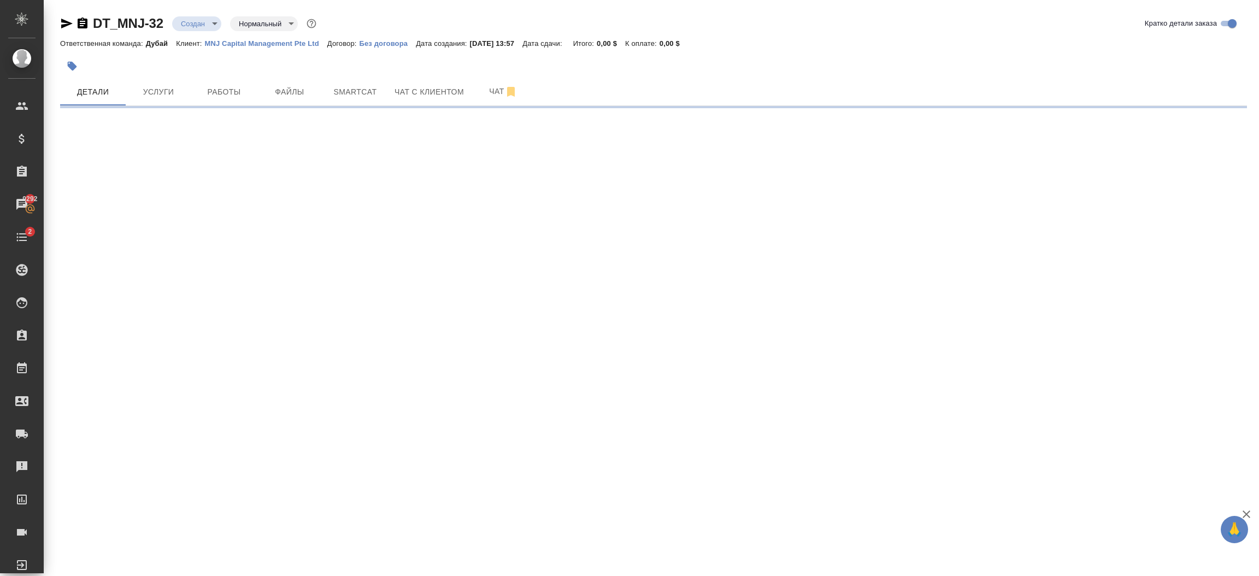
click at [278, 567] on div ".cls-1 fill:#fff; AWATERA Шорова Инесса i.shorova_kiev Клиенты Спецификации Зак…" at bounding box center [629, 288] width 1259 height 576
select select "RU"
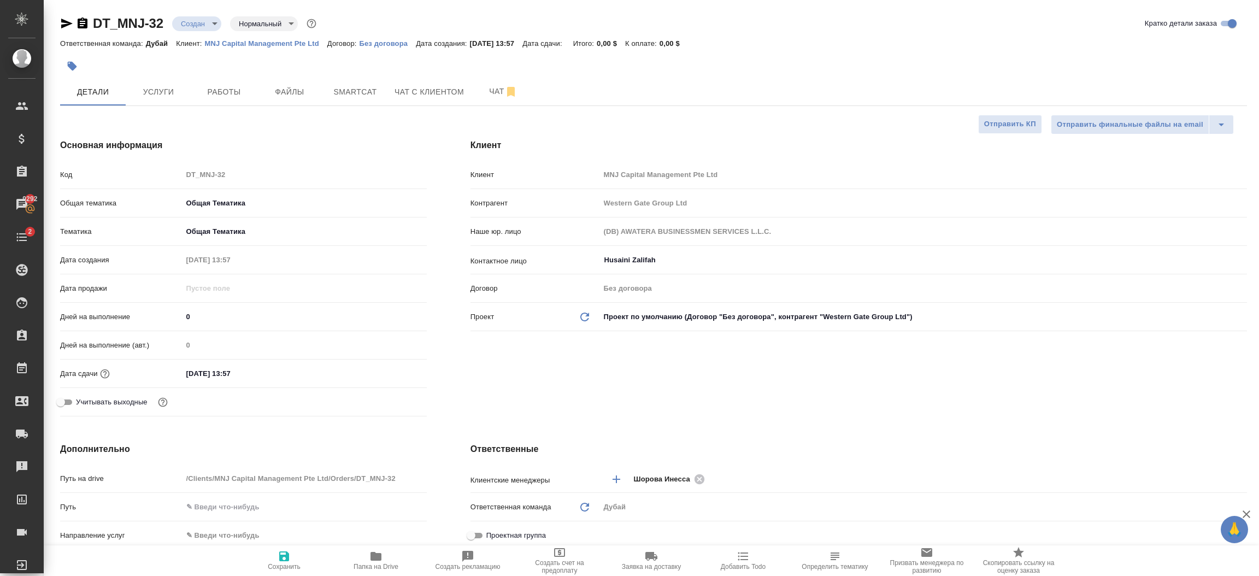
type textarea "x"
click at [278, 562] on icon "button" at bounding box center [284, 556] width 13 height 13
type textarea "x"
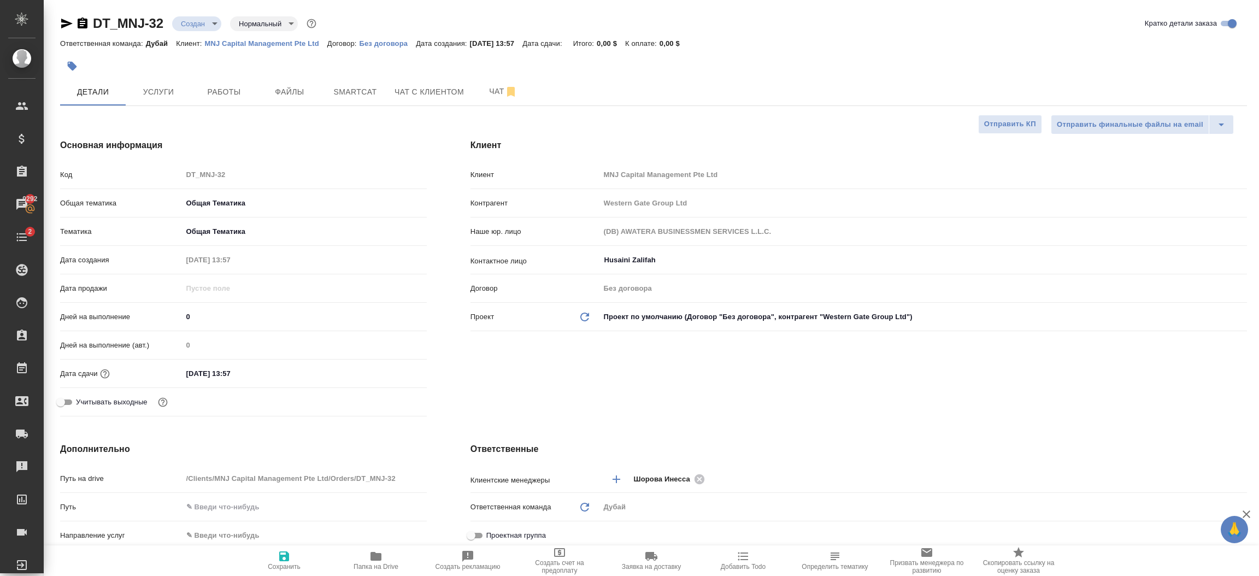
type textarea "x"
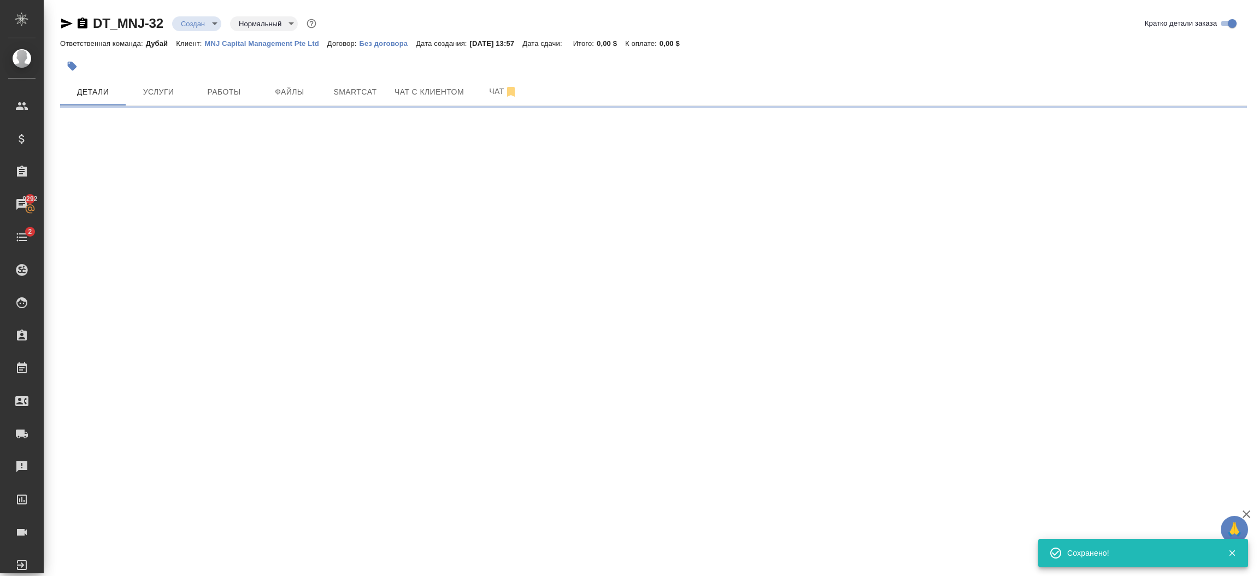
select select "RU"
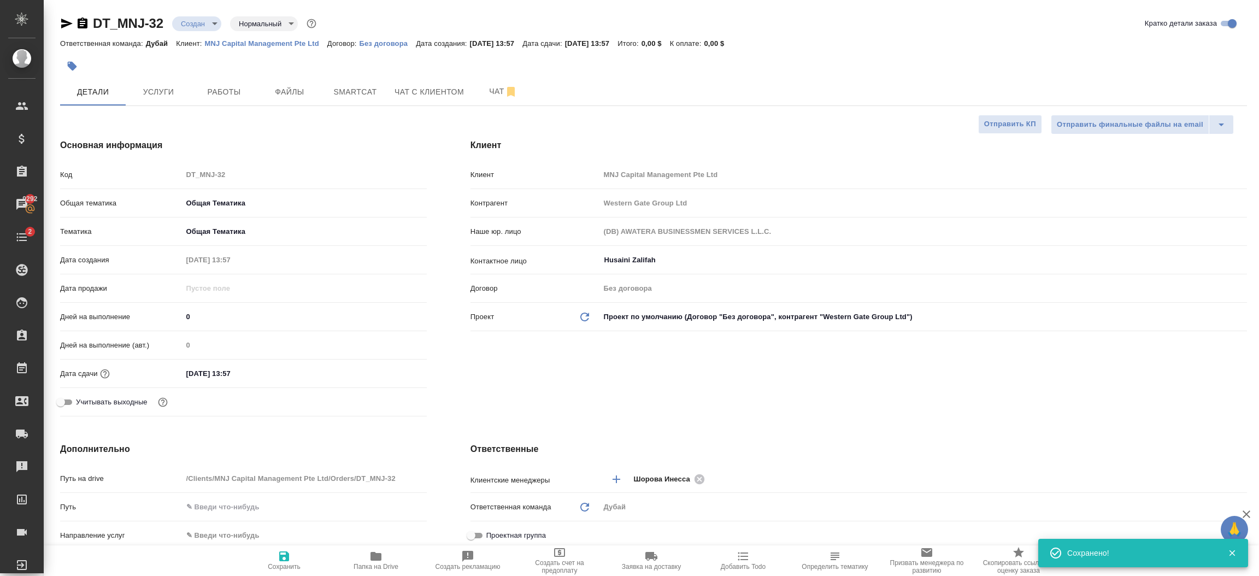
type textarea "x"
click at [403, 448] on h4 "Дополнительно" at bounding box center [243, 449] width 367 height 13
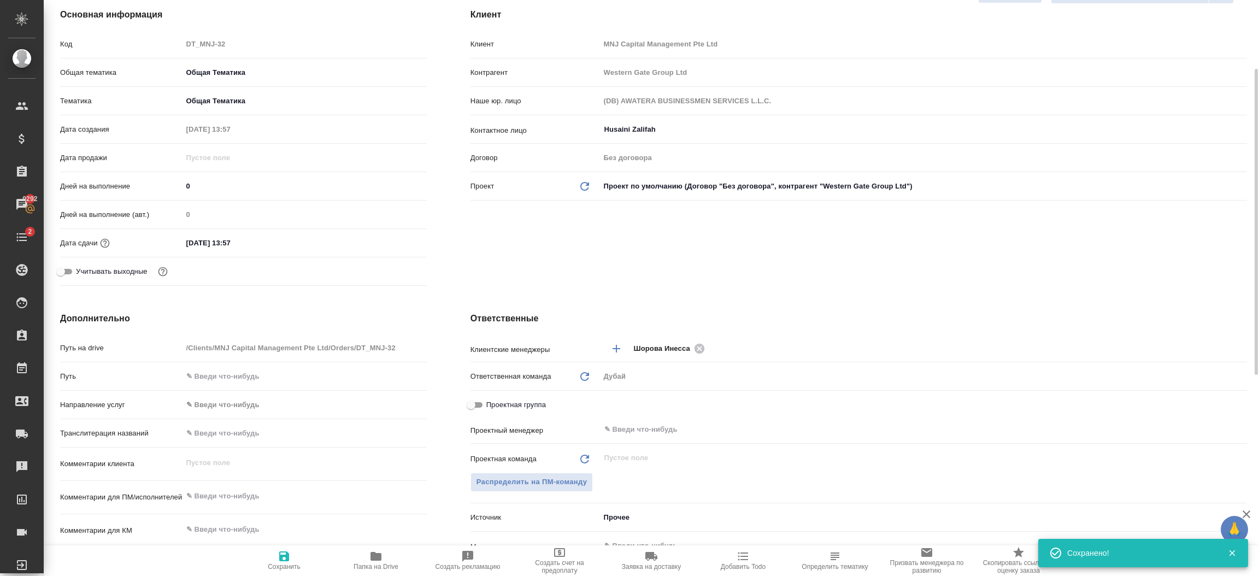
scroll to position [245, 0]
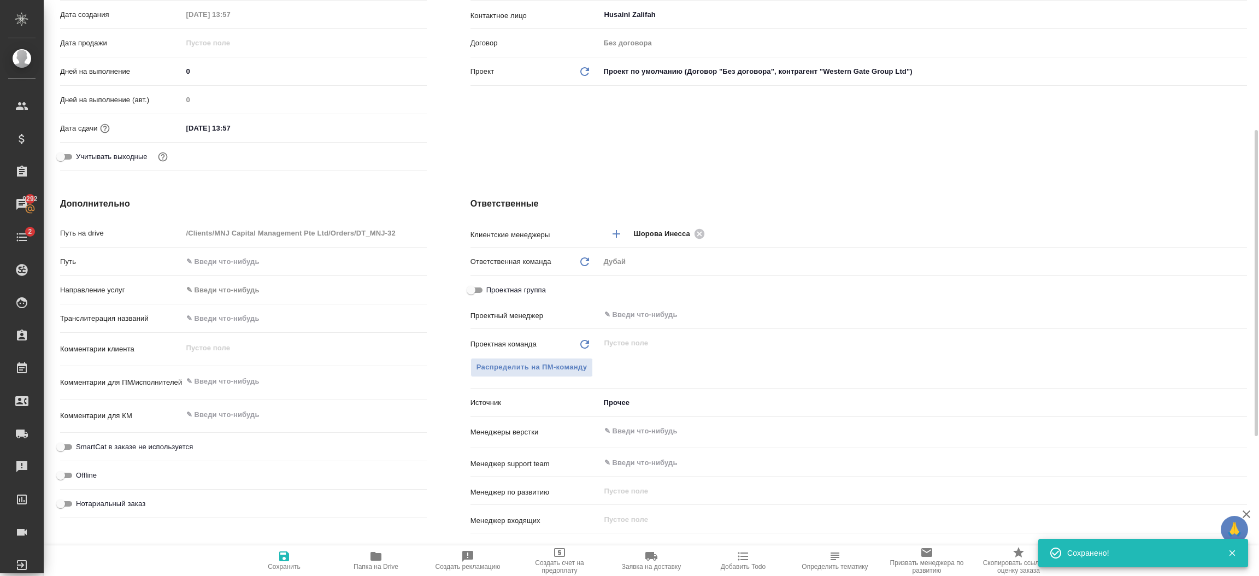
type textarea "x"
click at [245, 383] on textarea at bounding box center [305, 381] width 244 height 19
type textarea "кур"
type textarea "x"
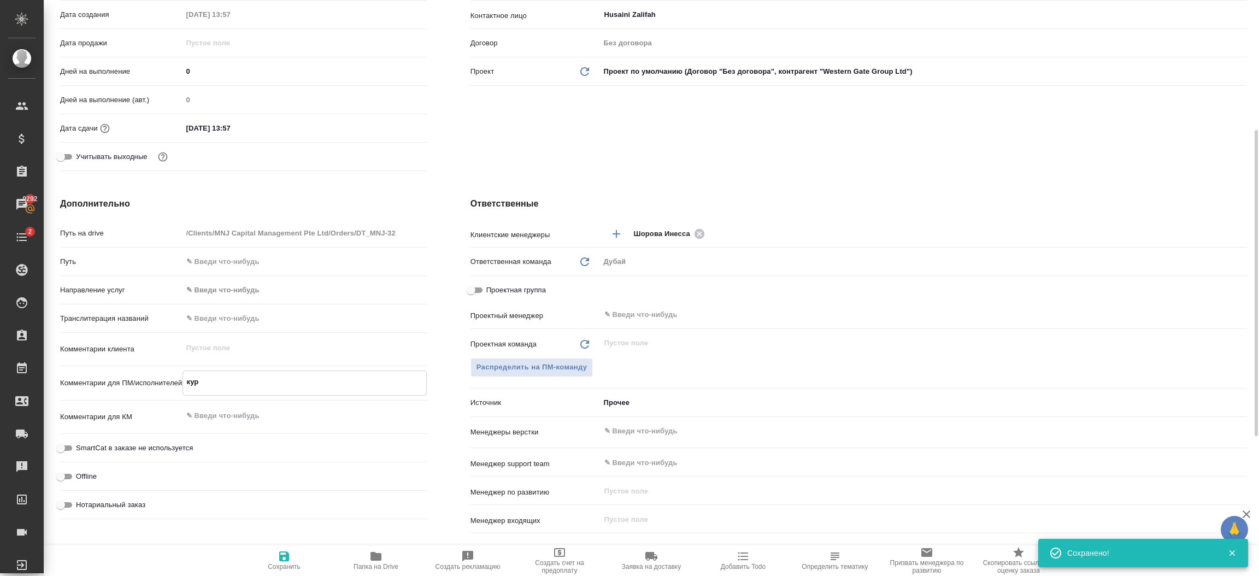
type textarea "x"
type textarea "курь"
type textarea "x"
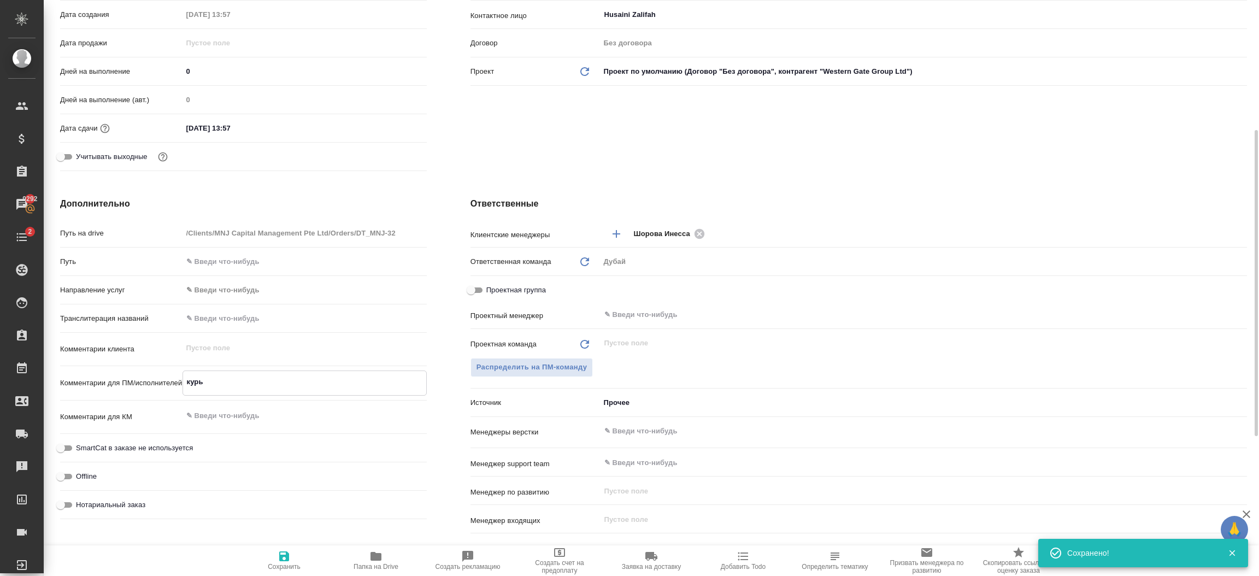
type textarea "курье"
type textarea "x"
type textarea "курьер"
type textarea "x"
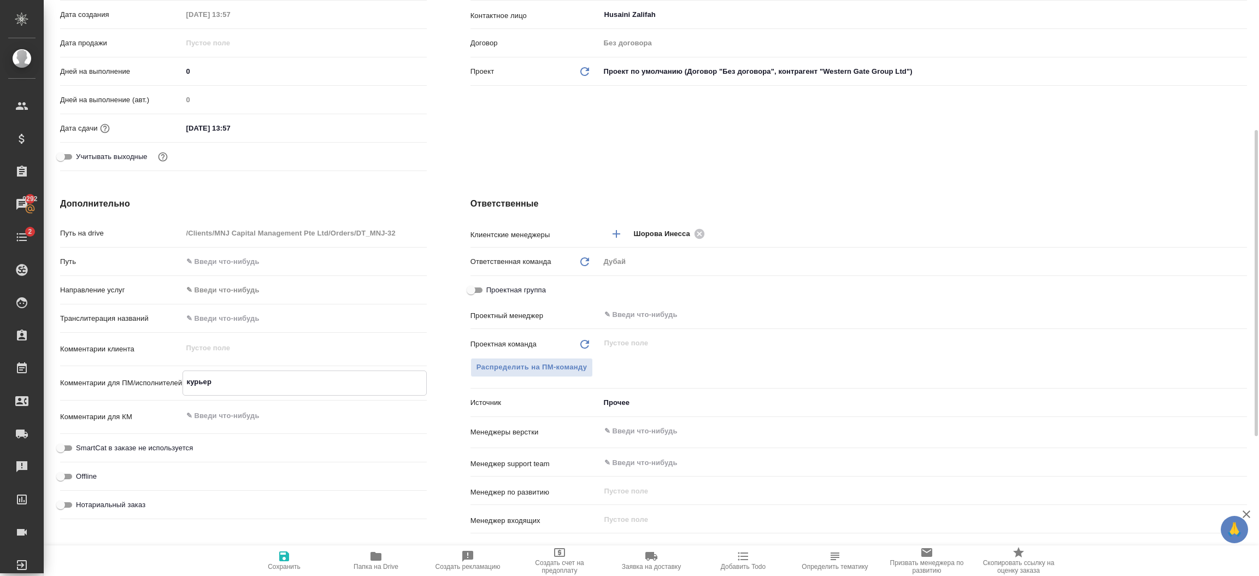
type textarea "курьер"
type textarea "x"
click at [285, 561] on icon "button" at bounding box center [284, 556] width 10 height 10
type textarea "x"
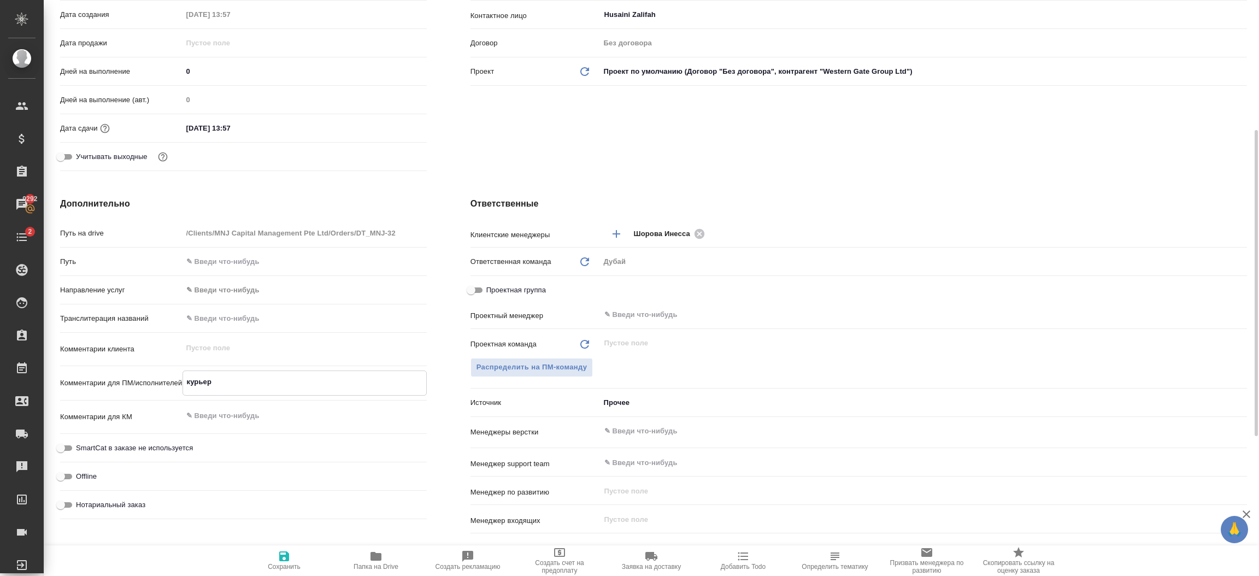
type textarea "x"
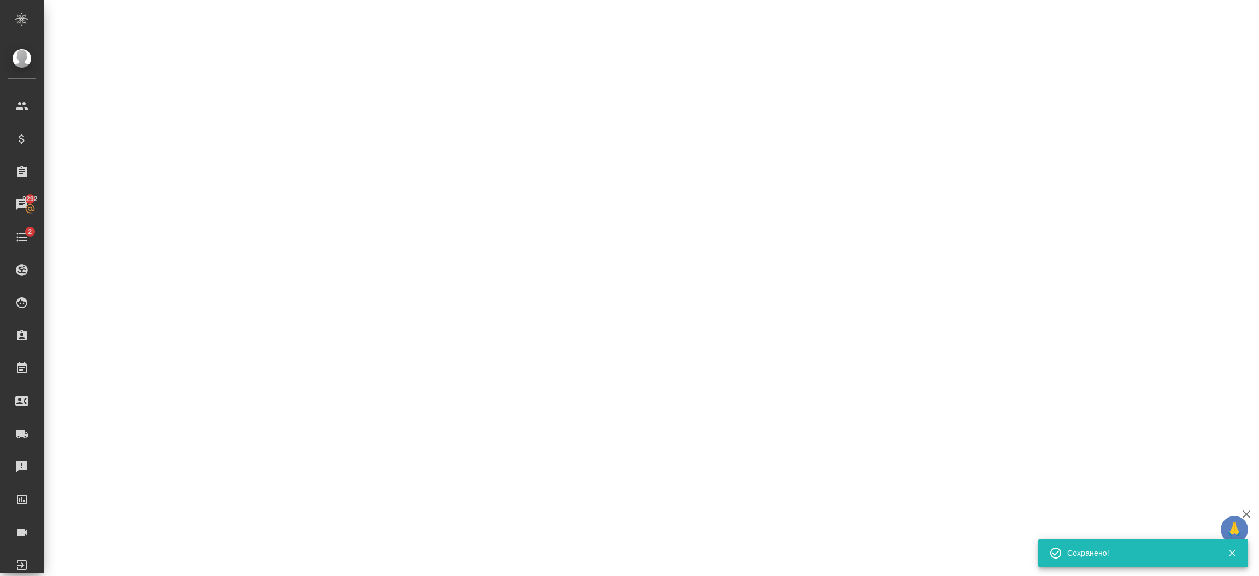
select select "RU"
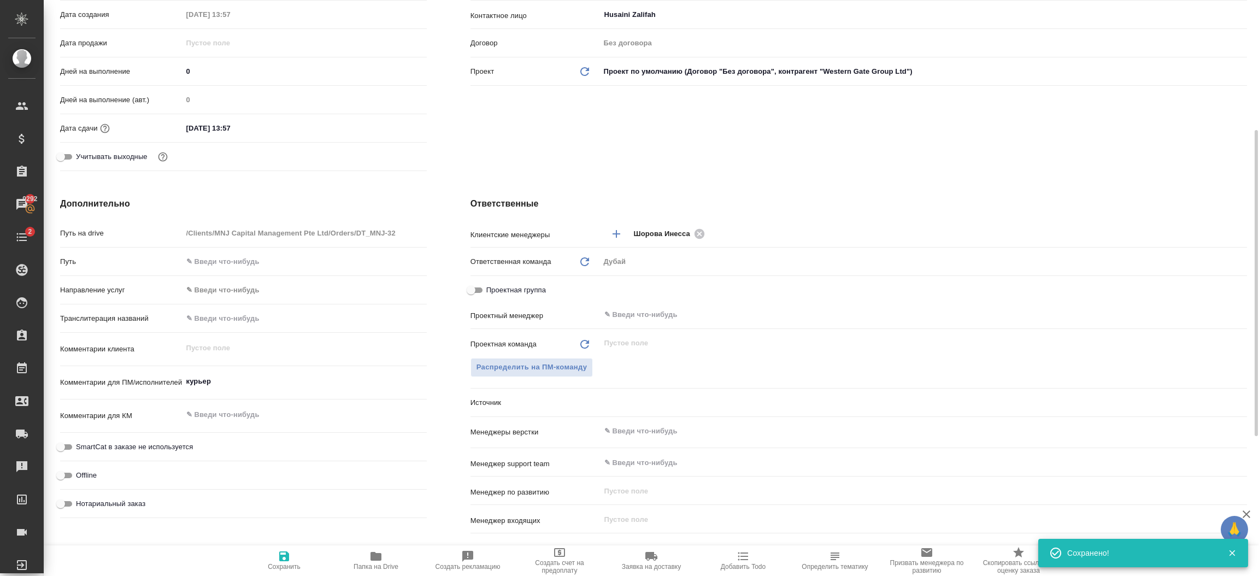
type textarea "x"
